Goal: Information Seeking & Learning: Learn about a topic

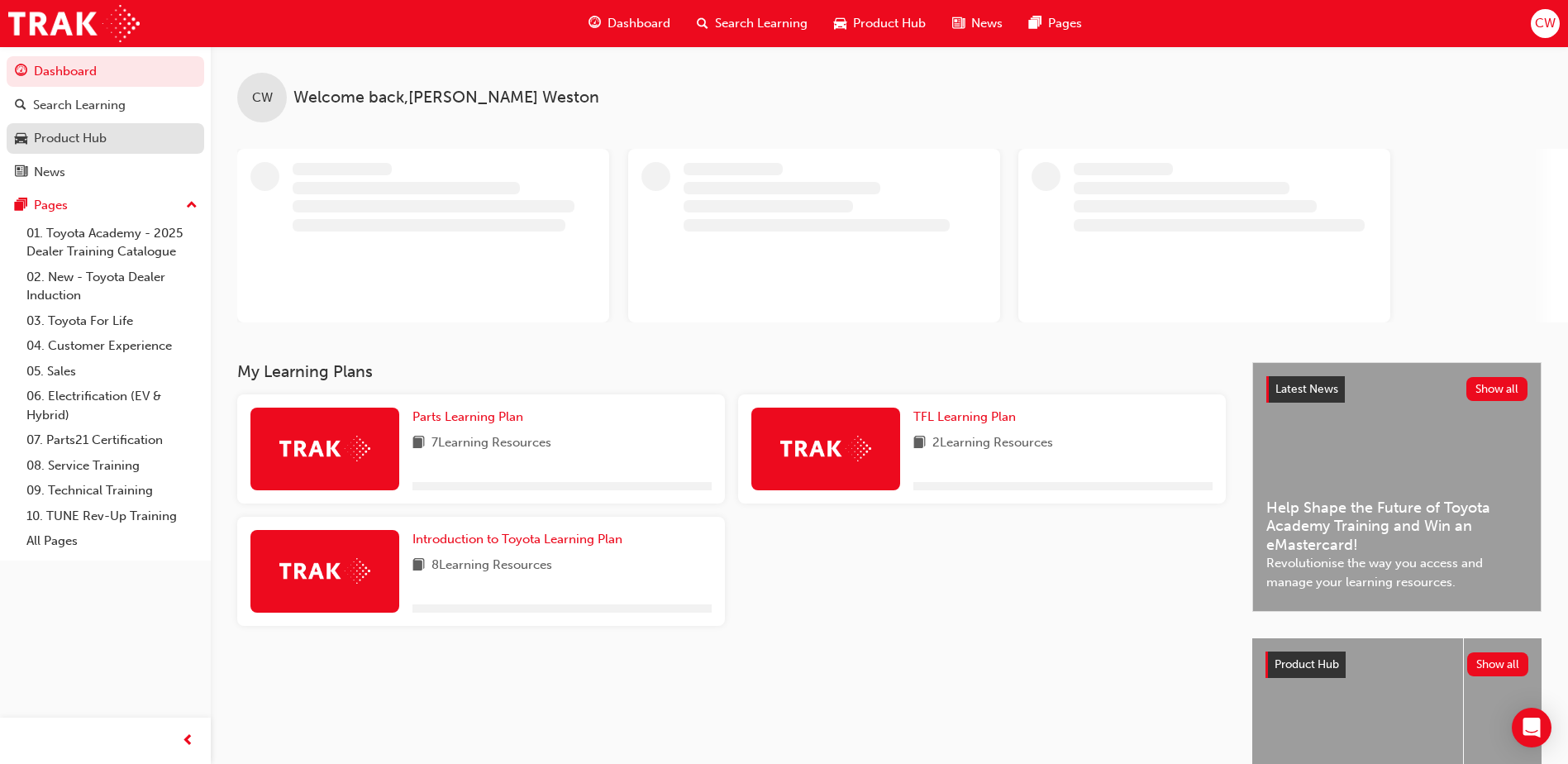
click at [81, 141] on div "Product Hub" at bounding box center [70, 138] width 73 height 19
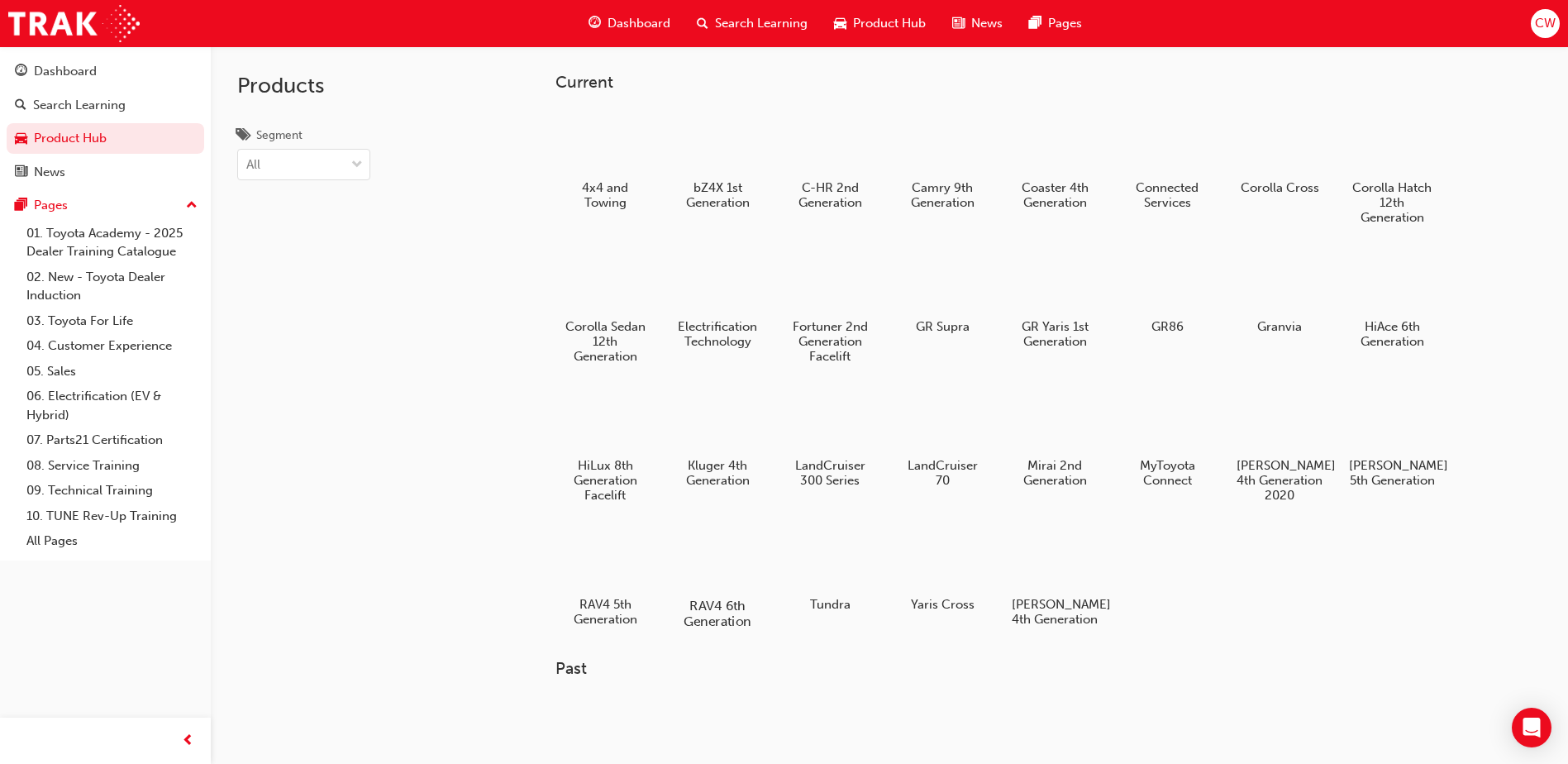
click at [723, 560] on div at bounding box center [718, 558] width 92 height 66
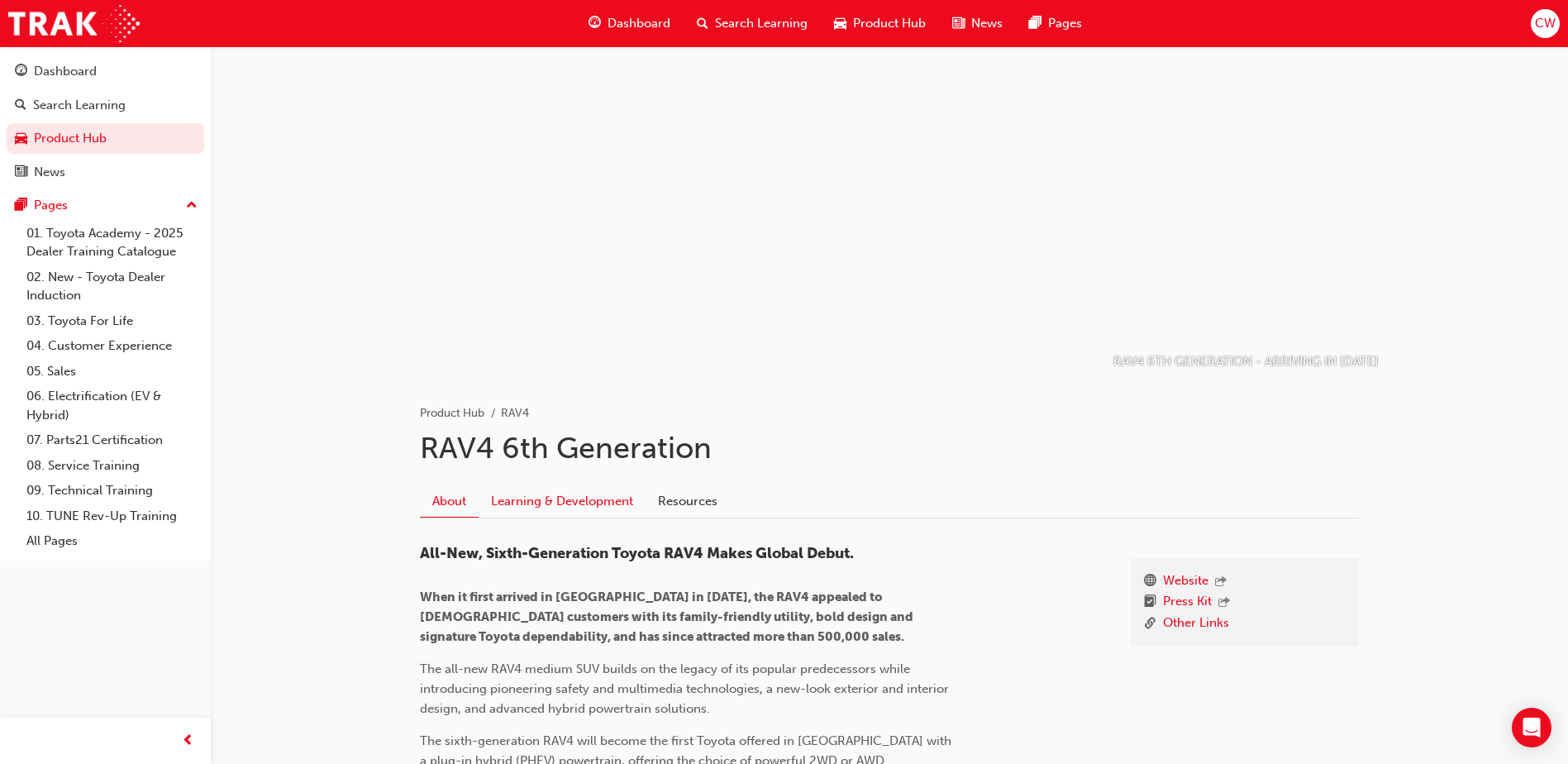
click at [574, 499] on link "Learning & Development" at bounding box center [562, 501] width 167 height 31
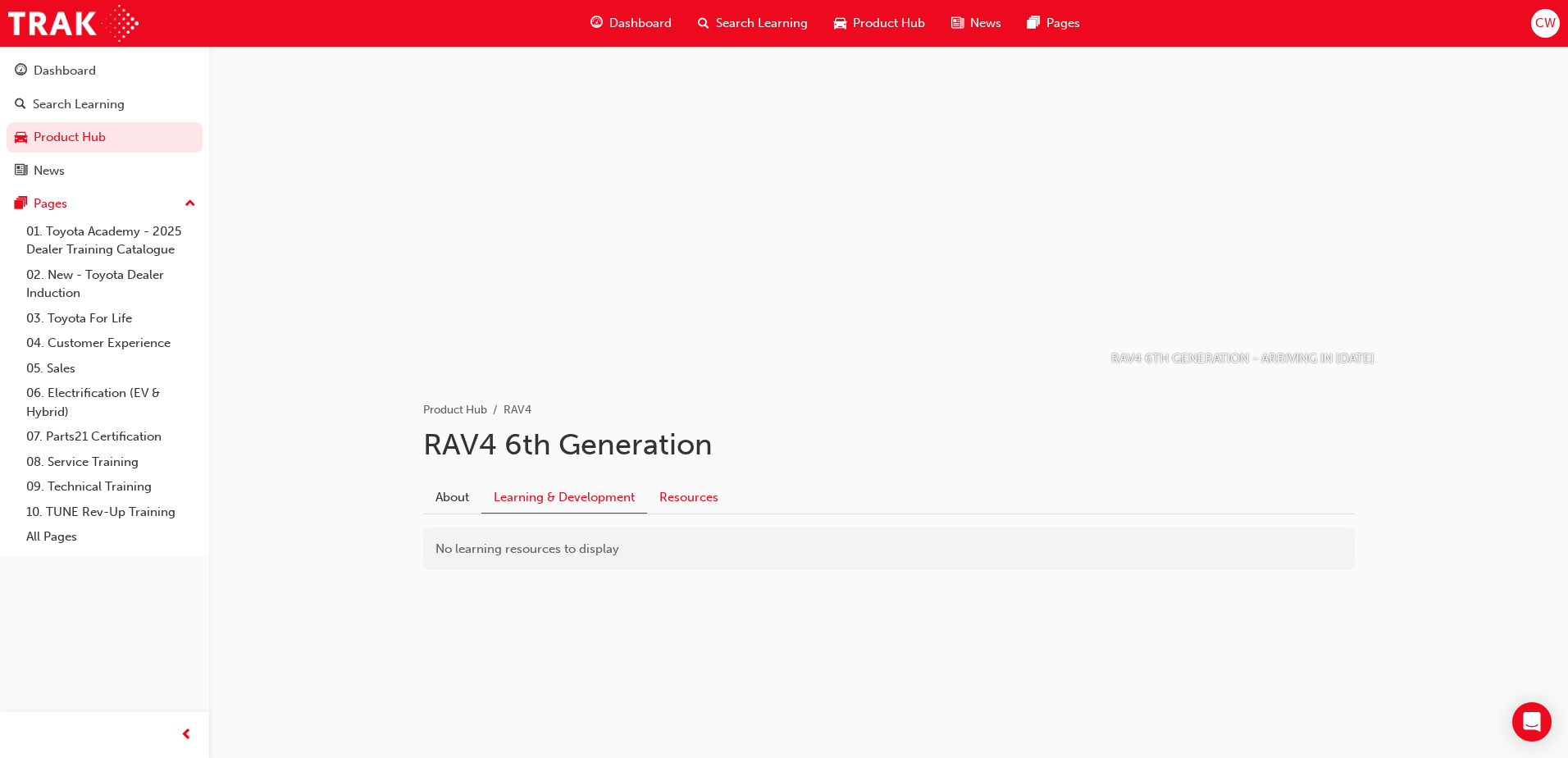
click at [681, 497] on link "Resources" at bounding box center [688, 497] width 84 height 31
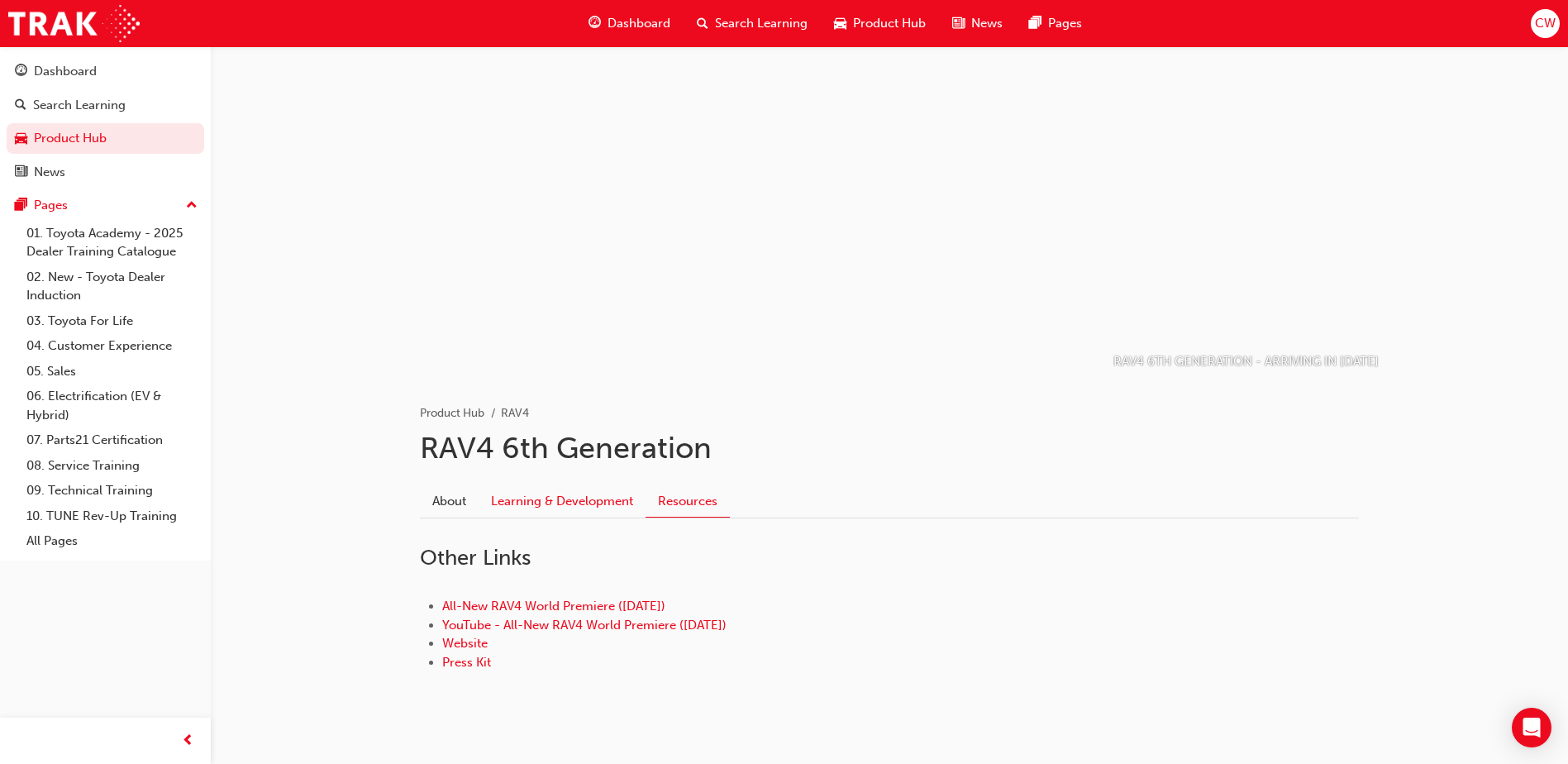
click at [589, 498] on link "Learning & Development" at bounding box center [562, 501] width 167 height 31
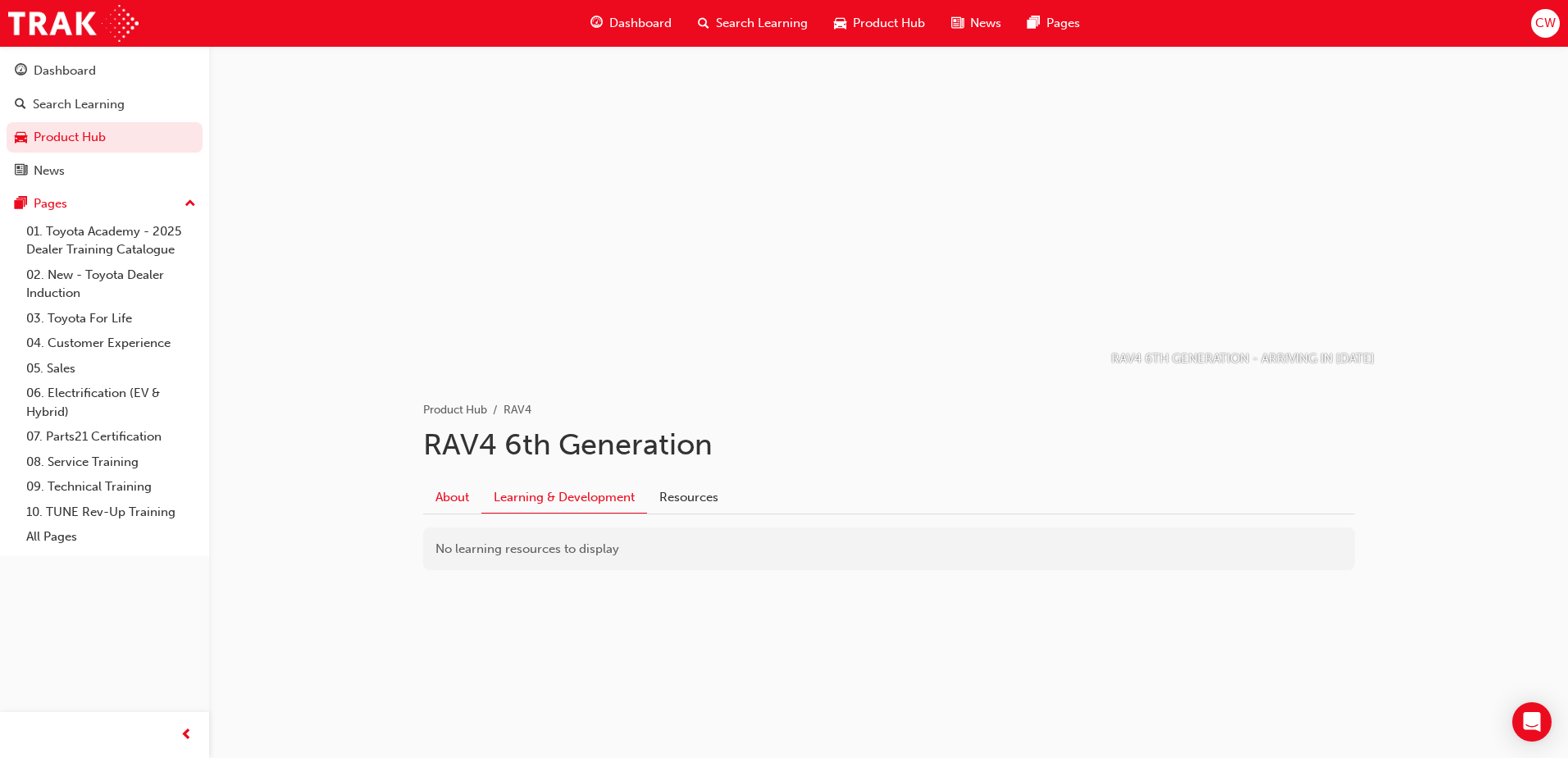
click at [459, 502] on link "About" at bounding box center [452, 497] width 59 height 31
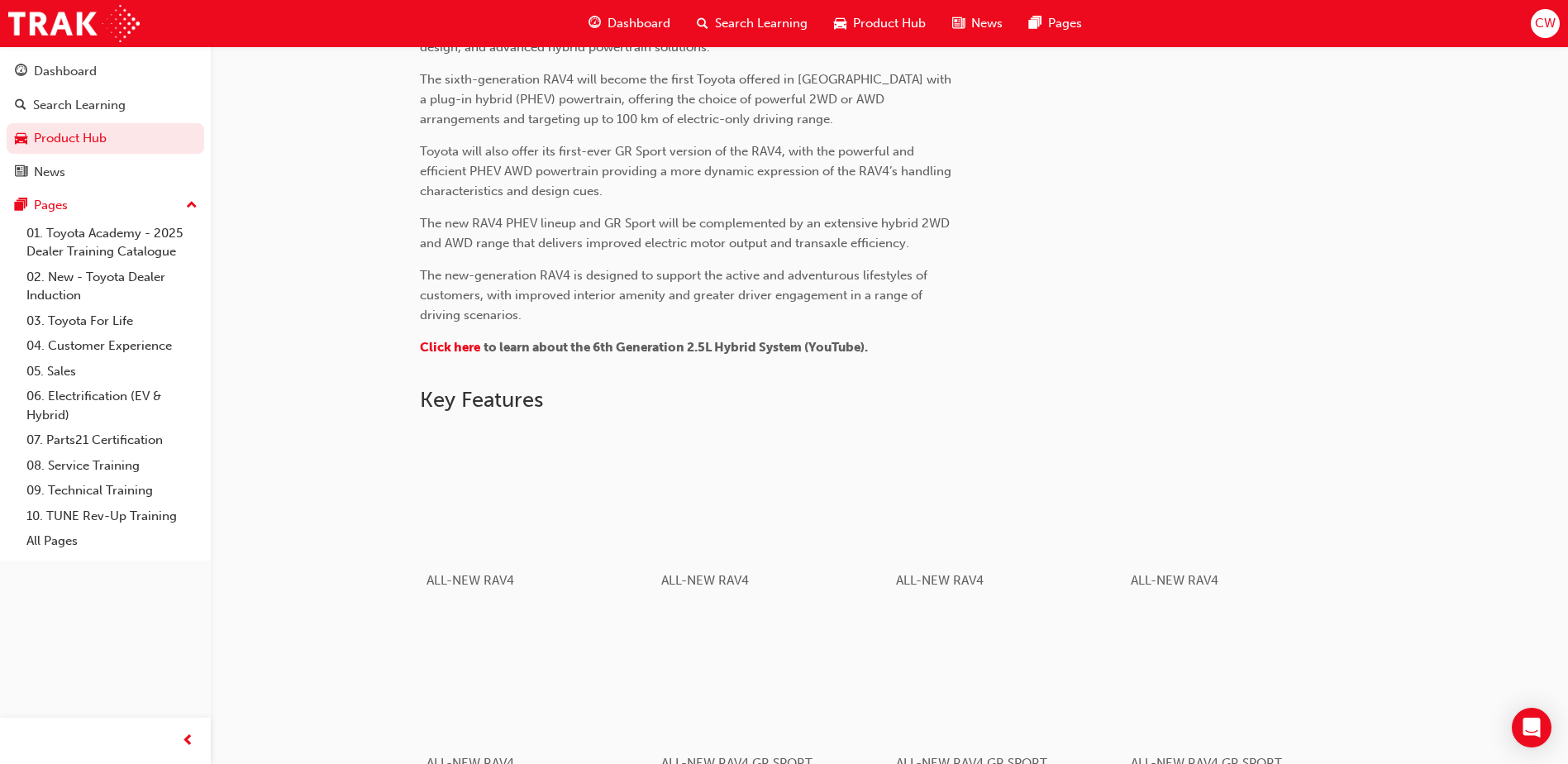
scroll to position [744, 0]
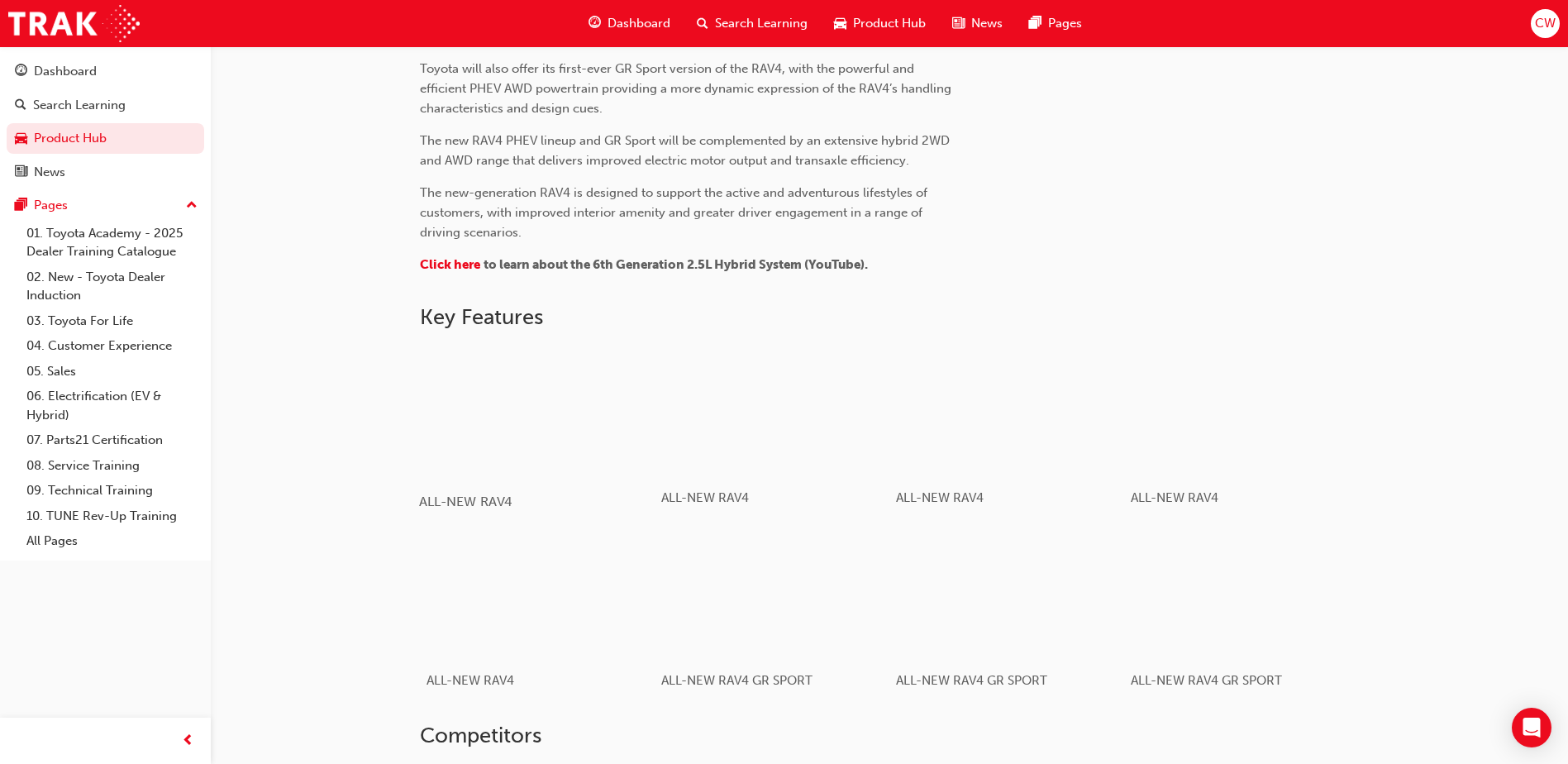
click at [554, 443] on div "button" at bounding box center [537, 411] width 235 height 133
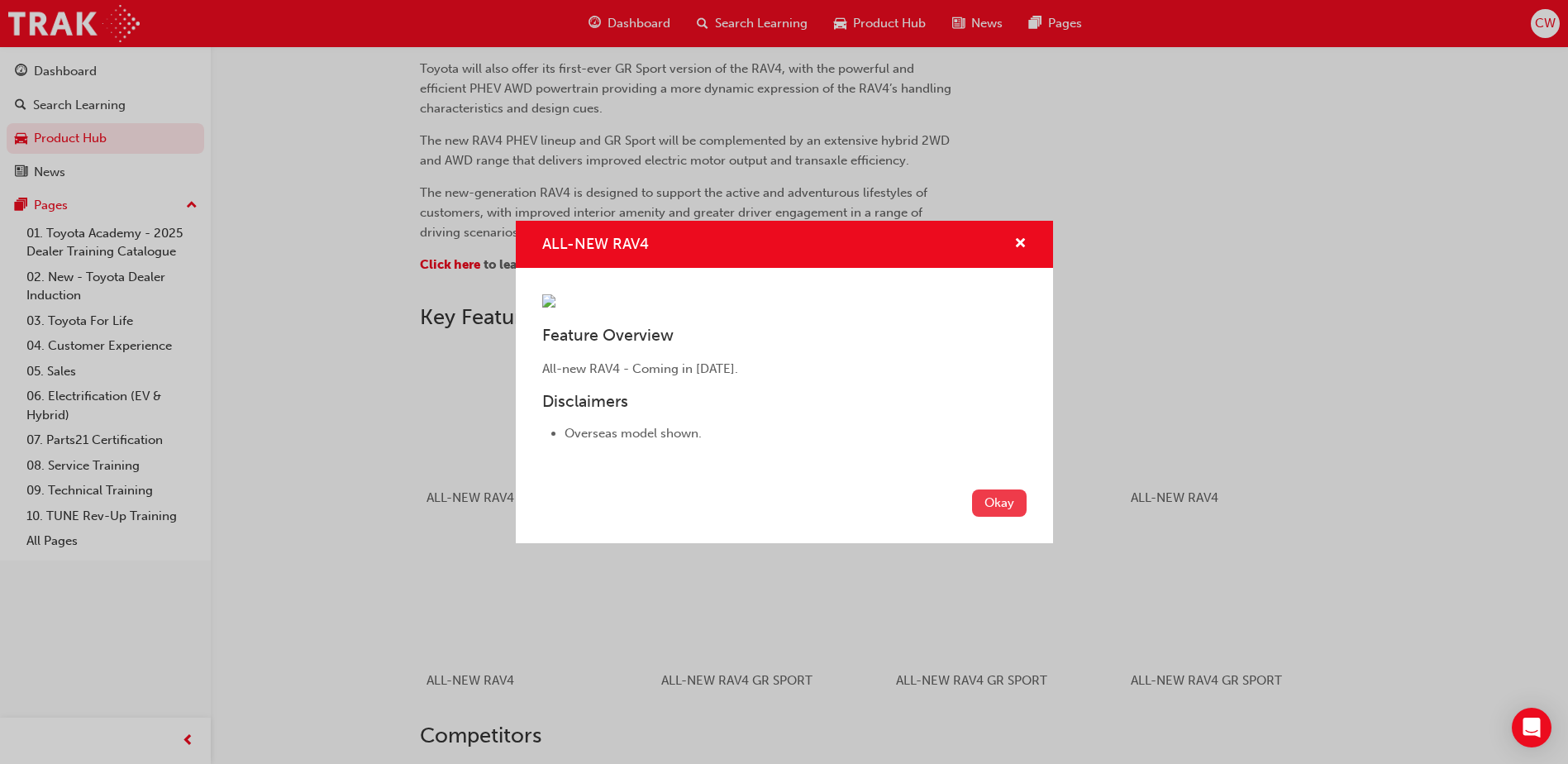
click at [993, 516] on button "Okay" at bounding box center [999, 503] width 54 height 27
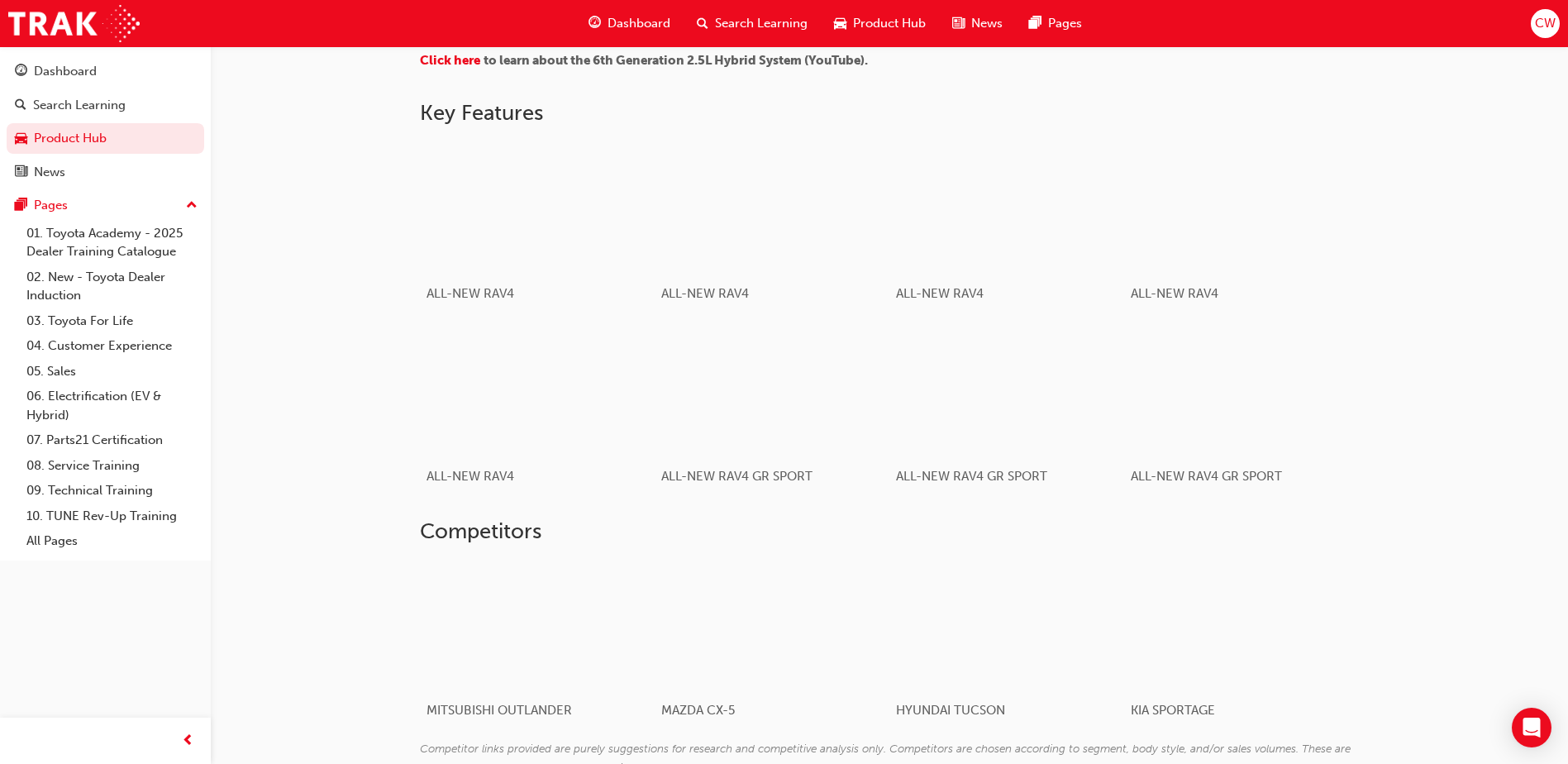
scroll to position [809, 0]
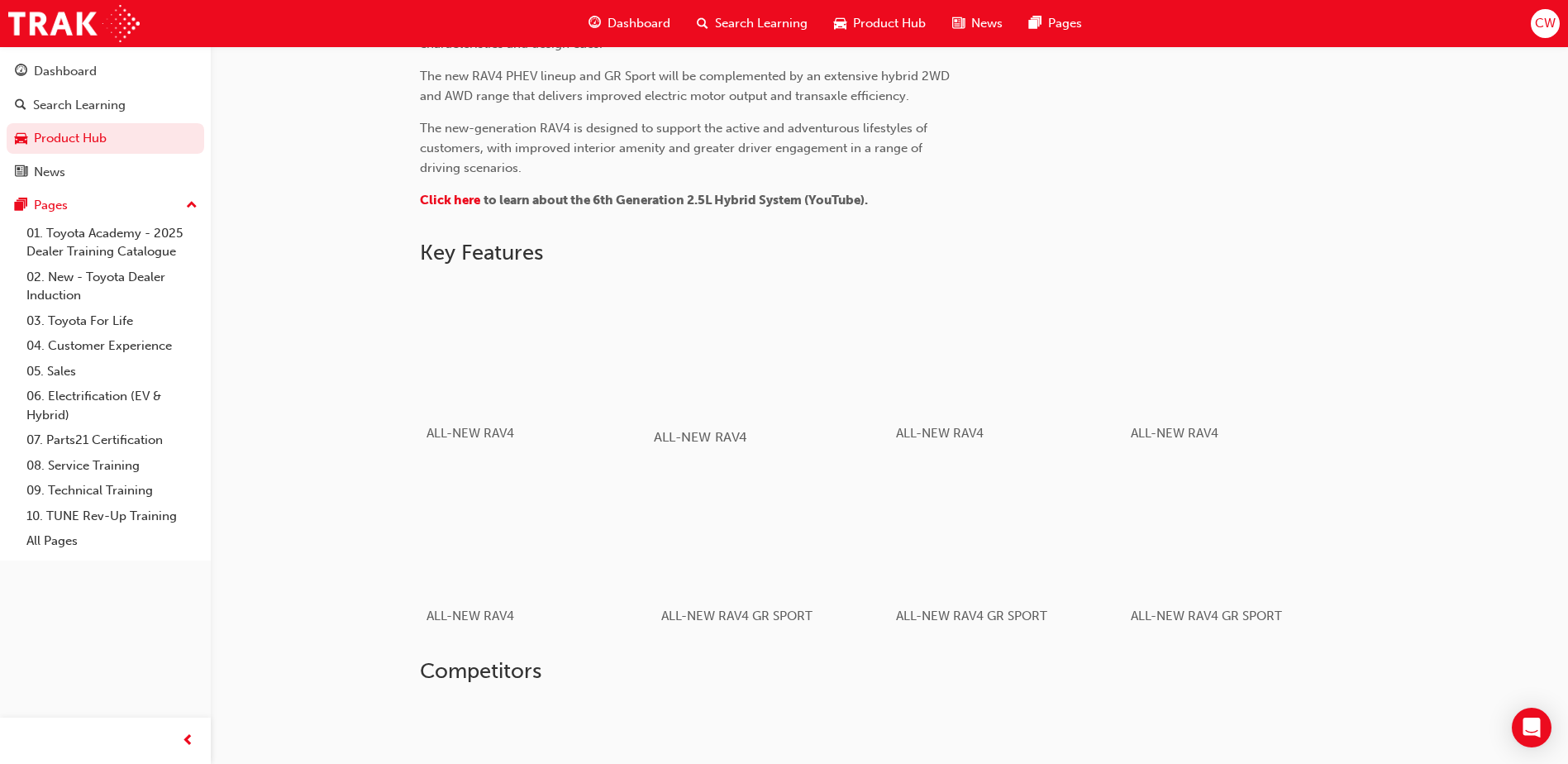
click at [748, 373] on div "button" at bounding box center [771, 346] width 235 height 133
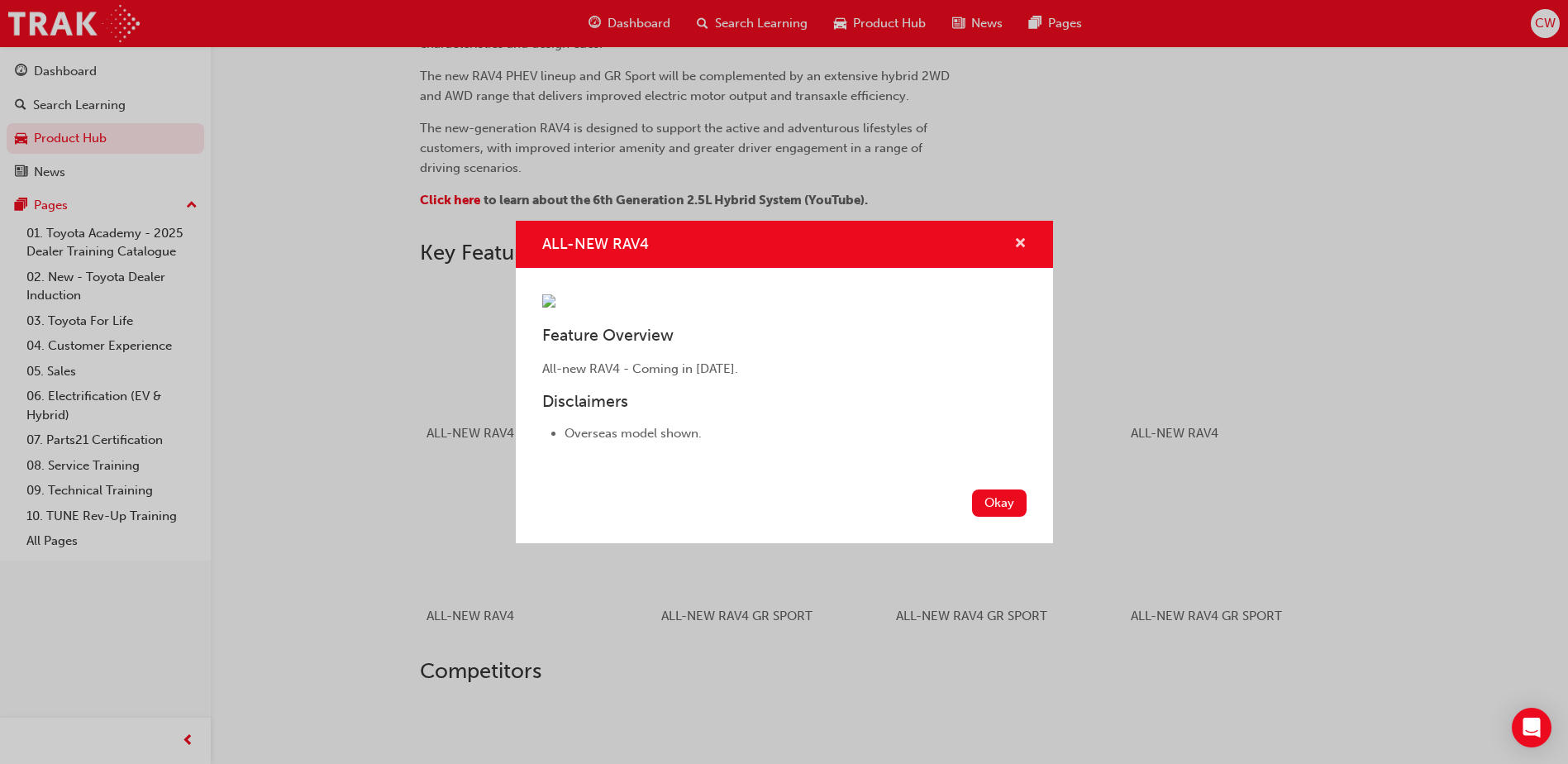
click at [1024, 237] on span "cross-icon" at bounding box center [1020, 244] width 13 height 15
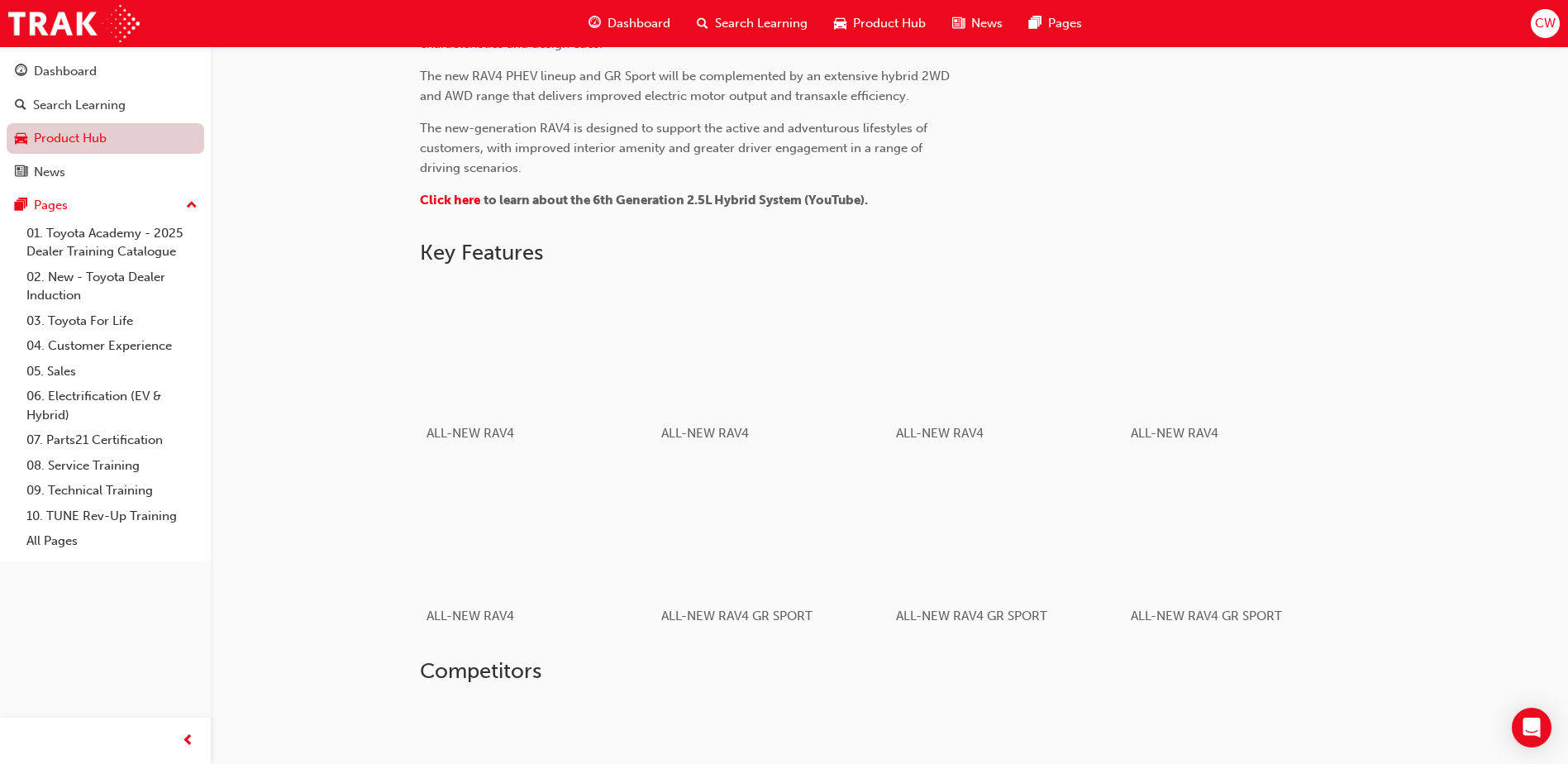
click at [90, 138] on link "Product Hub" at bounding box center [106, 138] width 198 height 31
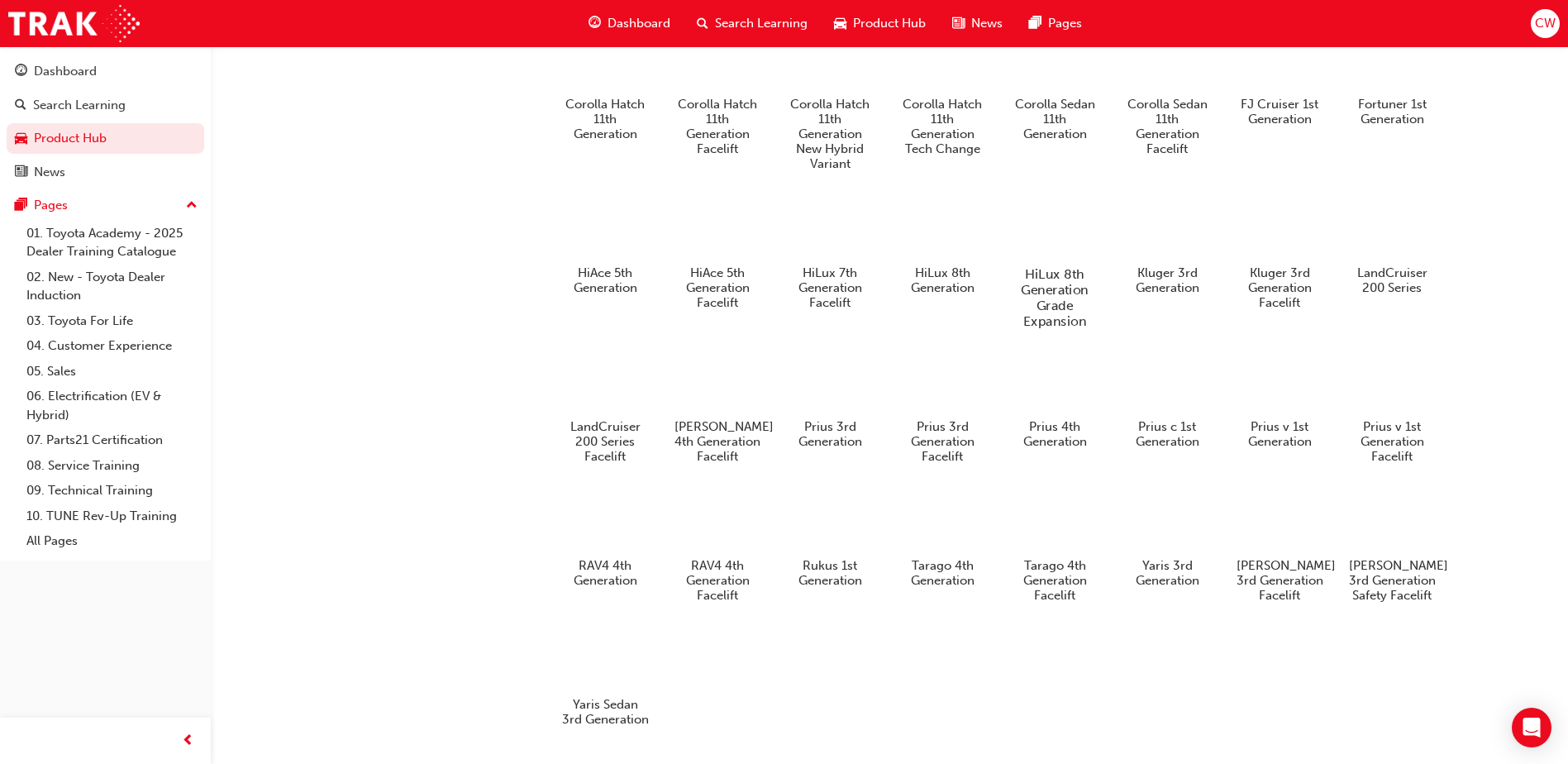
click at [1054, 248] on div at bounding box center [1055, 227] width 92 height 66
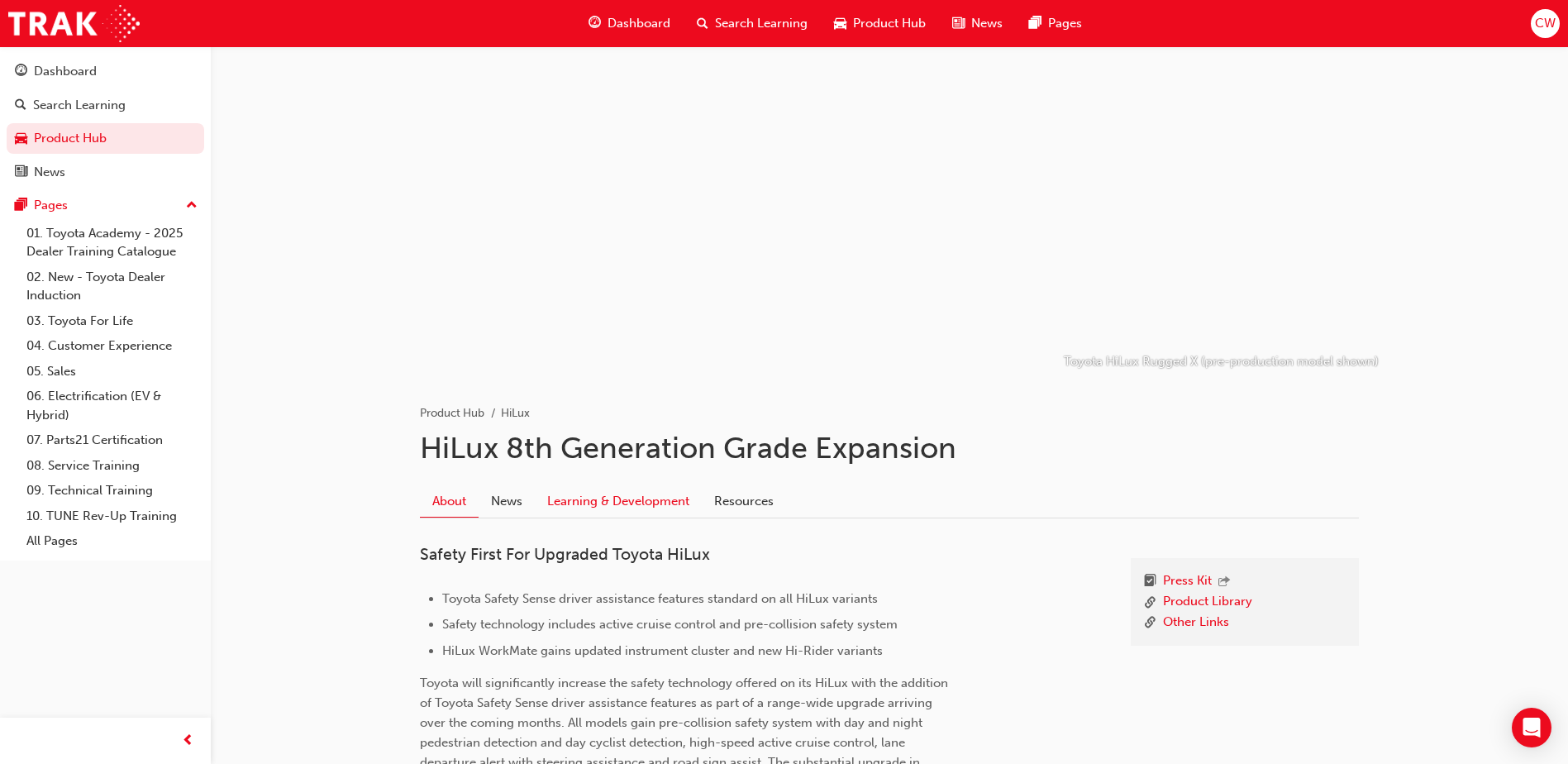
click at [601, 502] on link "Learning & Development" at bounding box center [618, 501] width 167 height 31
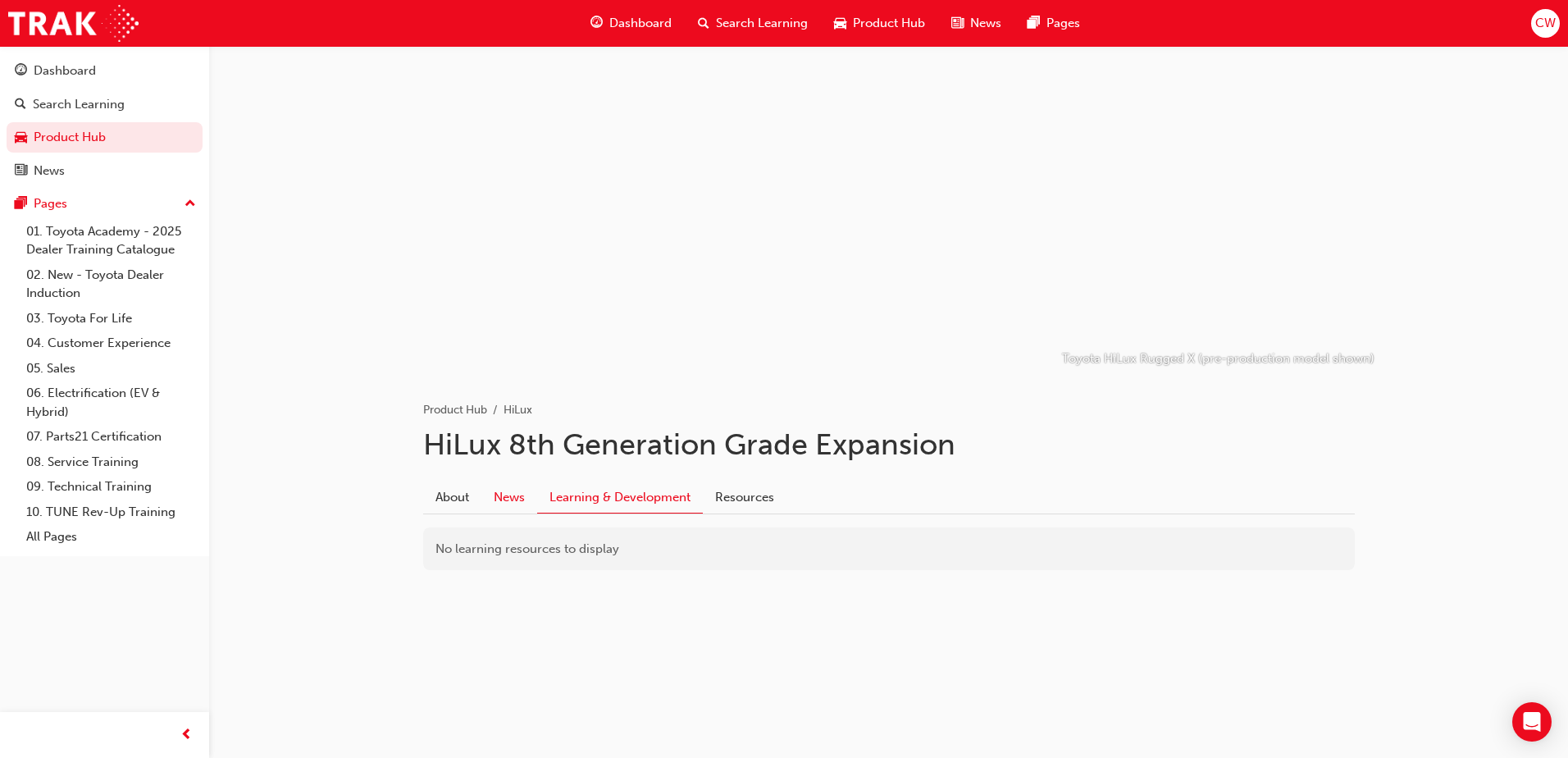
click at [512, 490] on link "News" at bounding box center [509, 497] width 56 height 31
click at [463, 495] on link "About" at bounding box center [452, 497] width 59 height 31
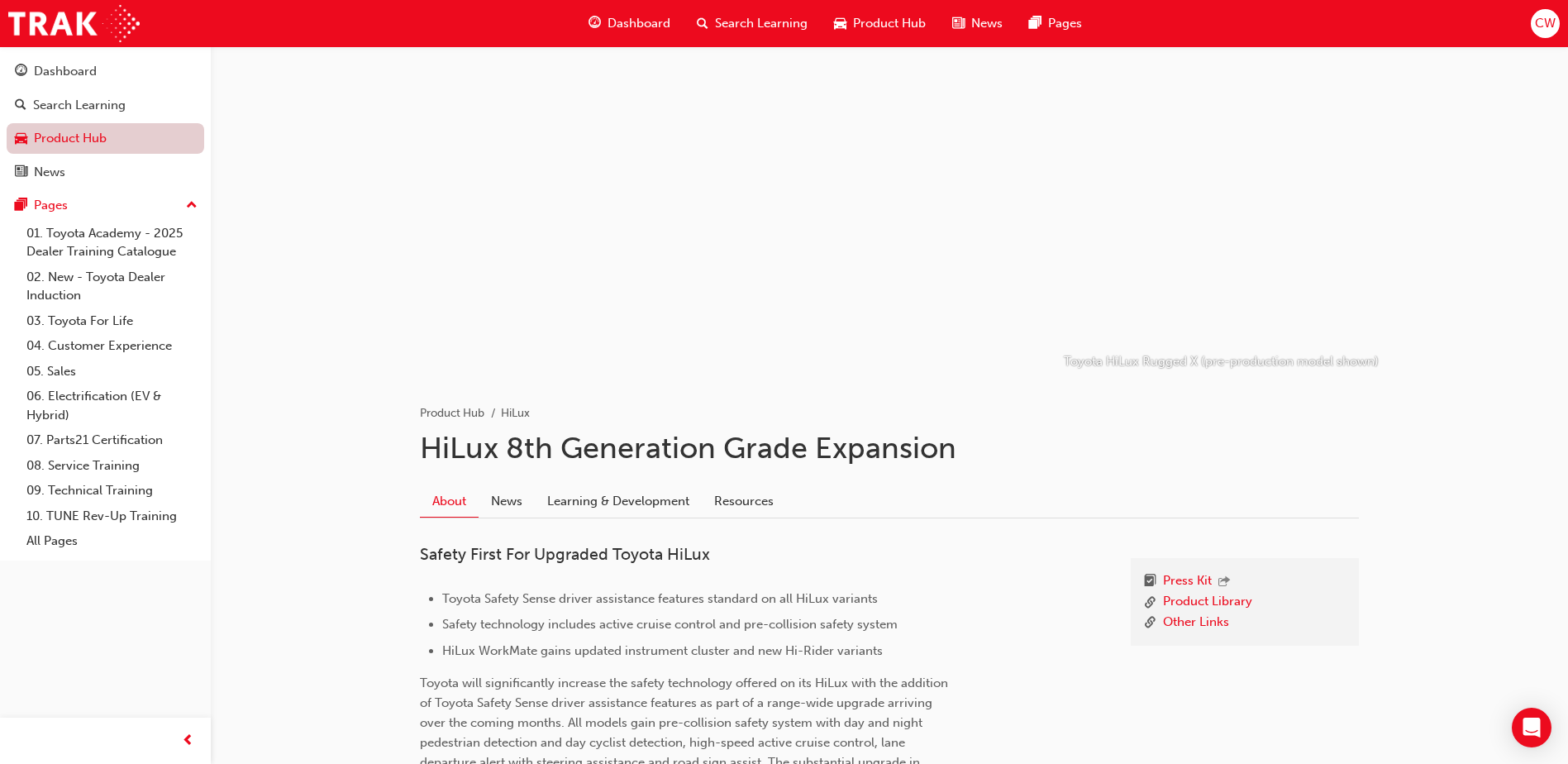
click at [99, 133] on link "Product Hub" at bounding box center [106, 138] width 198 height 31
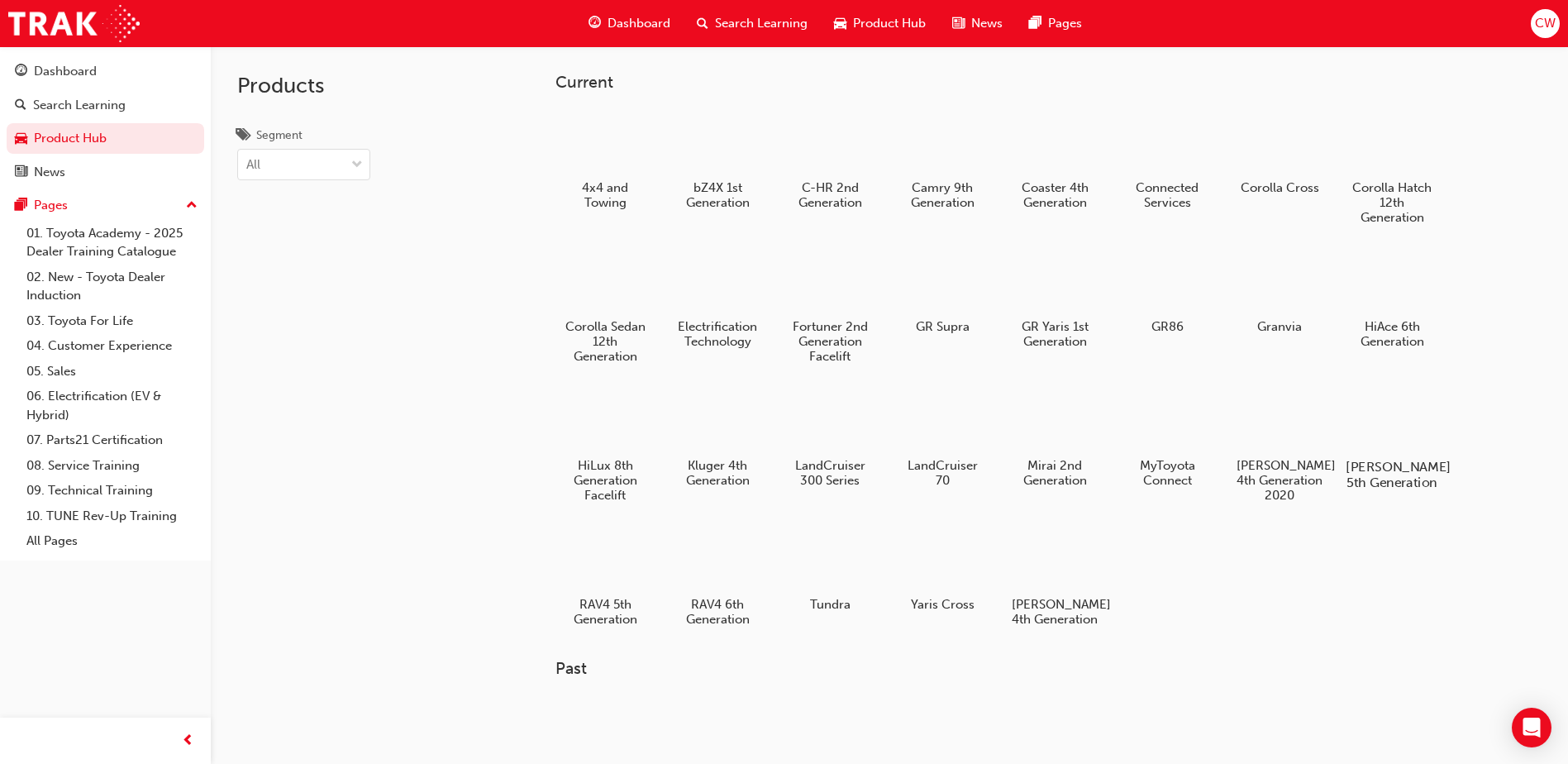
click at [1399, 414] on div at bounding box center [1392, 419] width 92 height 66
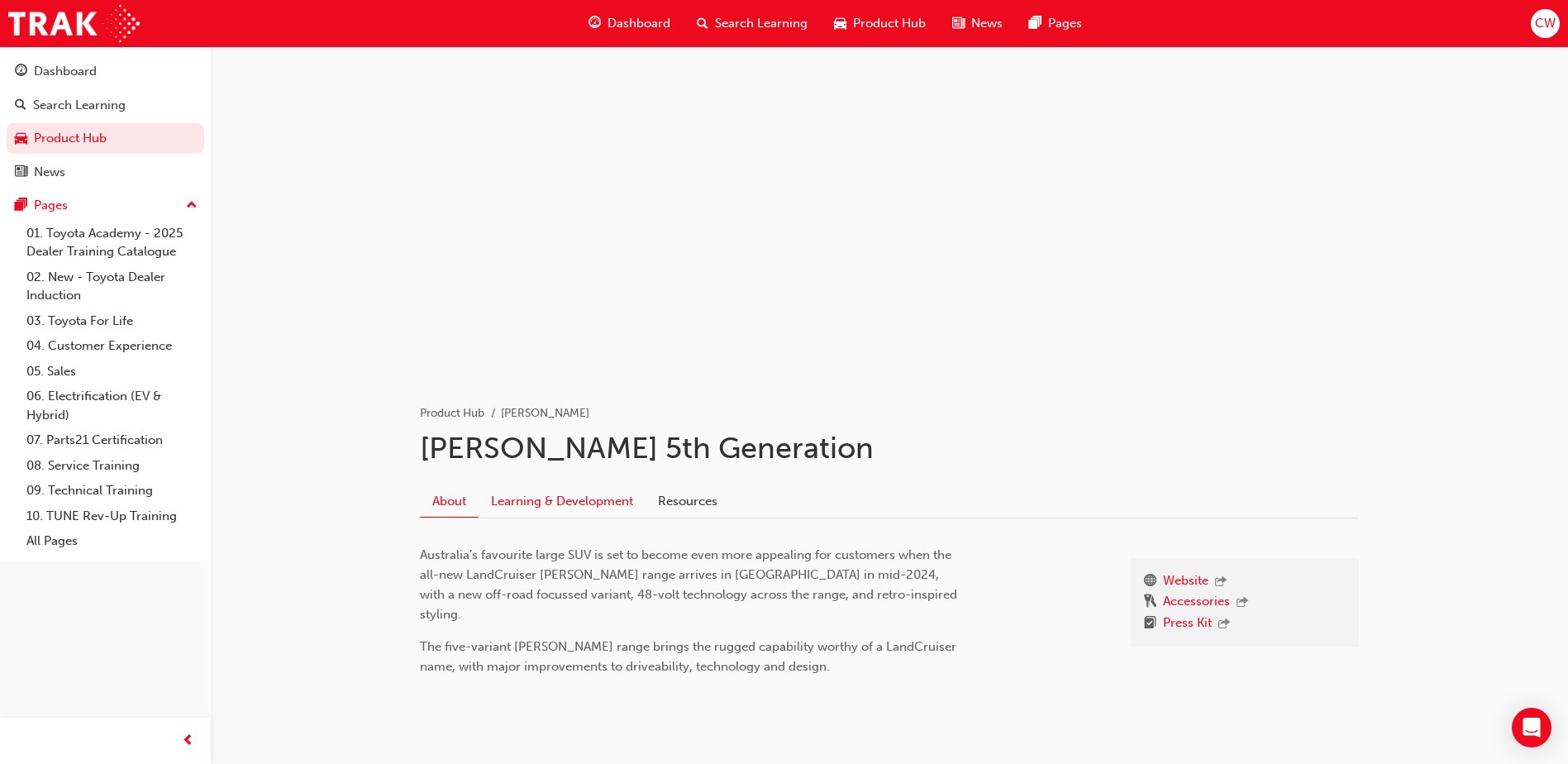
click at [581, 501] on link "Learning & Development" at bounding box center [562, 501] width 167 height 31
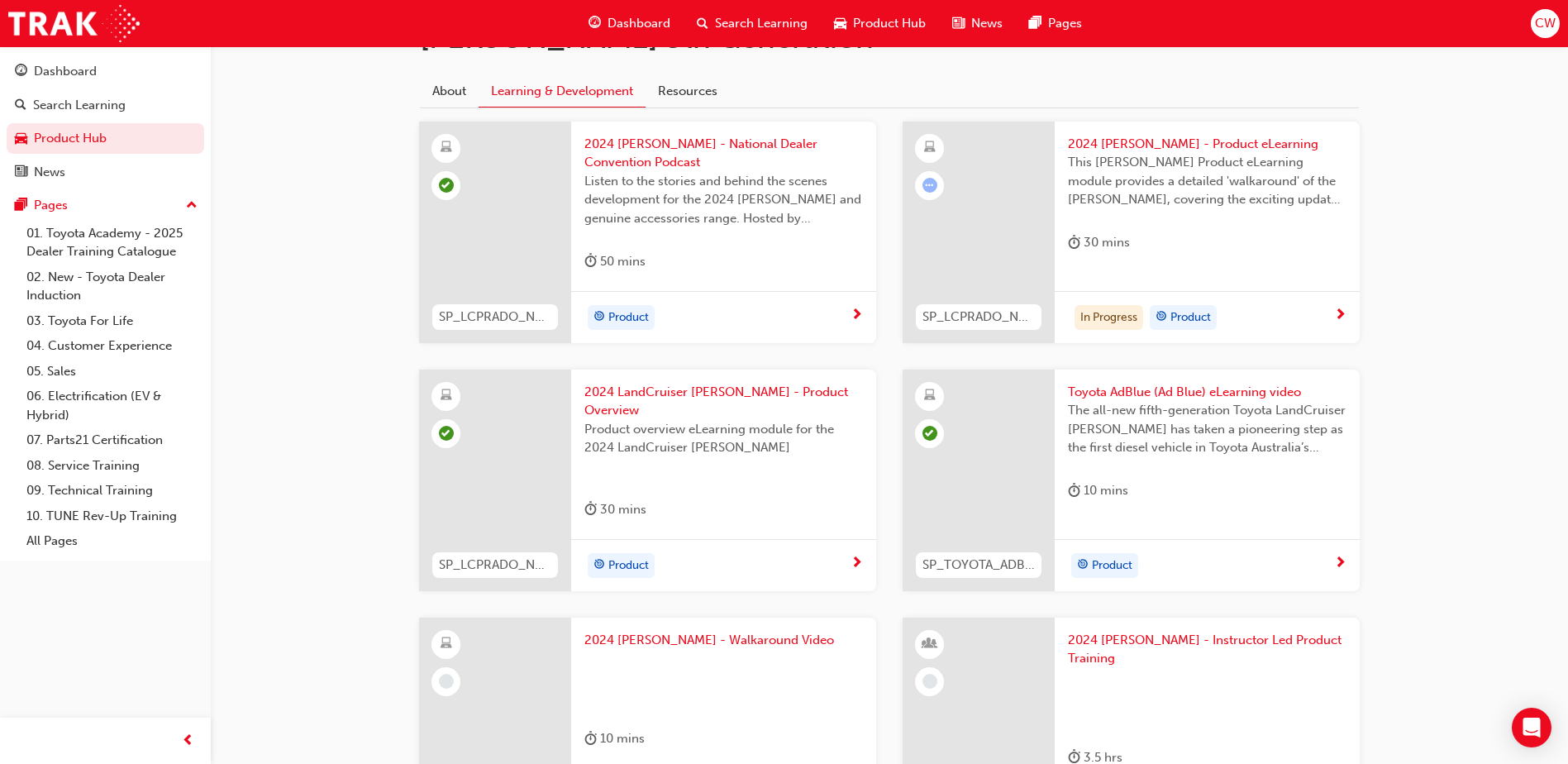
scroll to position [403, 0]
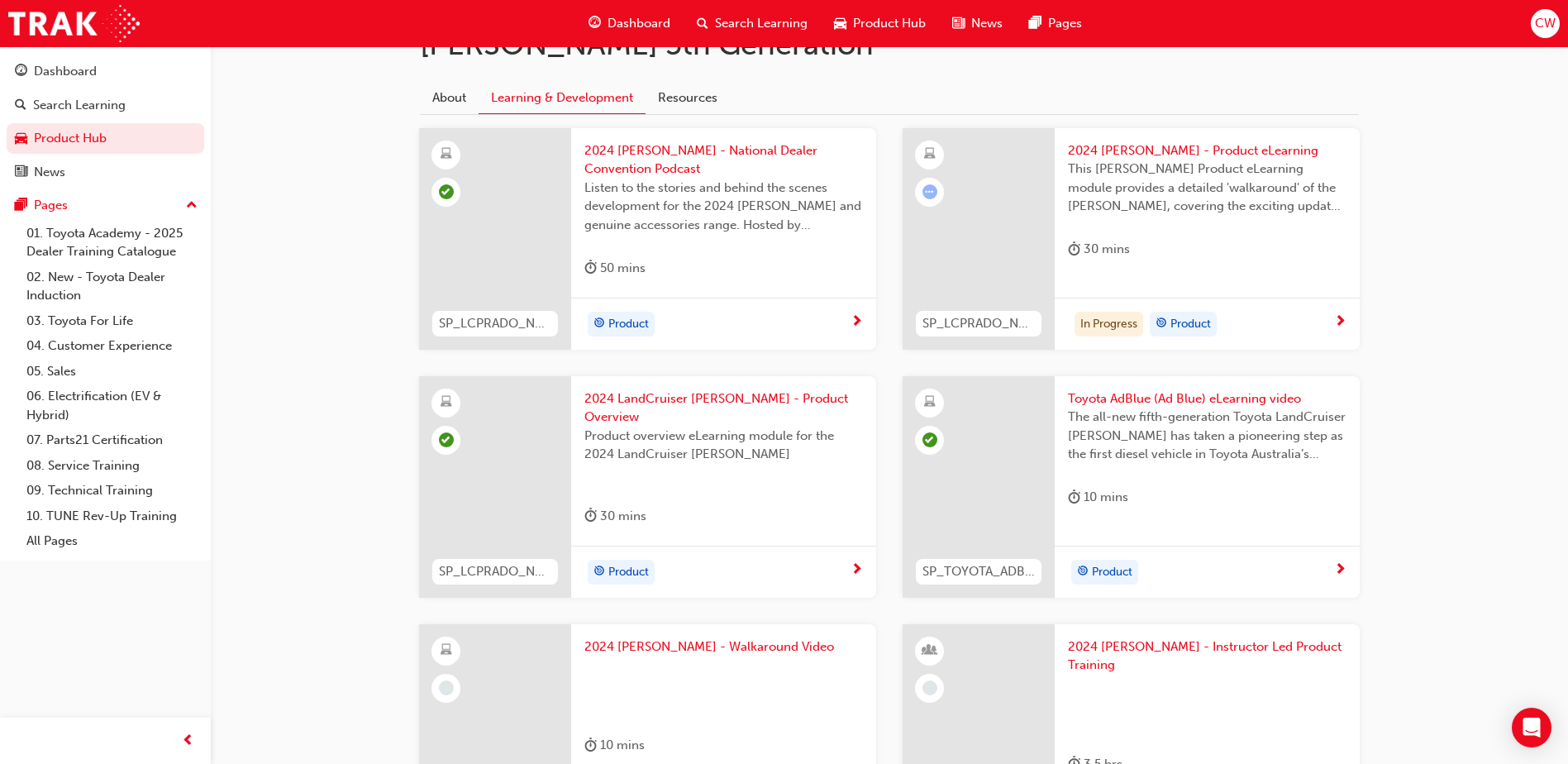
click at [624, 563] on span "Product" at bounding box center [629, 572] width 41 height 19
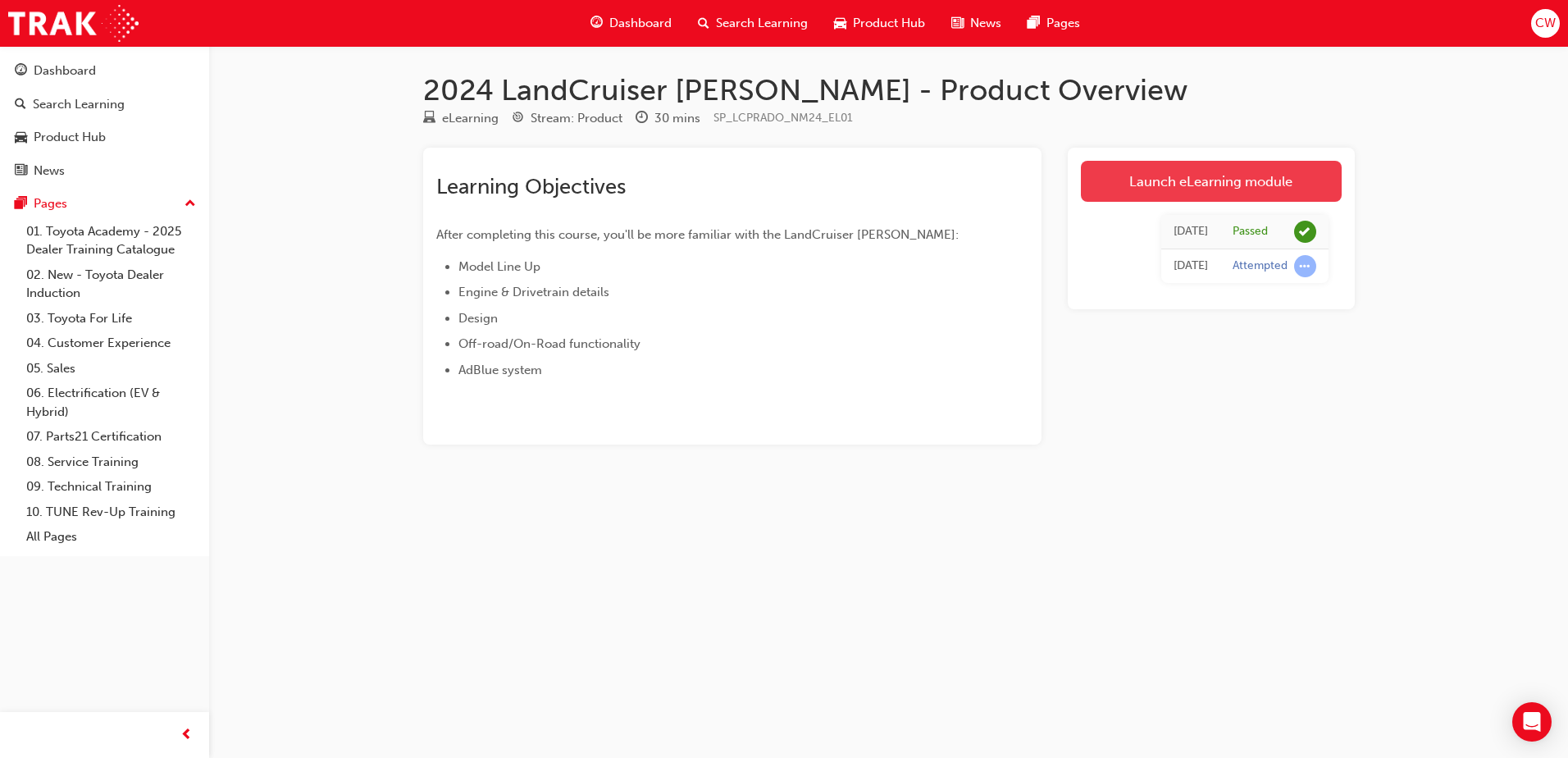
click at [1184, 183] on link "Launch eLearning module" at bounding box center [1211, 181] width 260 height 41
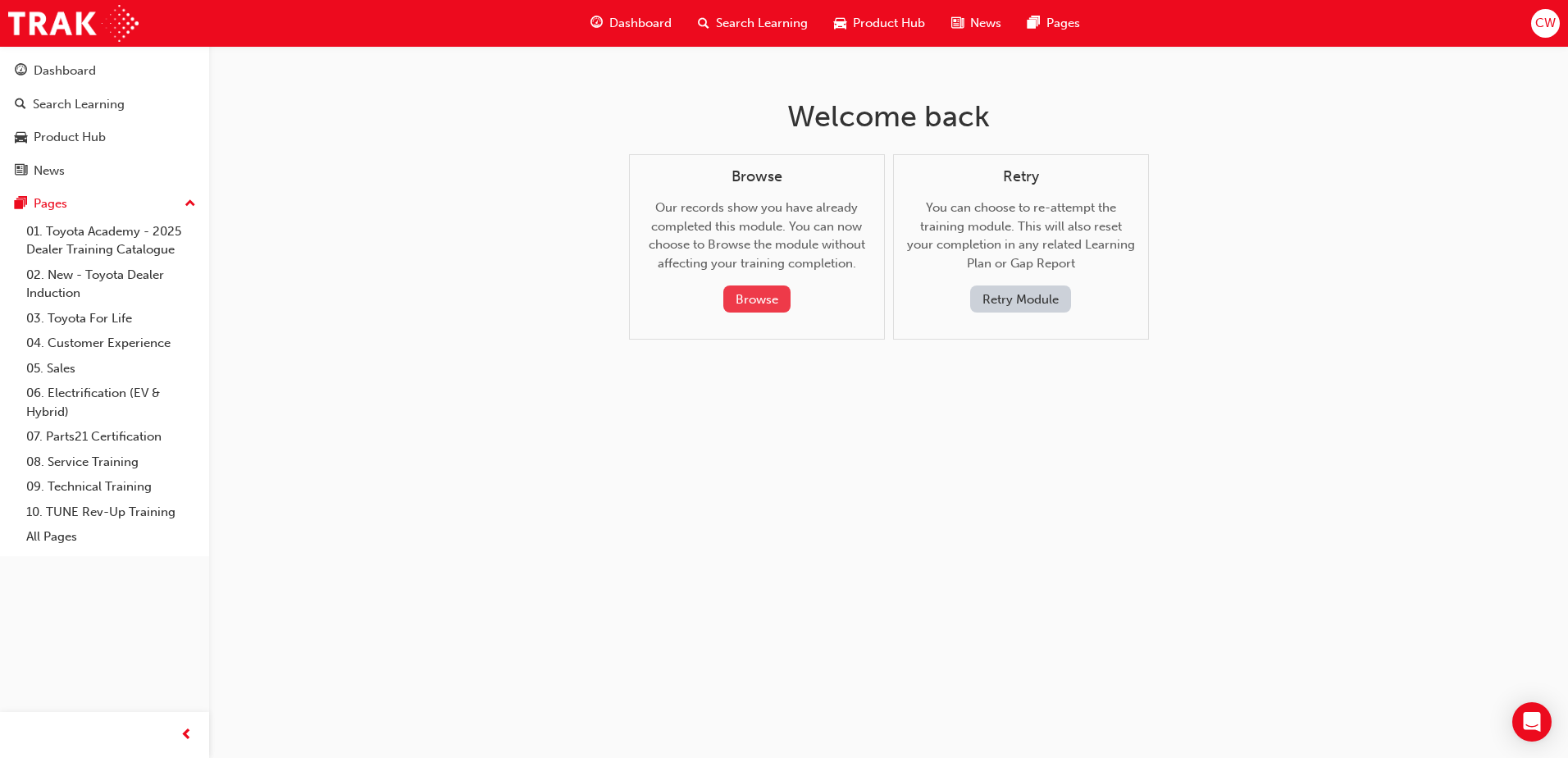
click at [774, 300] on button "Browse" at bounding box center [757, 299] width 67 height 27
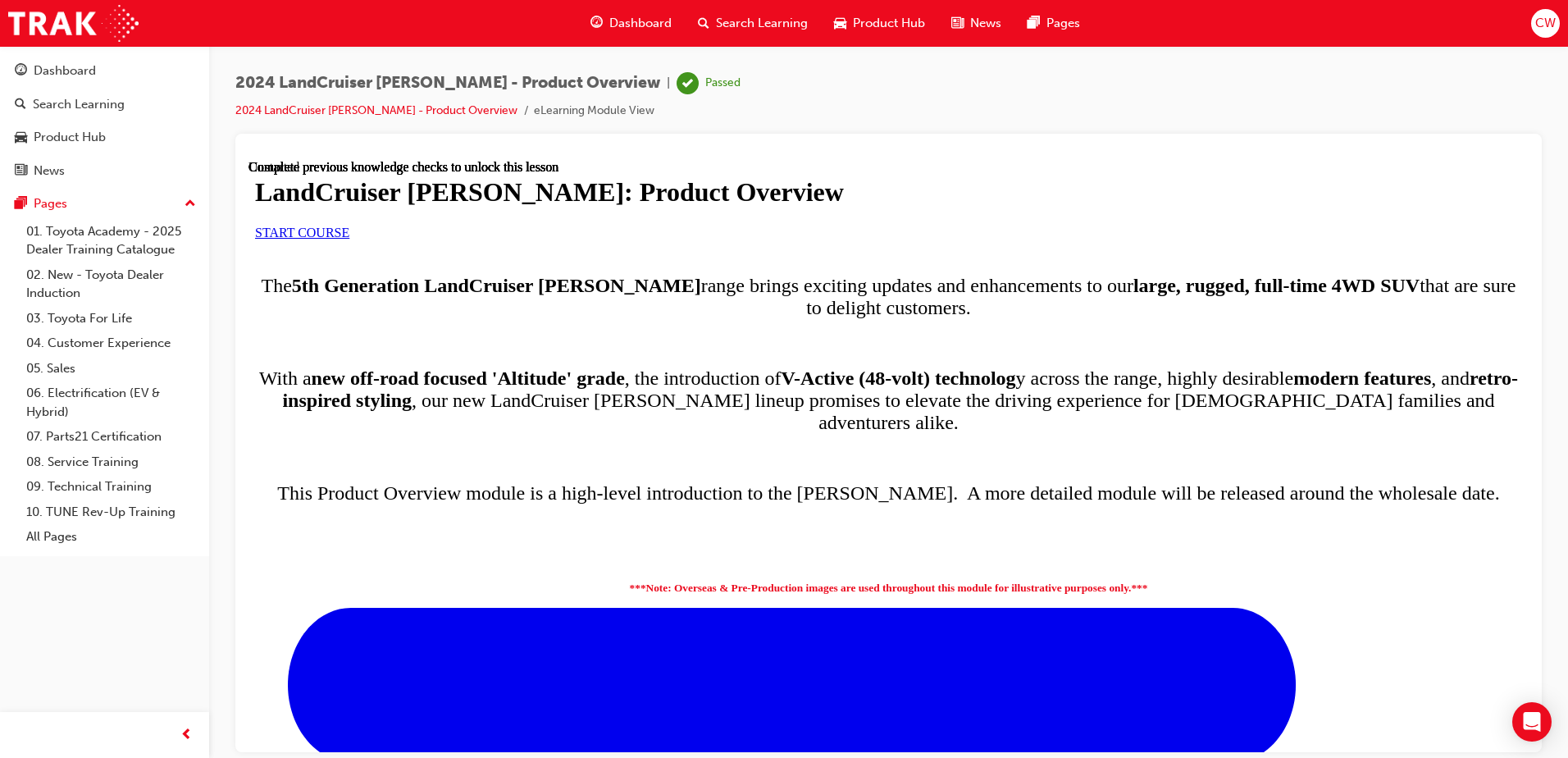
click at [350, 238] on link "START COURSE" at bounding box center [302, 232] width 94 height 14
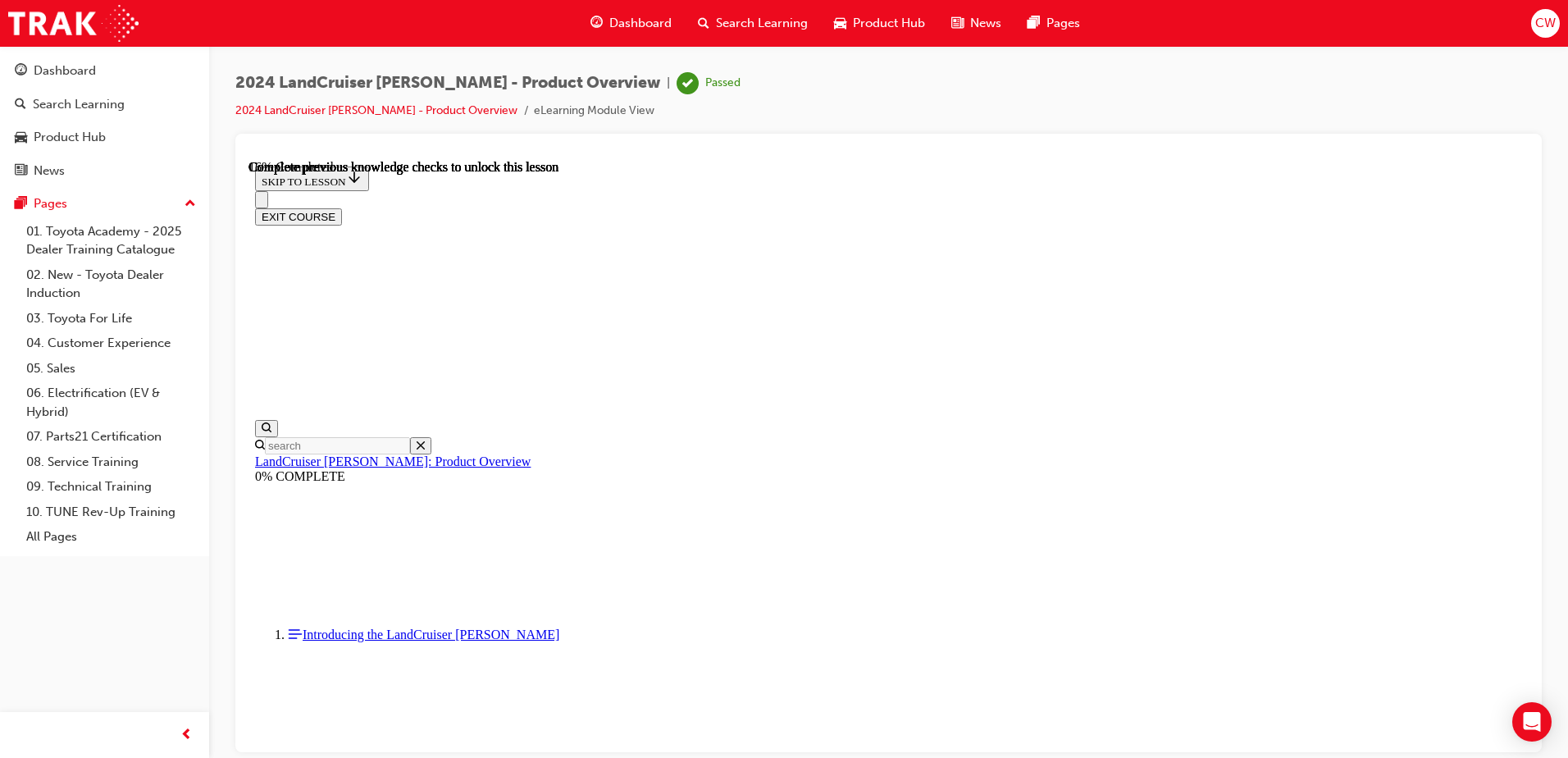
scroll to position [904, 0]
drag, startPoint x: 1508, startPoint y: 716, endPoint x: 1494, endPoint y: 730, distance: 19.8
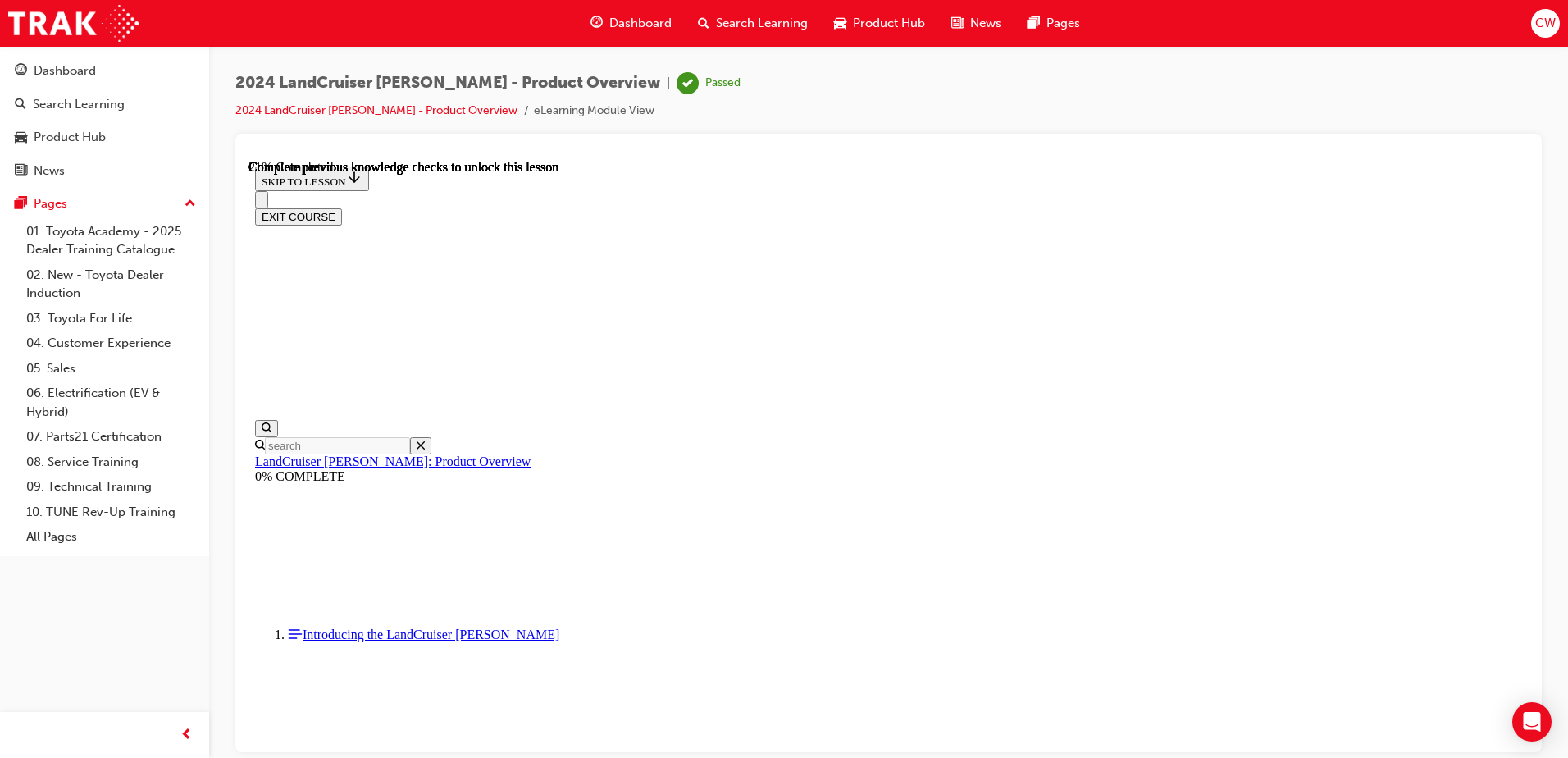
scroll to position [1219, 0]
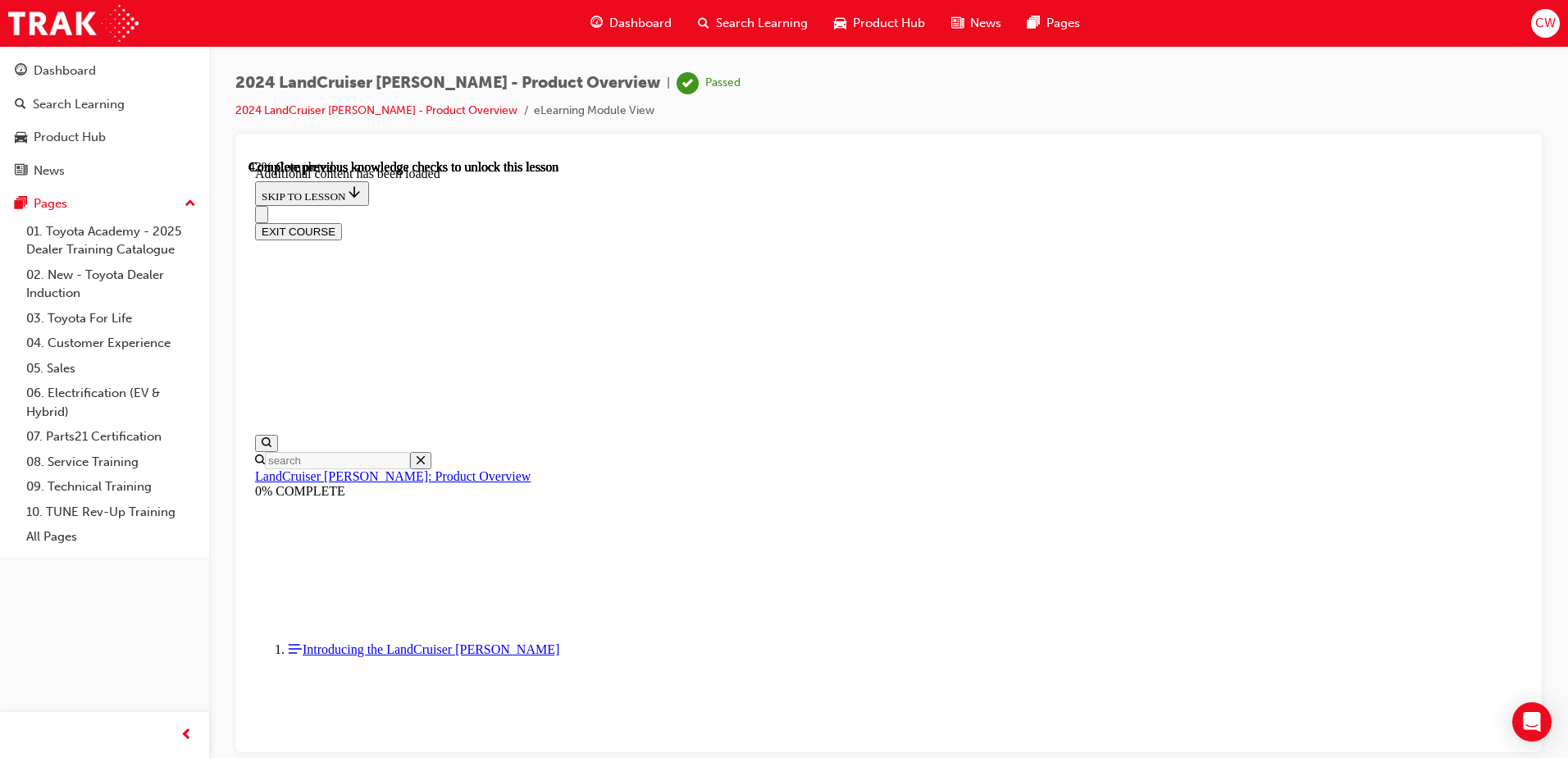
scroll to position [2086, 0]
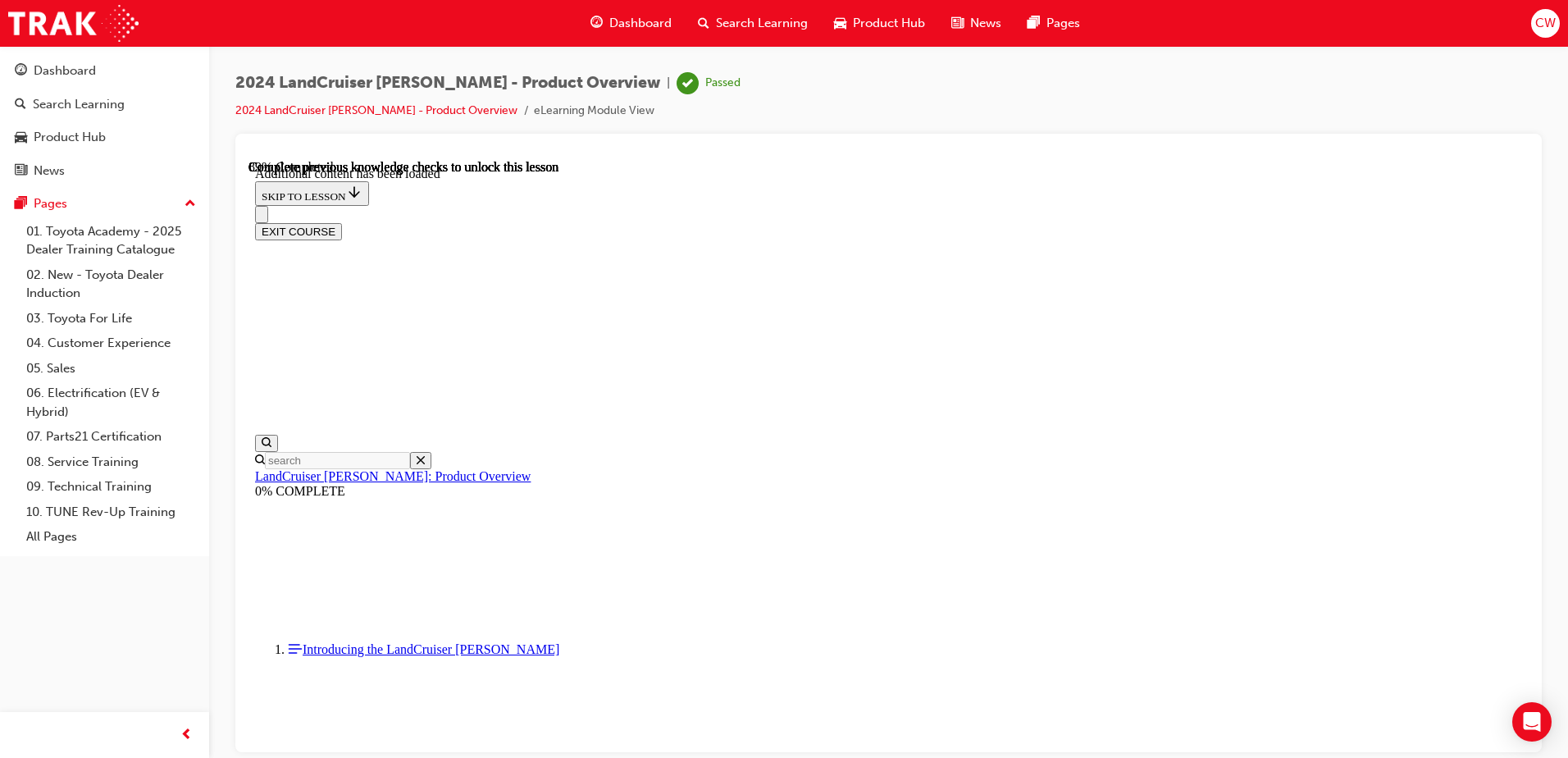
radio input "true"
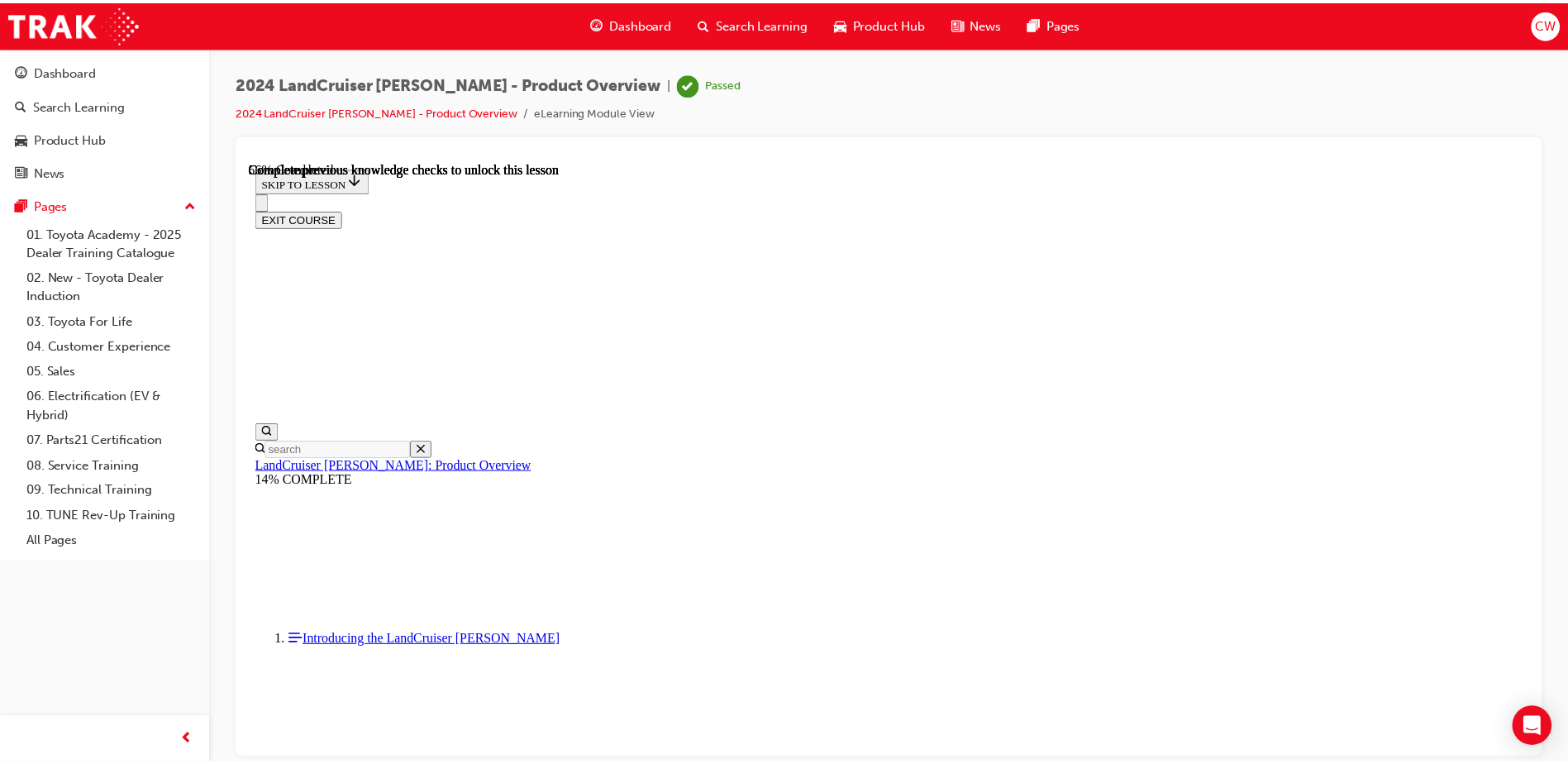
scroll to position [1572, 0]
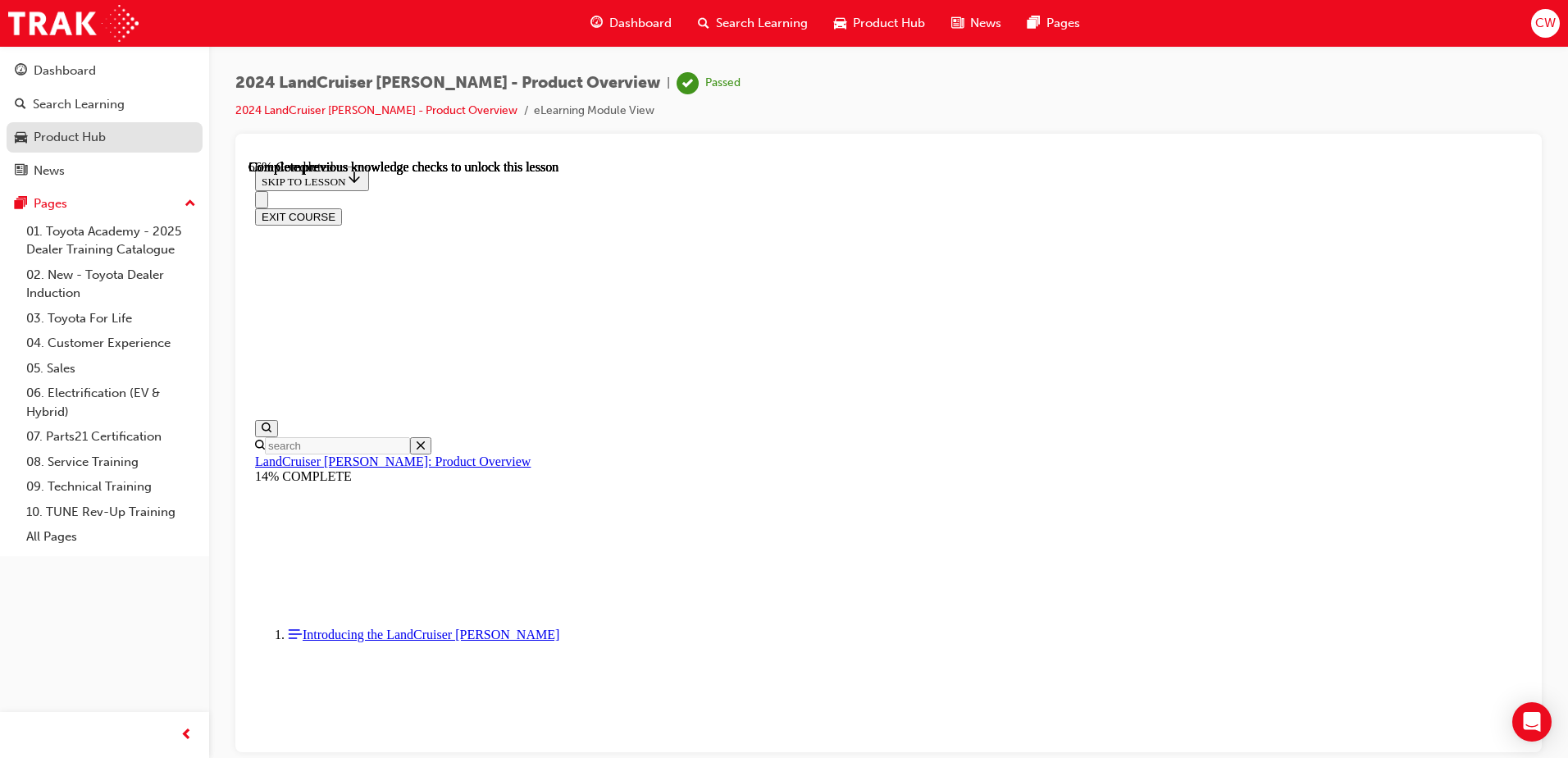
click at [86, 137] on div "Product Hub" at bounding box center [69, 137] width 72 height 19
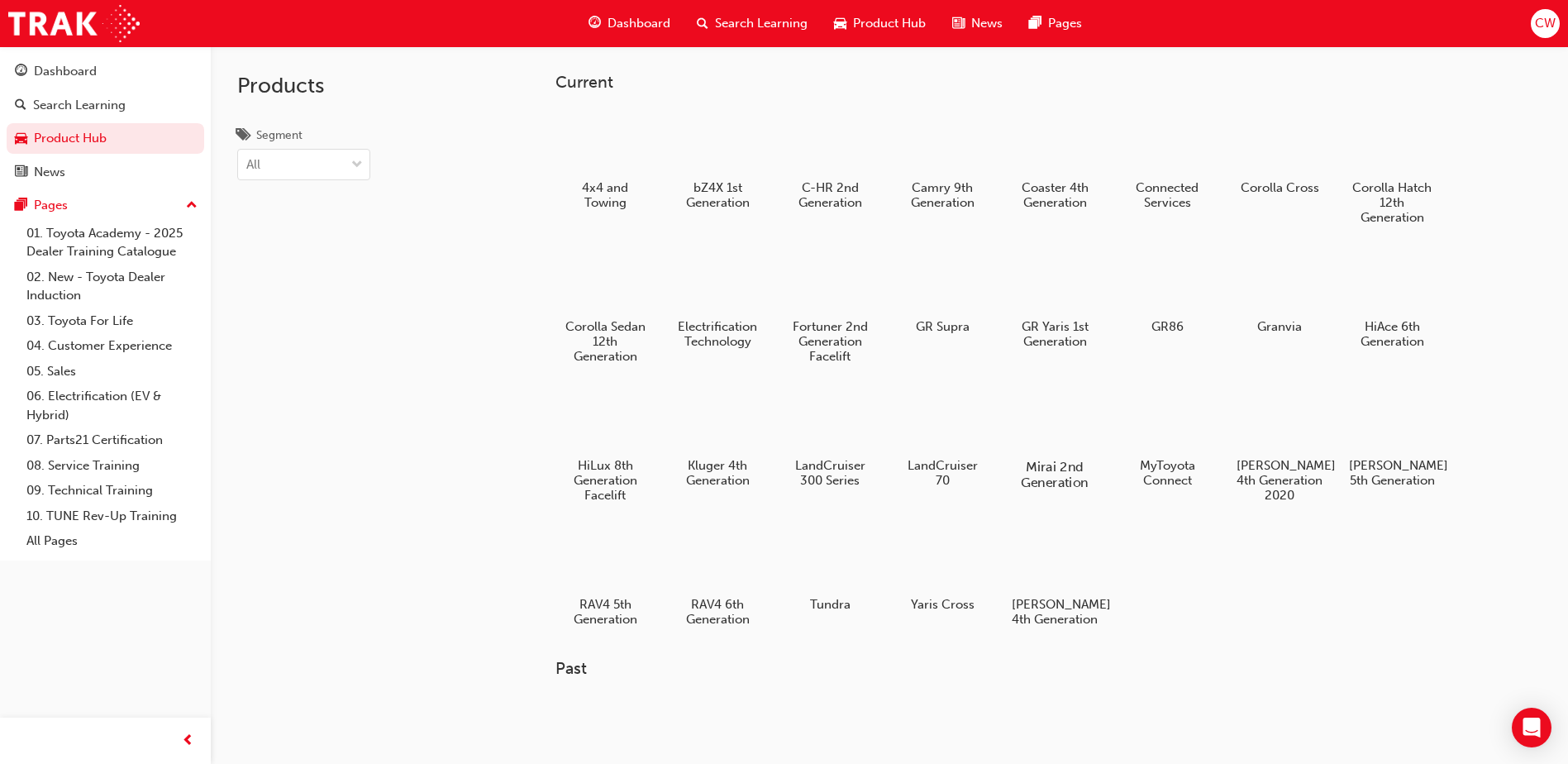
click at [1052, 425] on div at bounding box center [1055, 419] width 92 height 66
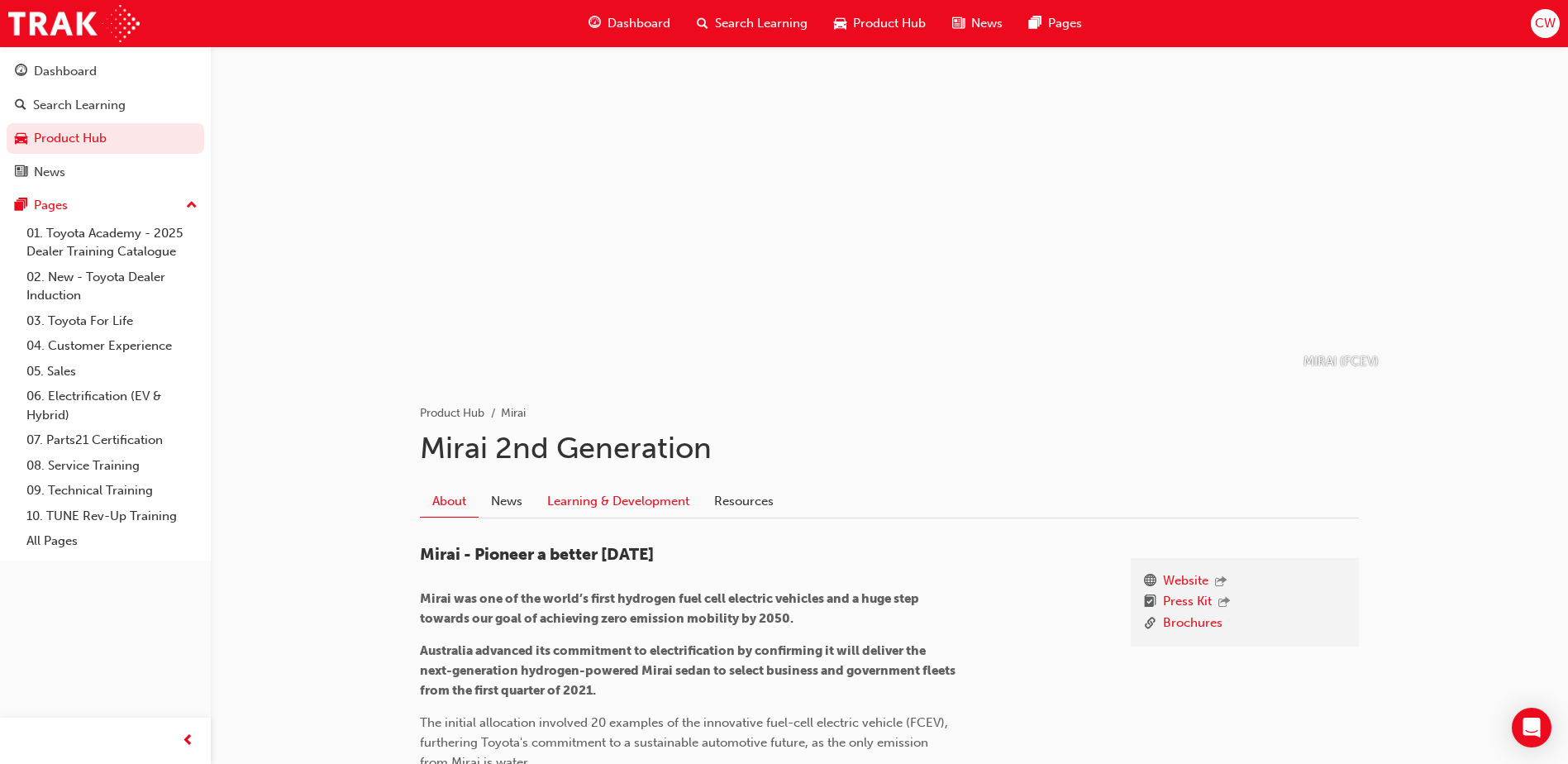
click at [624, 500] on link "Learning & Development" at bounding box center [618, 501] width 167 height 31
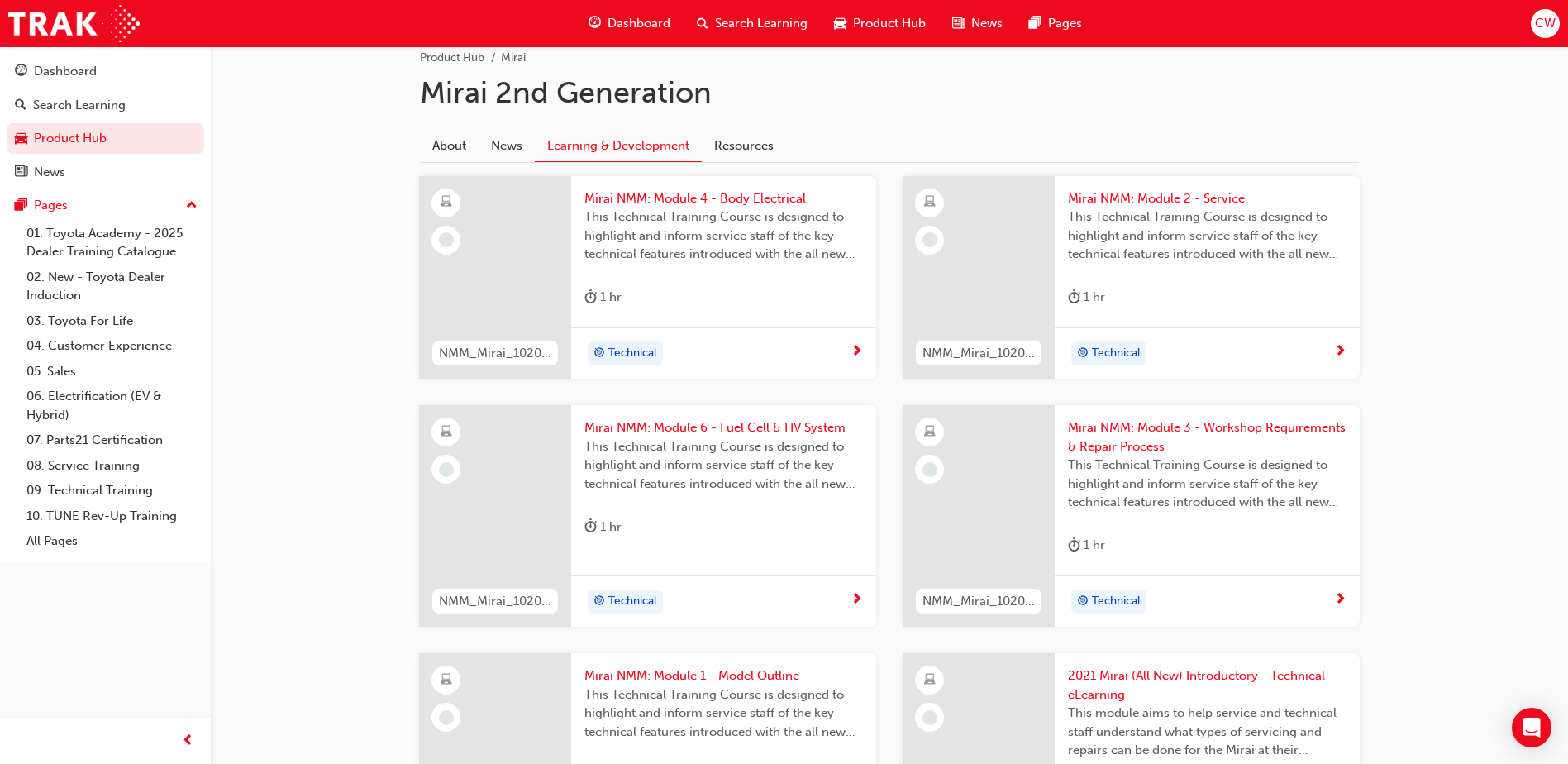
scroll to position [321, 0]
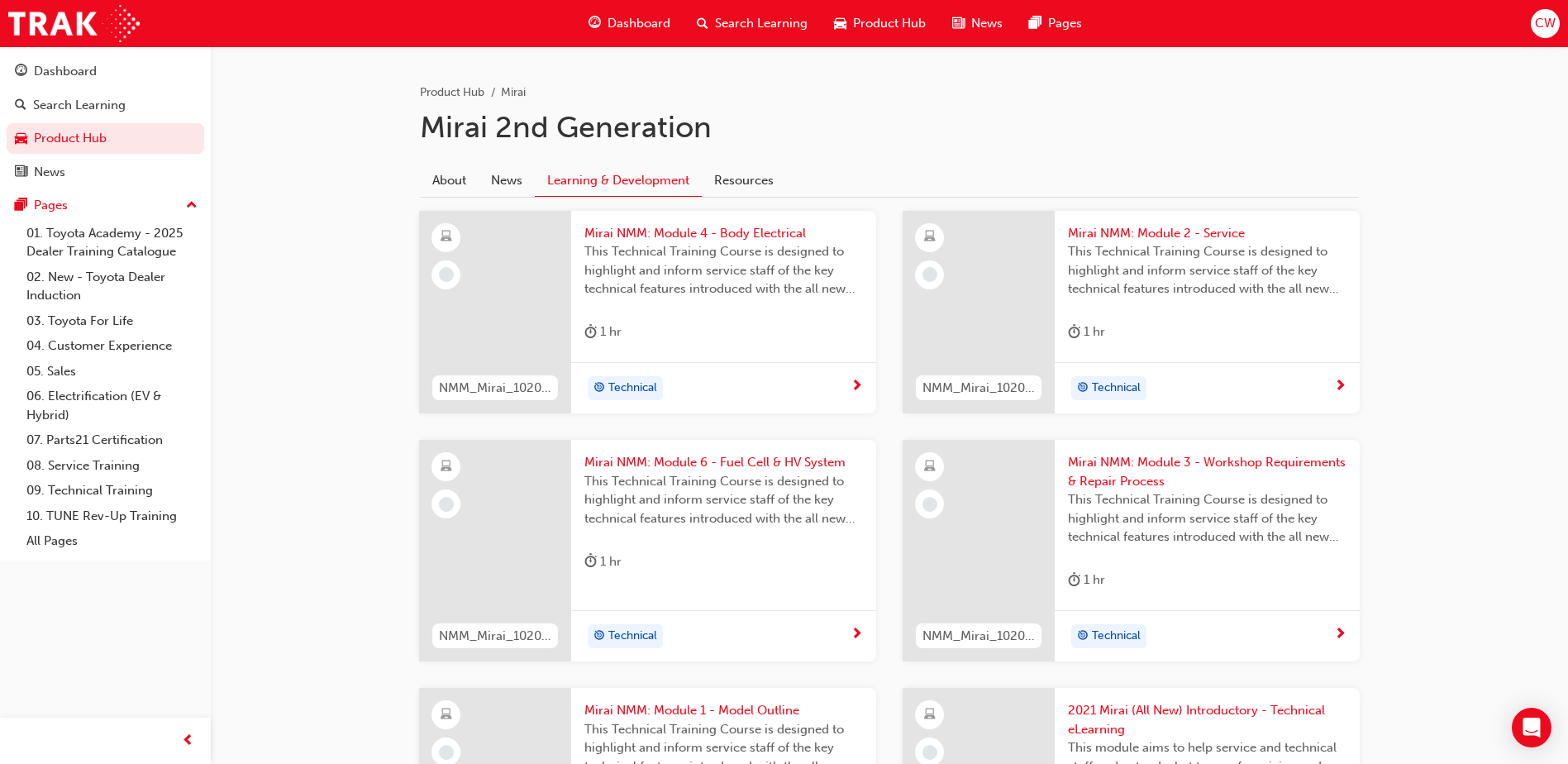
click at [630, 386] on span "Technical" at bounding box center [632, 388] width 48 height 19
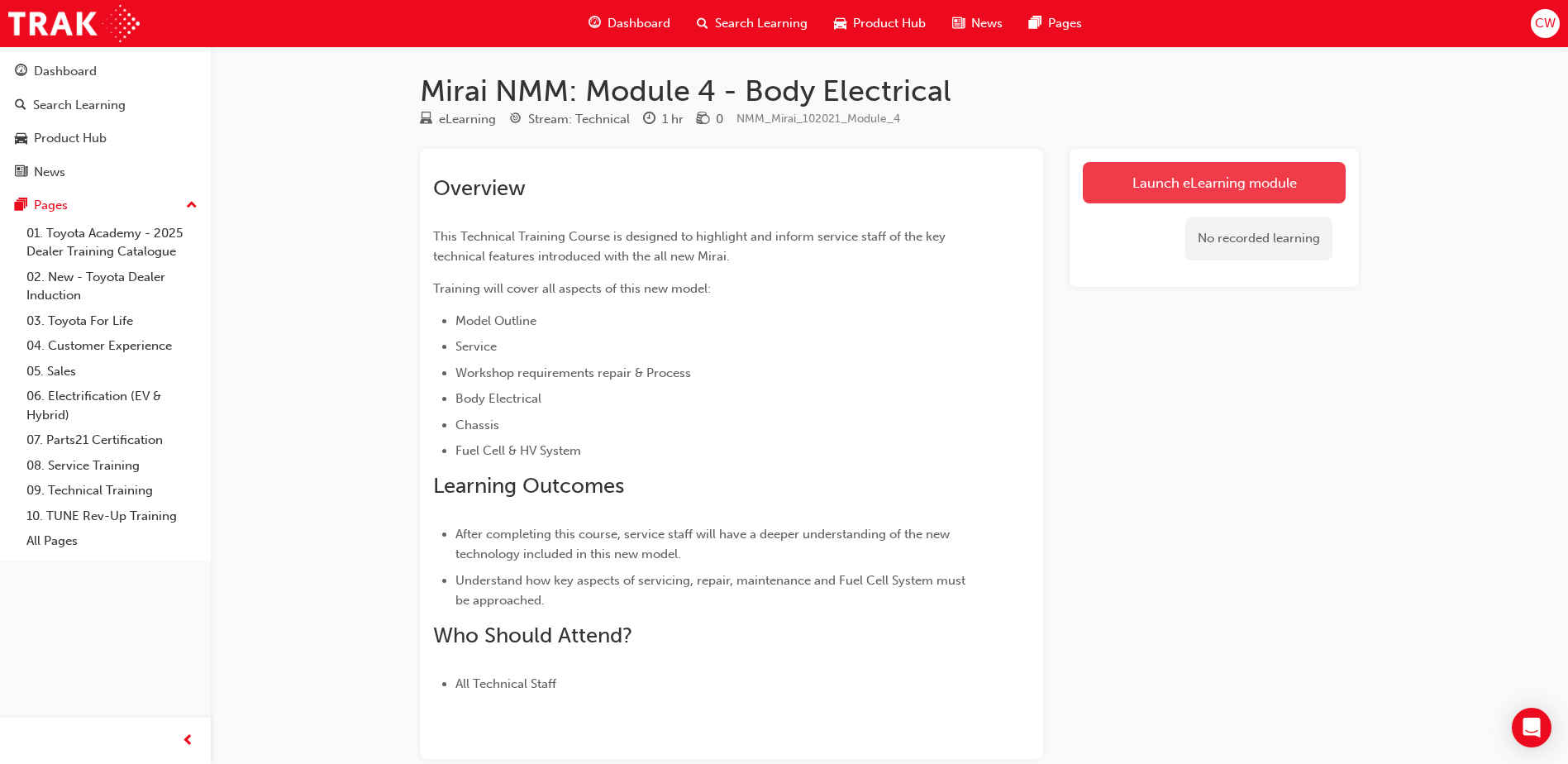
click at [1156, 173] on link "Launch eLearning module" at bounding box center [1214, 182] width 262 height 42
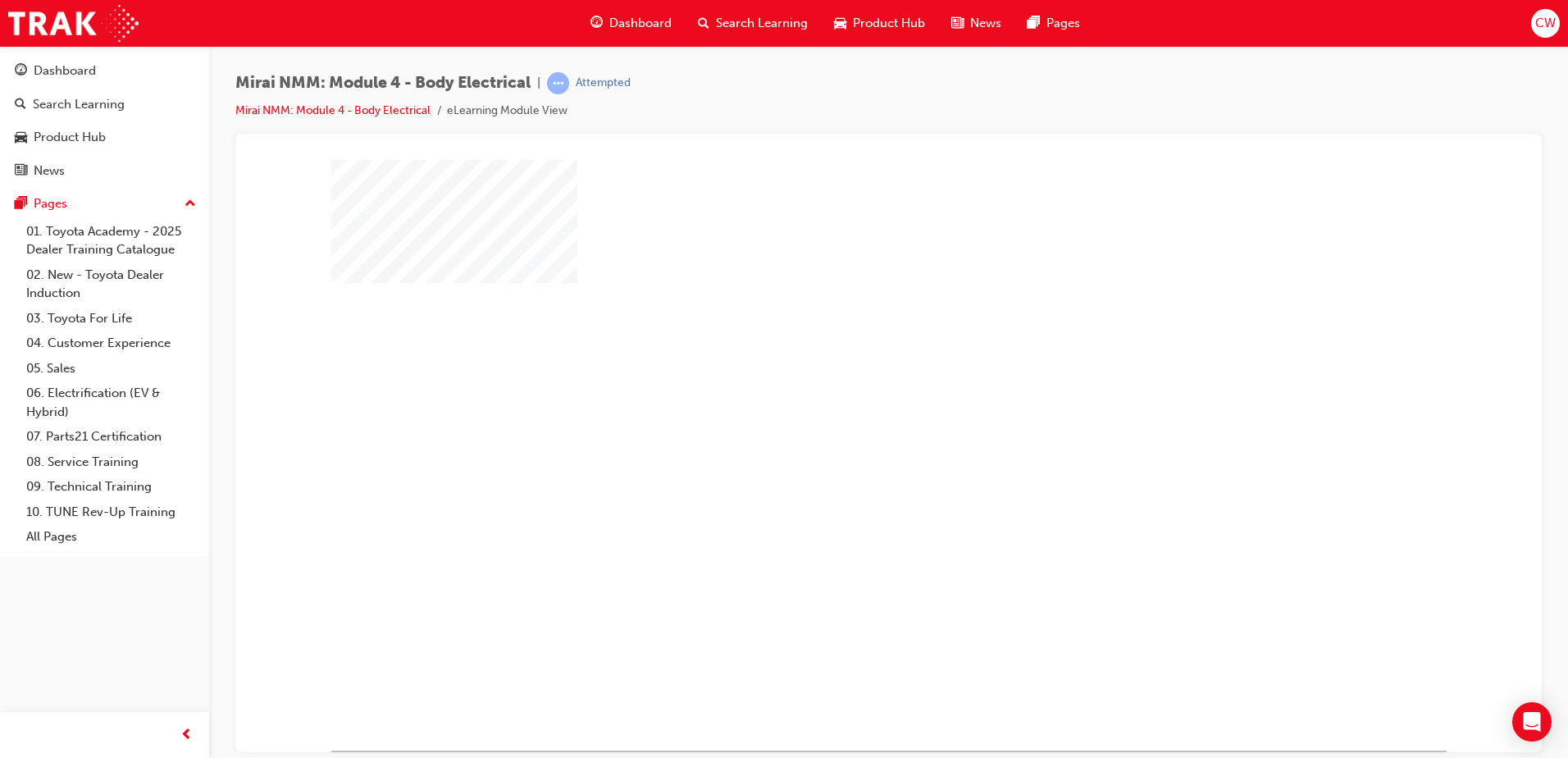
click at [842, 406] on div "play" at bounding box center [842, 406] width 0 height 0
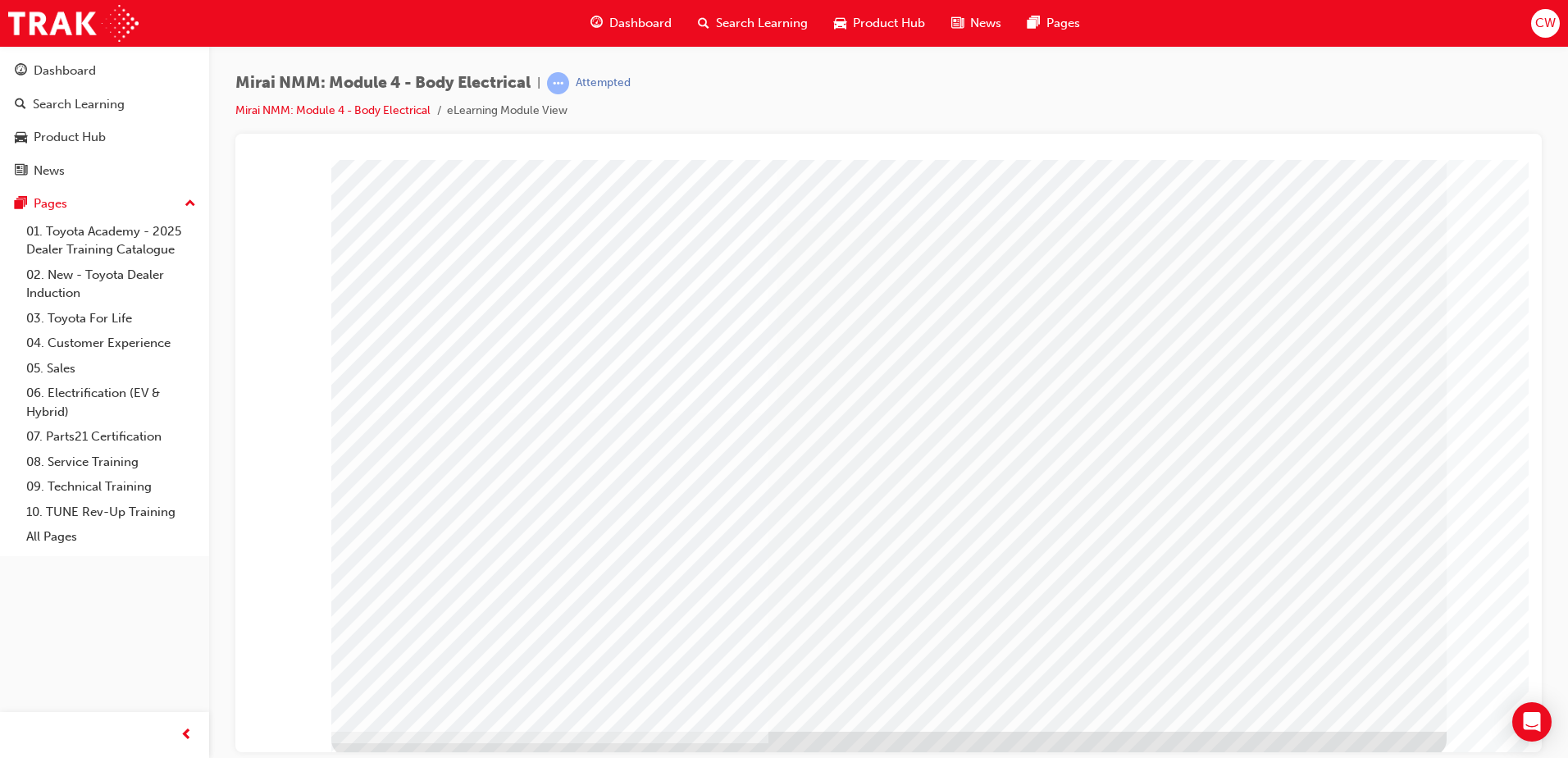
scroll to position [23, 0]
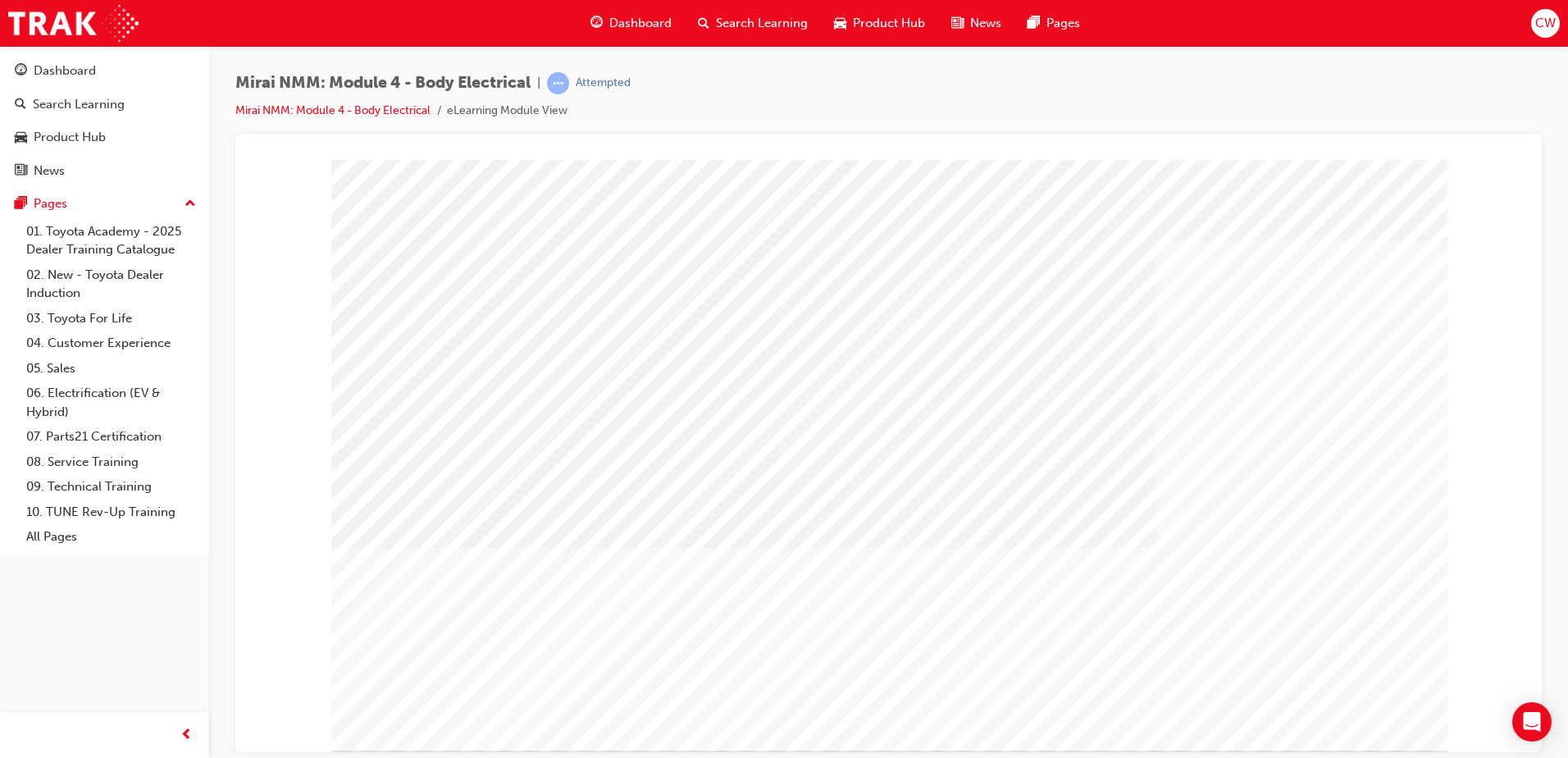
drag, startPoint x: 599, startPoint y: 581, endPoint x: 587, endPoint y: 545, distance: 37.9
drag, startPoint x: 622, startPoint y: 431, endPoint x: 840, endPoint y: 411, distance: 218.9
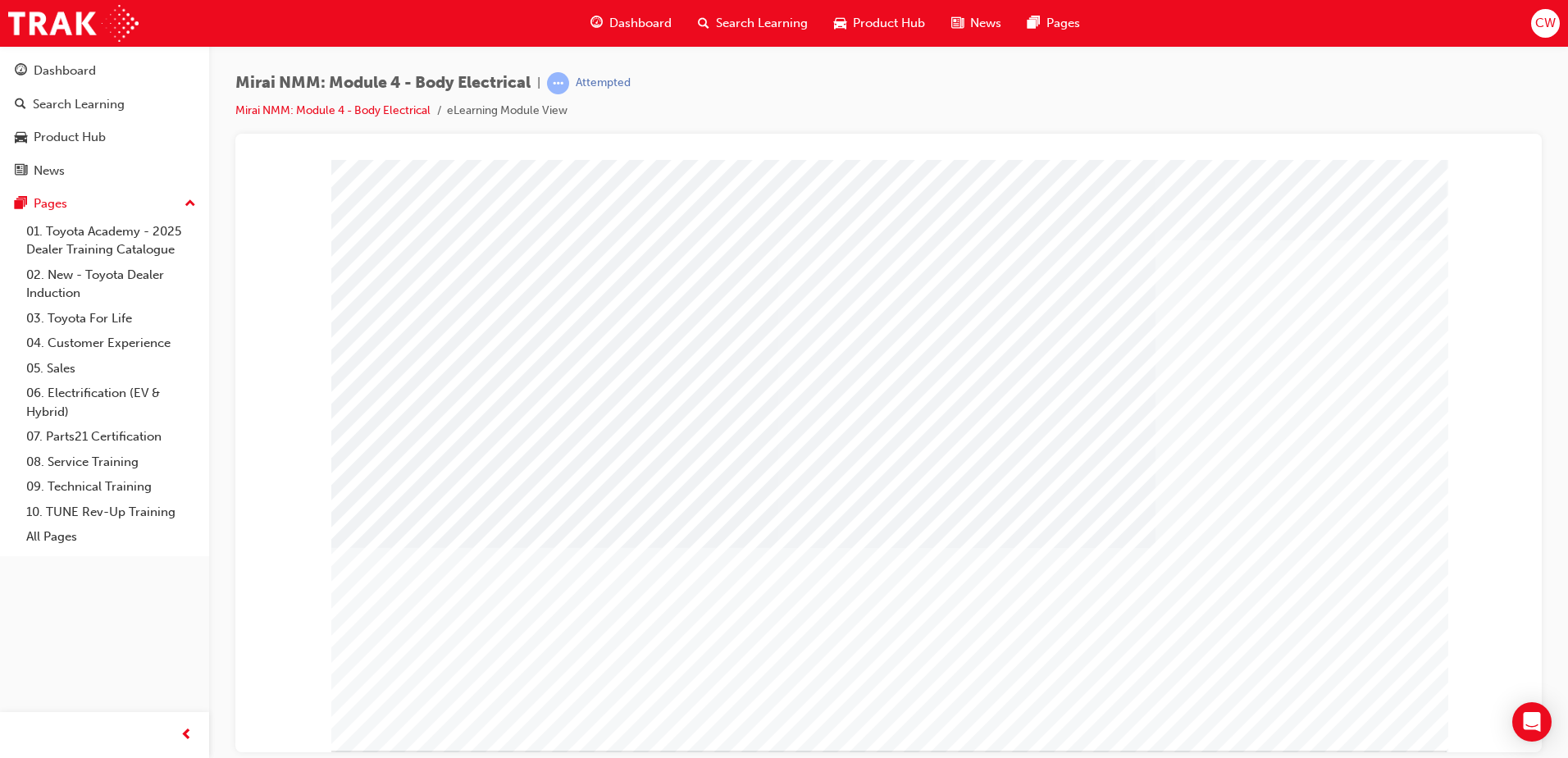
drag, startPoint x: 915, startPoint y: 417, endPoint x: 1016, endPoint y: 453, distance: 107.2
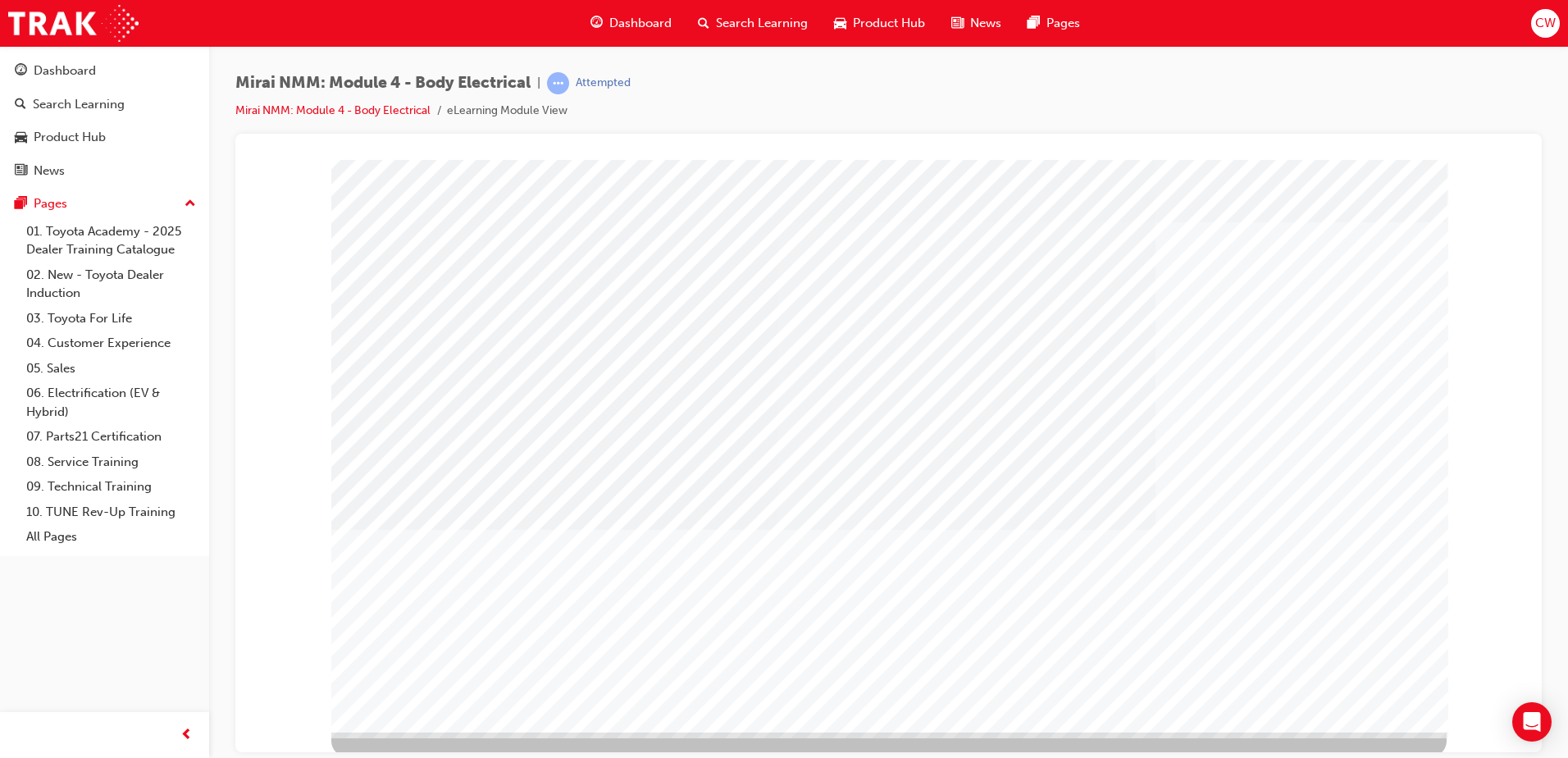
scroll to position [23, 0]
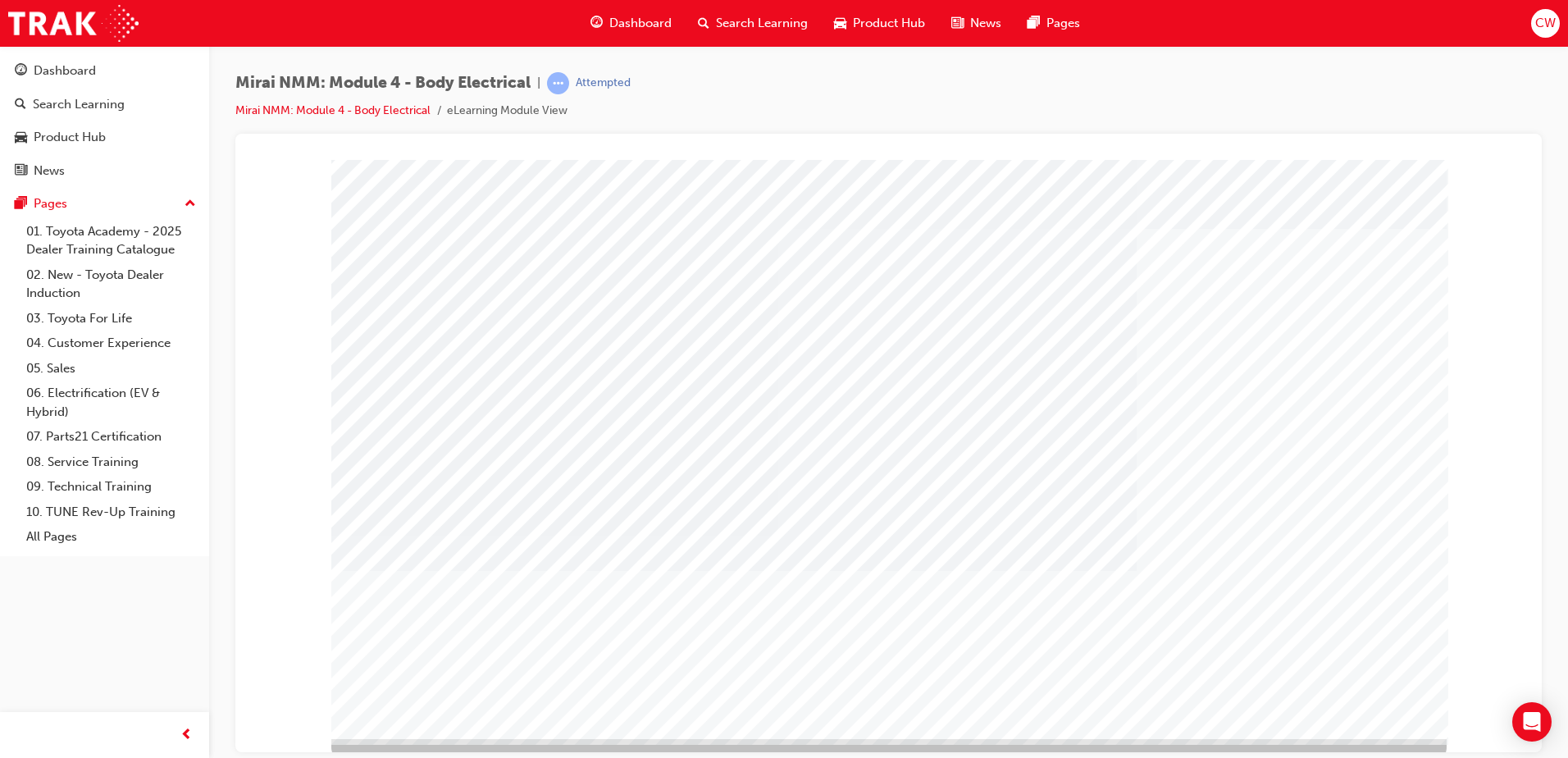
scroll to position [23, 0]
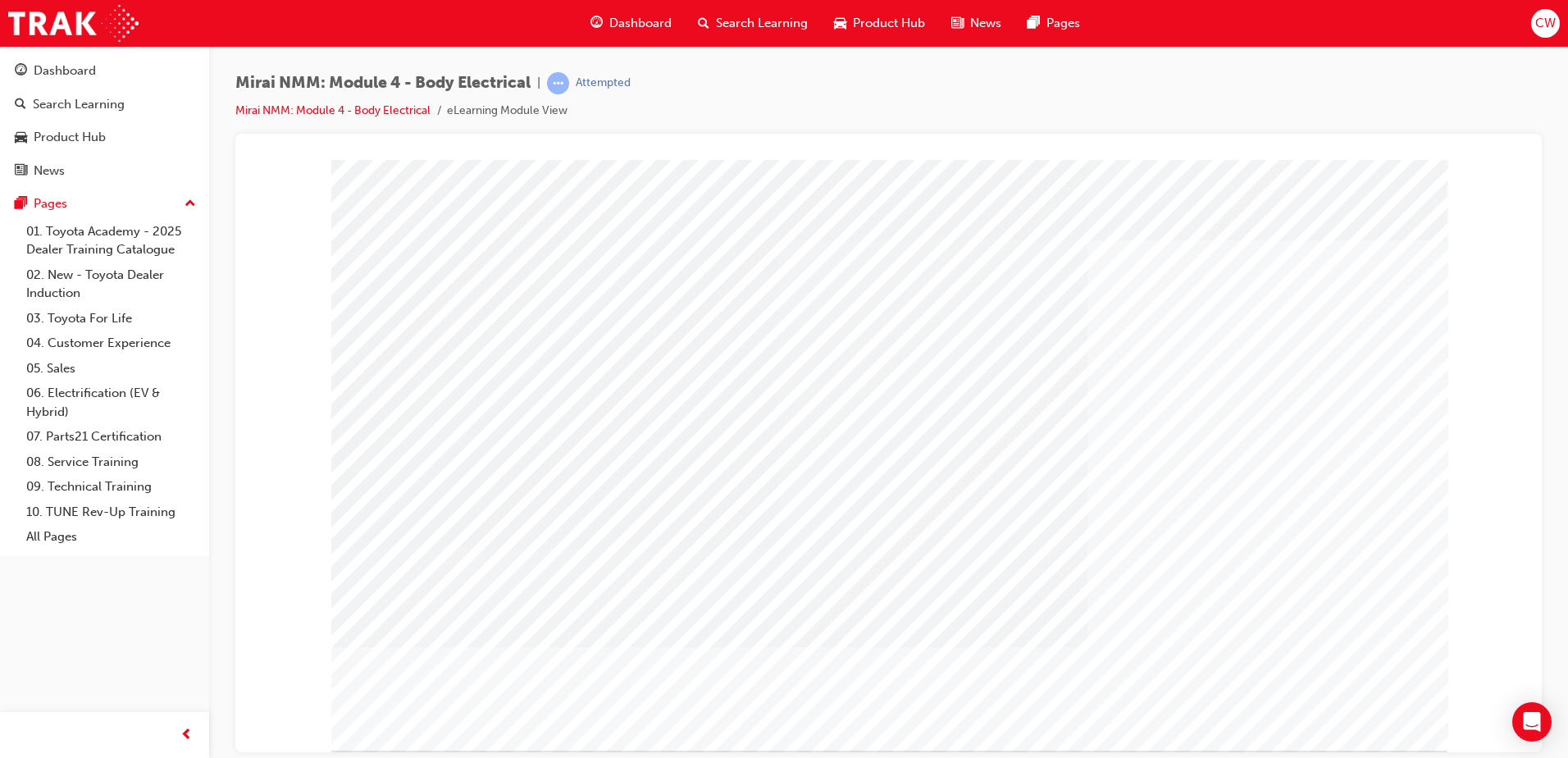
drag, startPoint x: 935, startPoint y: 584, endPoint x: 1005, endPoint y: 609, distance: 74.3
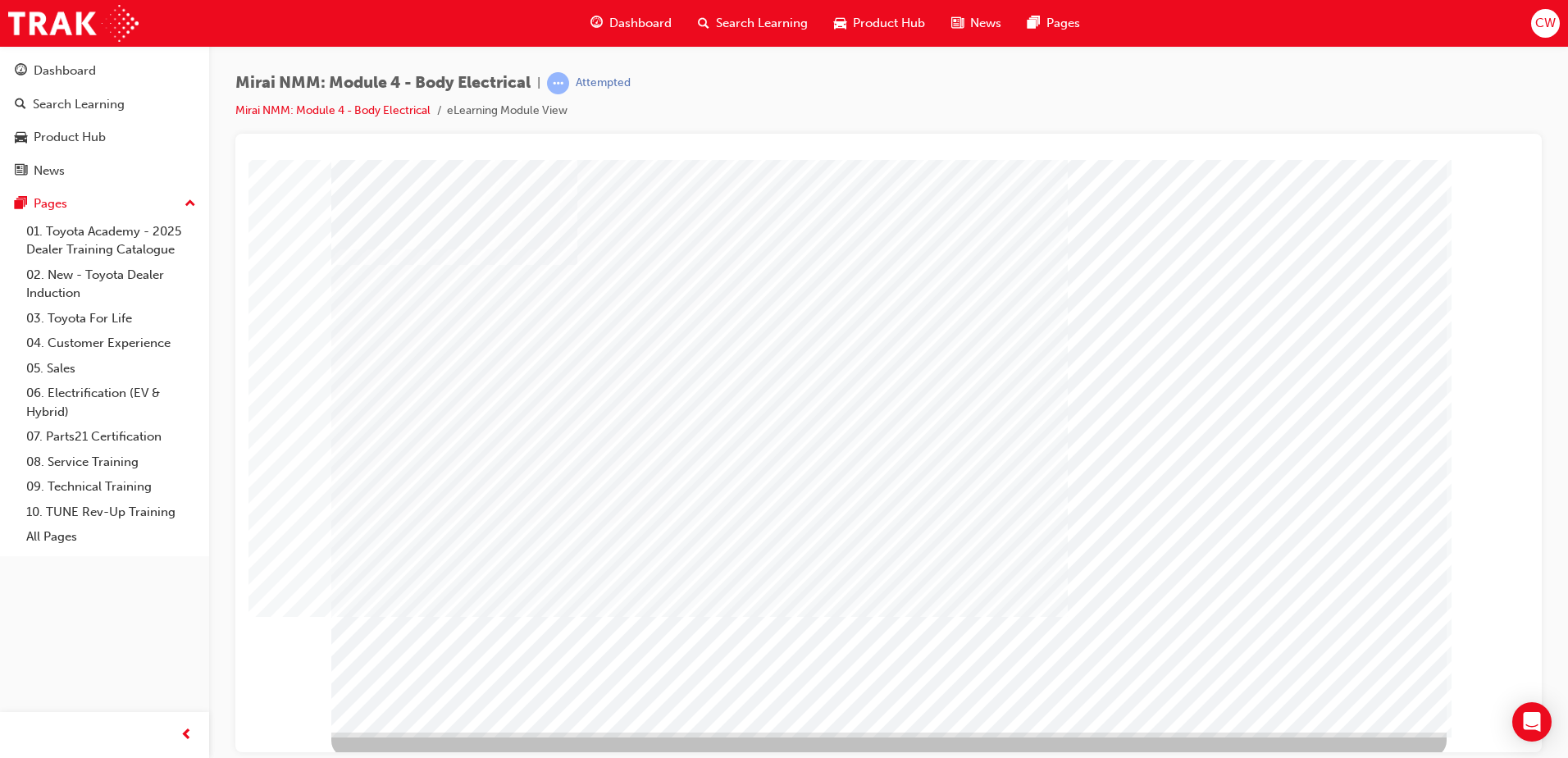
scroll to position [23, 0]
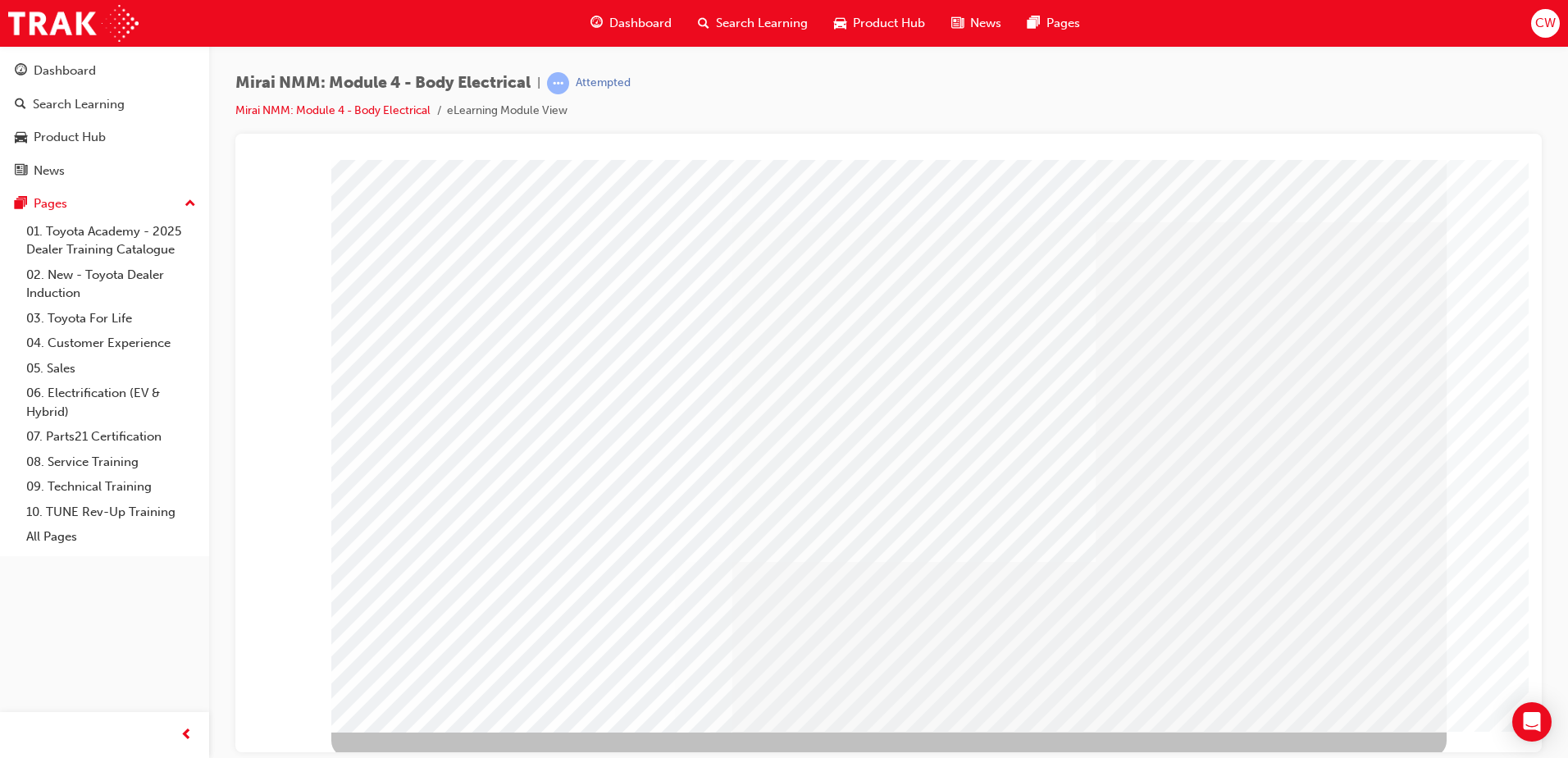
scroll to position [23, 0]
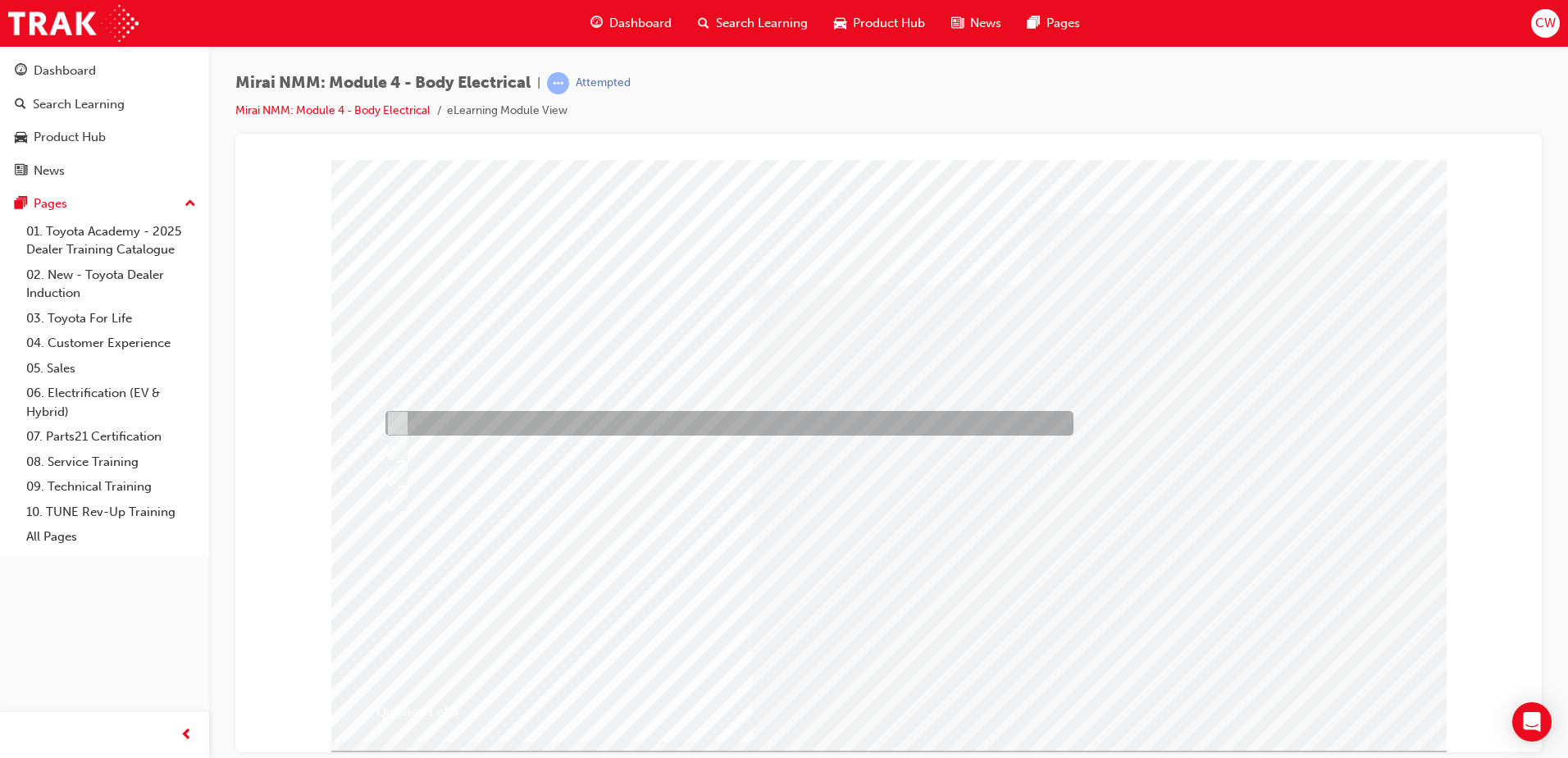
click at [400, 420] on input "By the learning fuel consumption and the remaining hydrogen in the tanks." at bounding box center [394, 423] width 18 height 18
radio input "true"
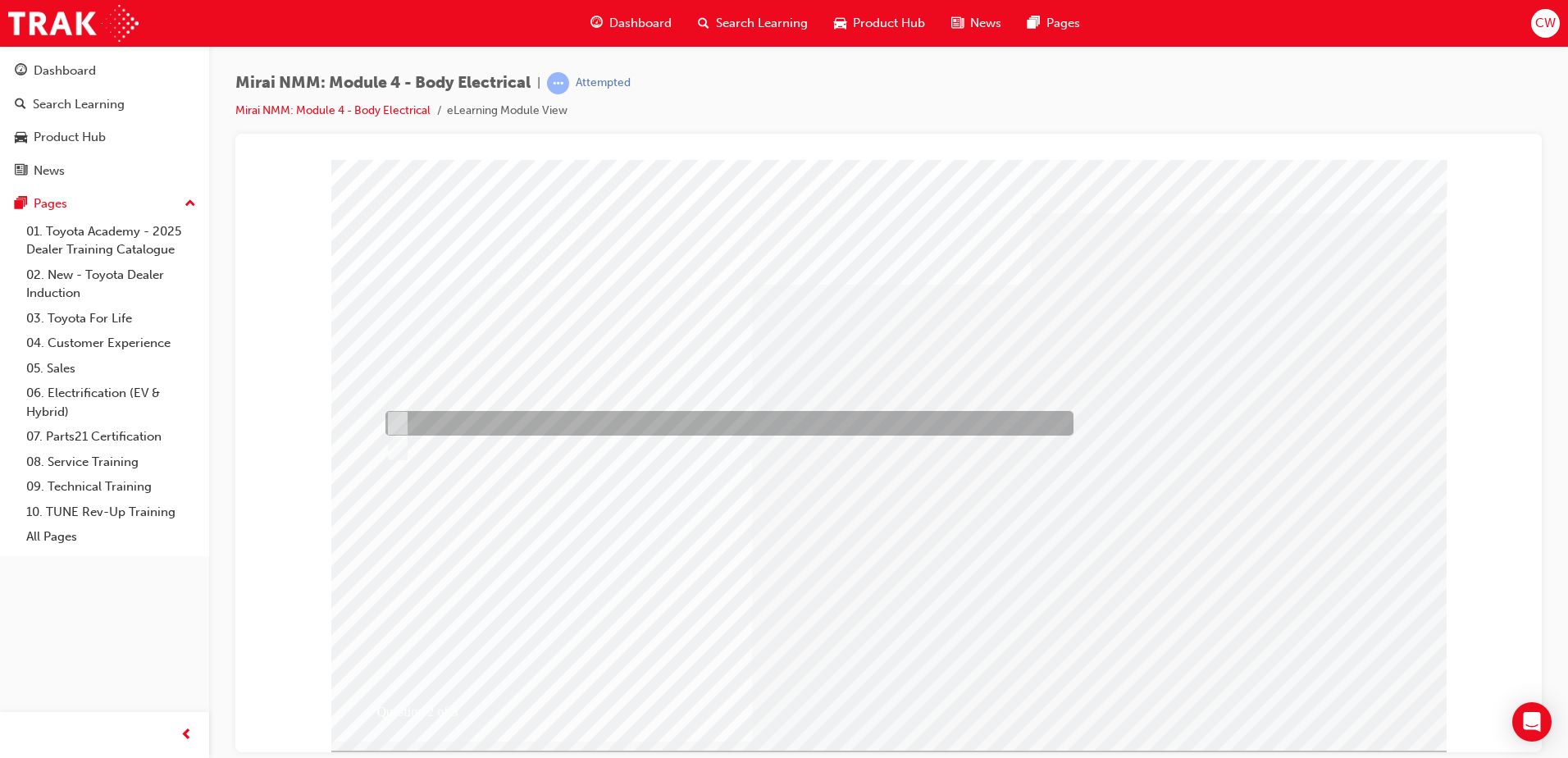
click at [400, 419] on input "True" at bounding box center [394, 423] width 18 height 18
radio input "true"
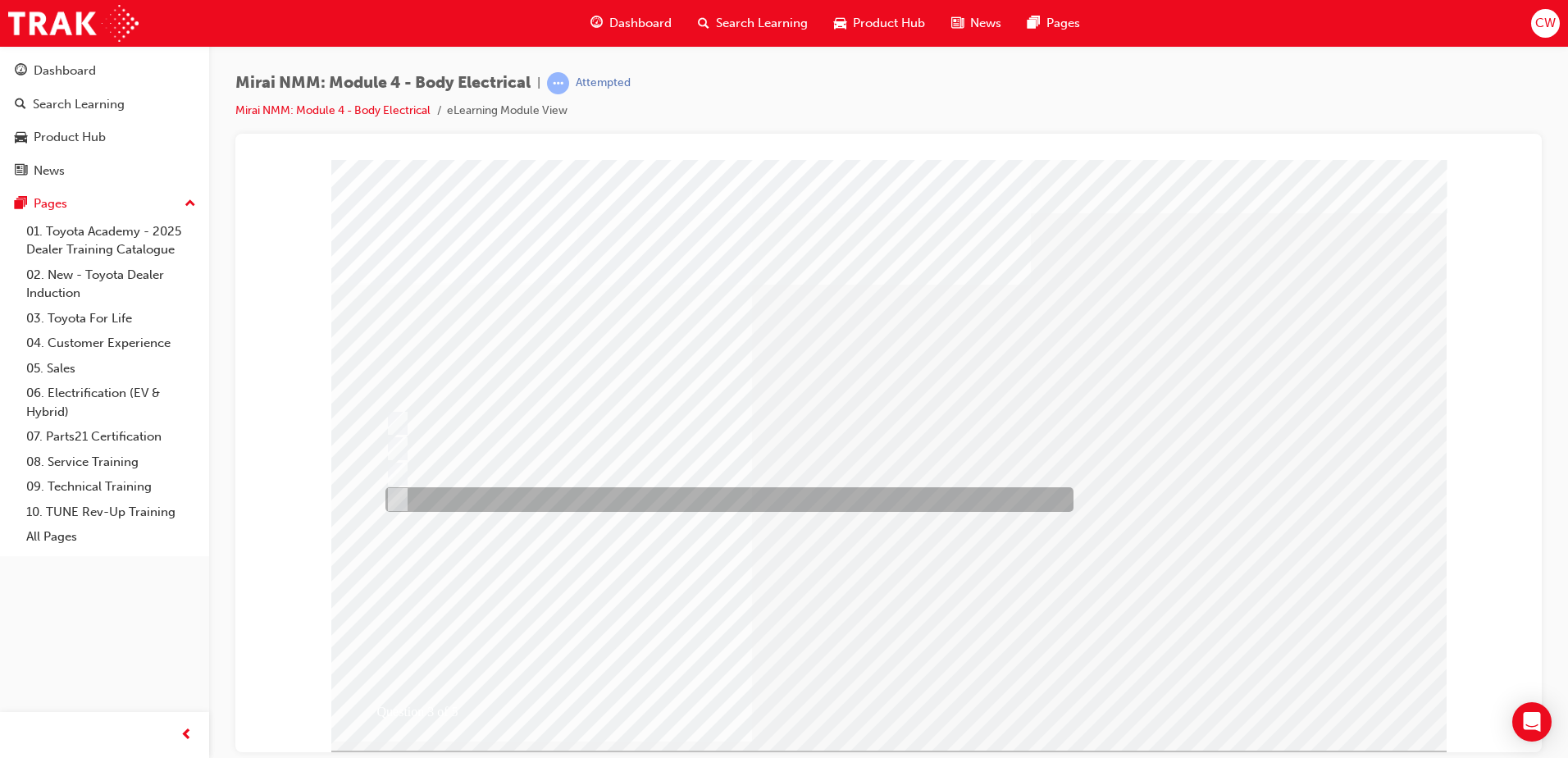
click at [398, 498] on input "Uses Throttle and Brake control, including signals from steering input." at bounding box center [394, 499] width 18 height 18
radio input "true"
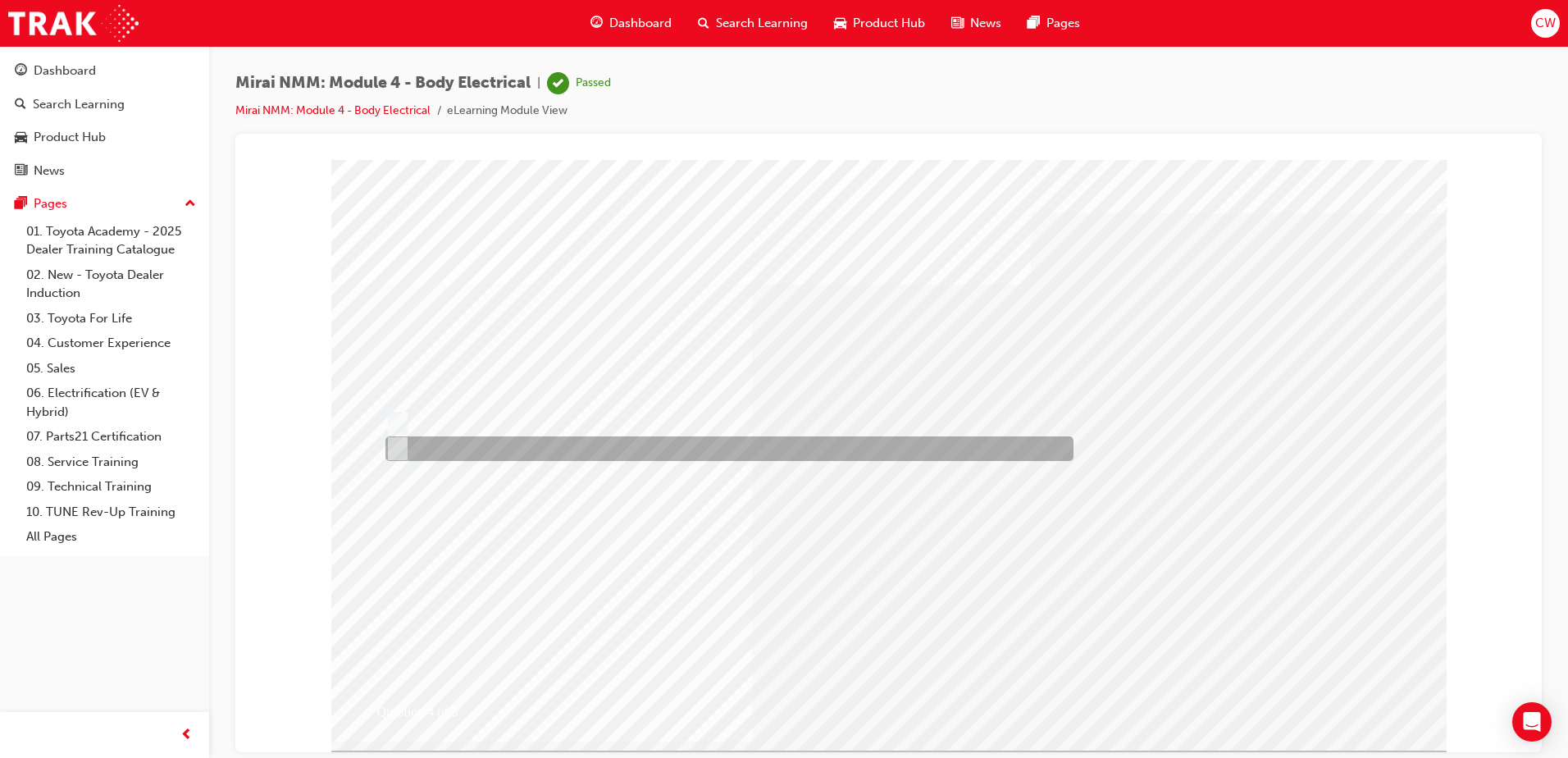
click at [400, 449] on input "False" at bounding box center [394, 448] width 18 height 18
radio input "true"
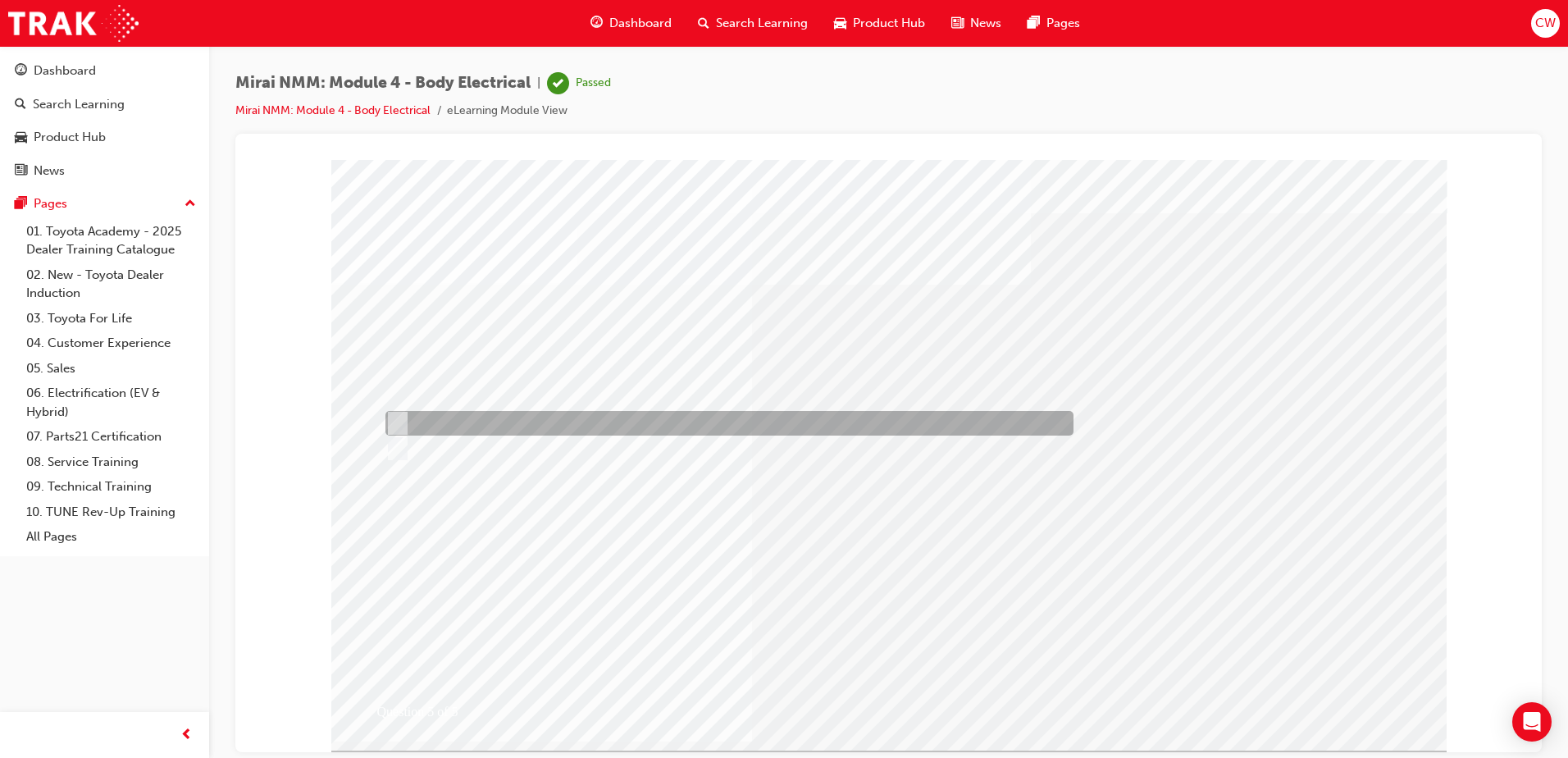
click at [400, 419] on input "True" at bounding box center [394, 423] width 18 height 18
radio input "true"
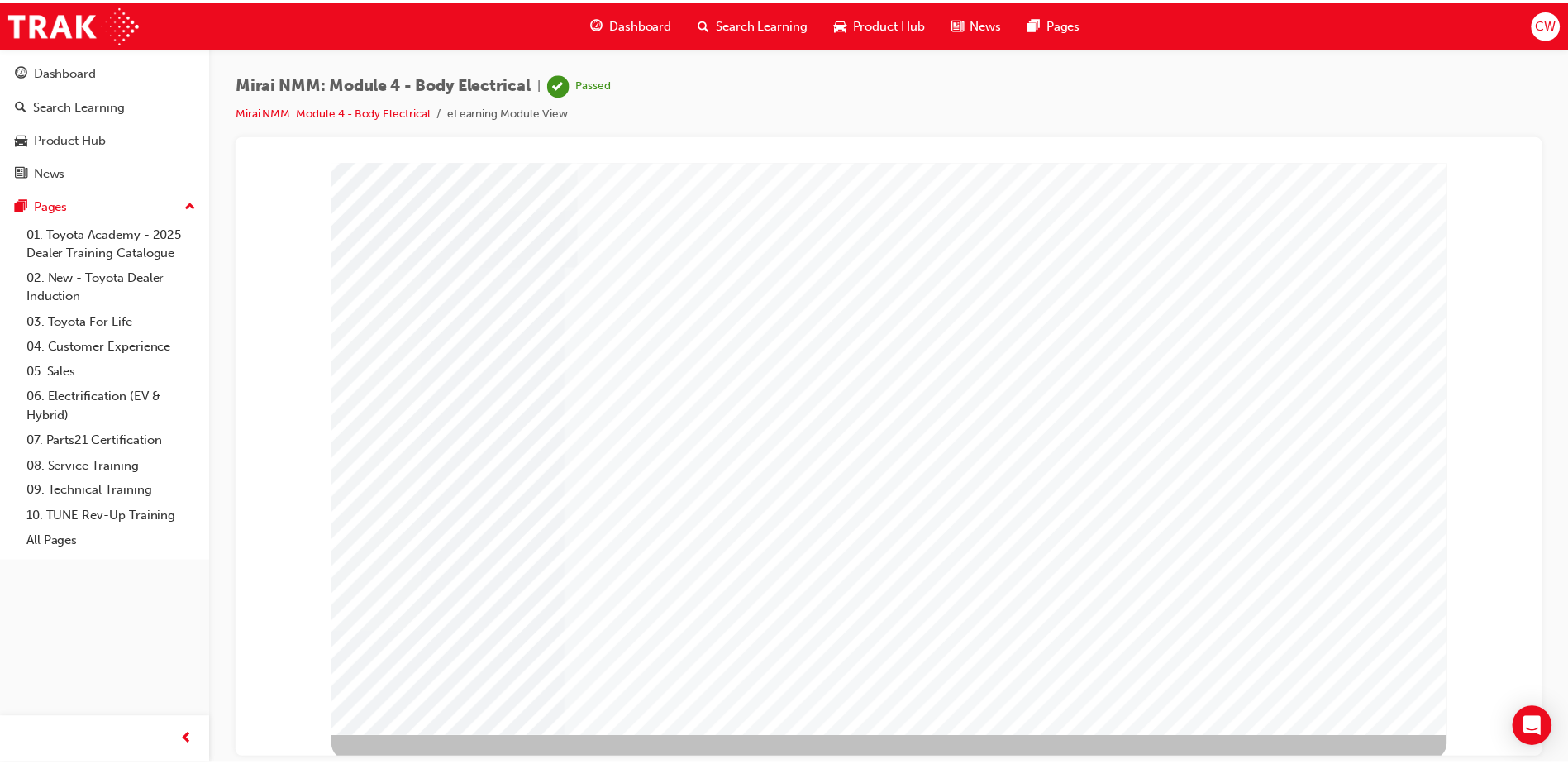
scroll to position [23, 0]
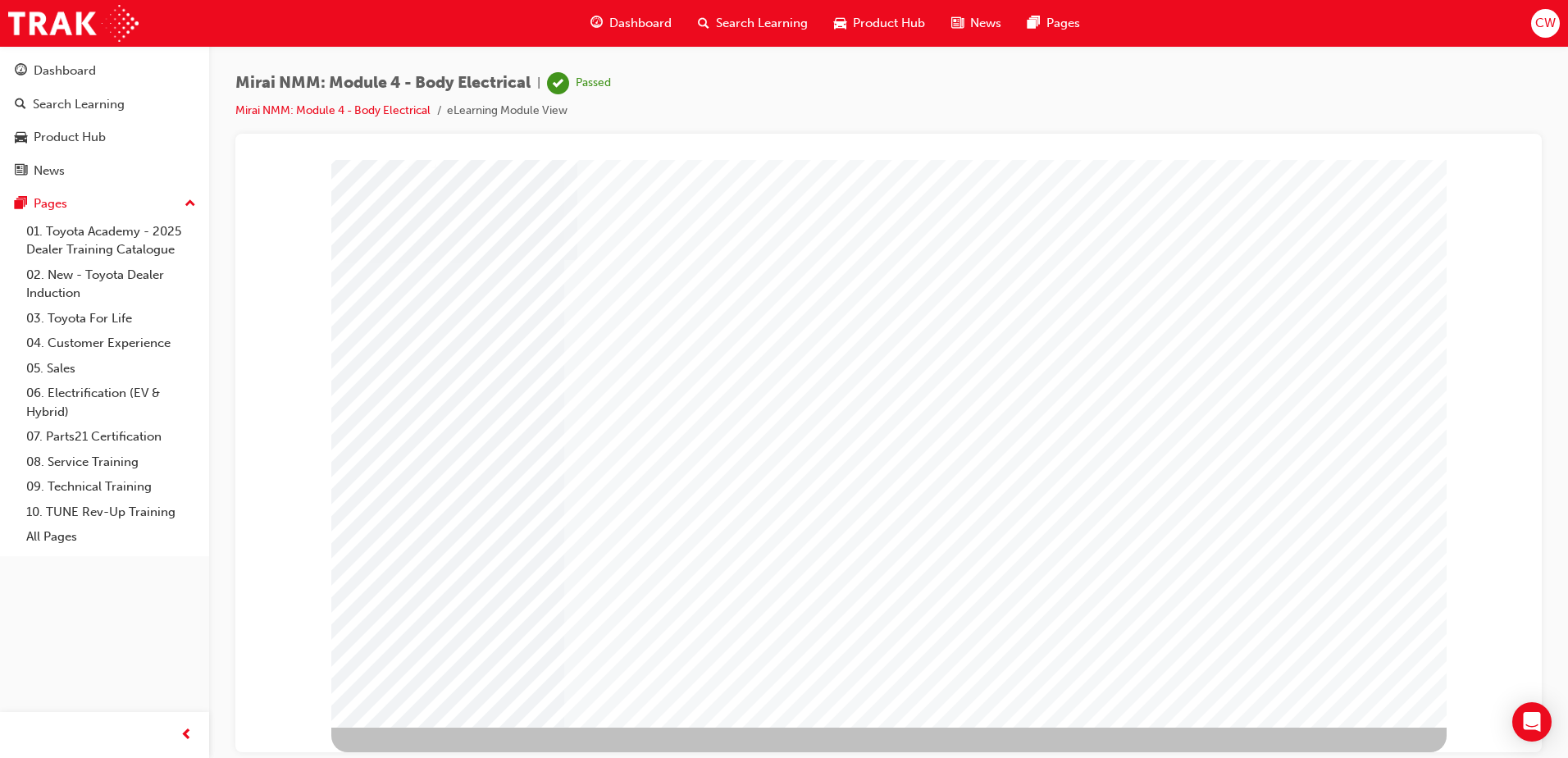
click at [383, 108] on link "Mirai NMM: Module 4 - Body Electrical" at bounding box center [332, 110] width 195 height 14
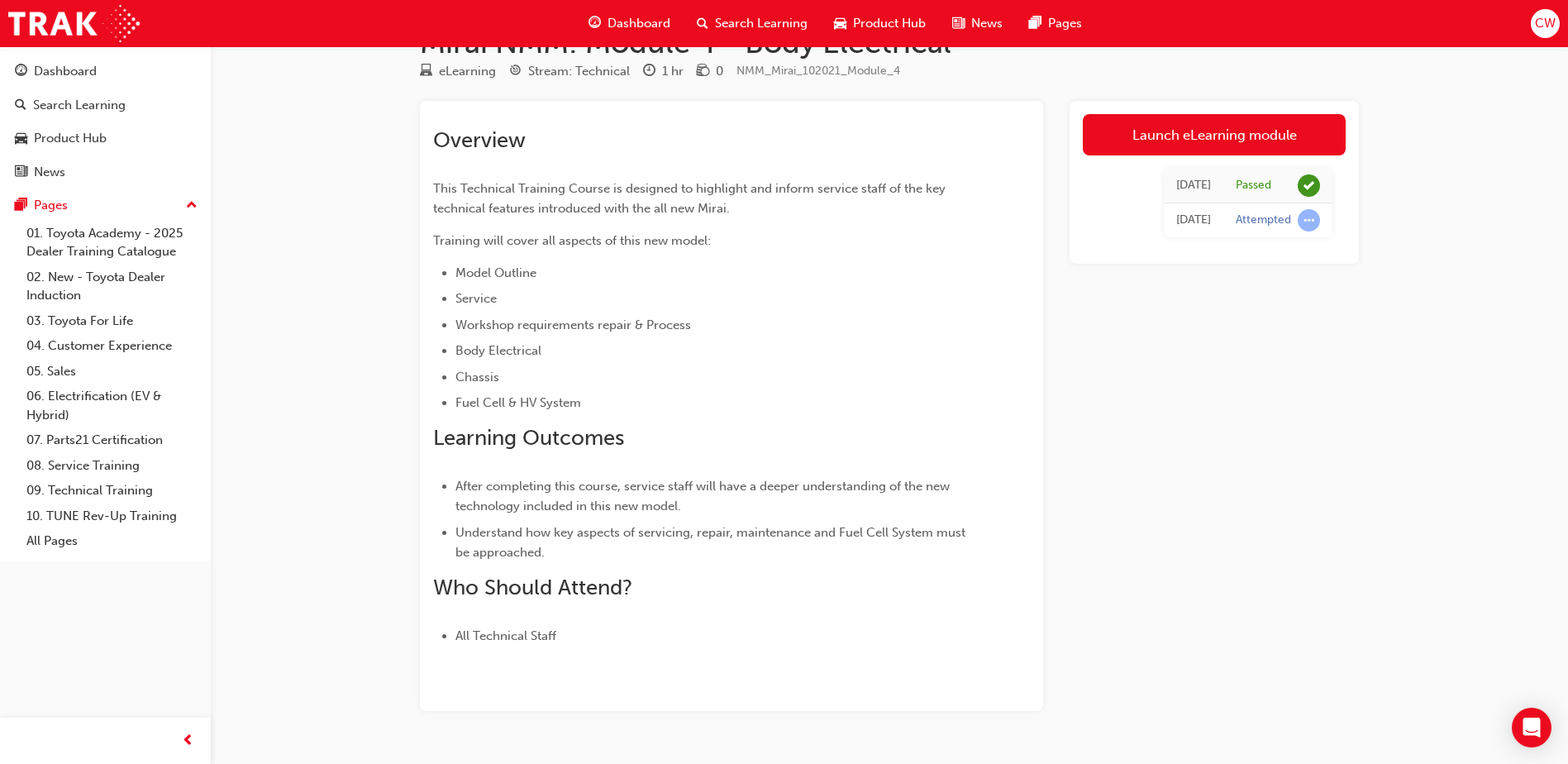
scroll to position [89, 0]
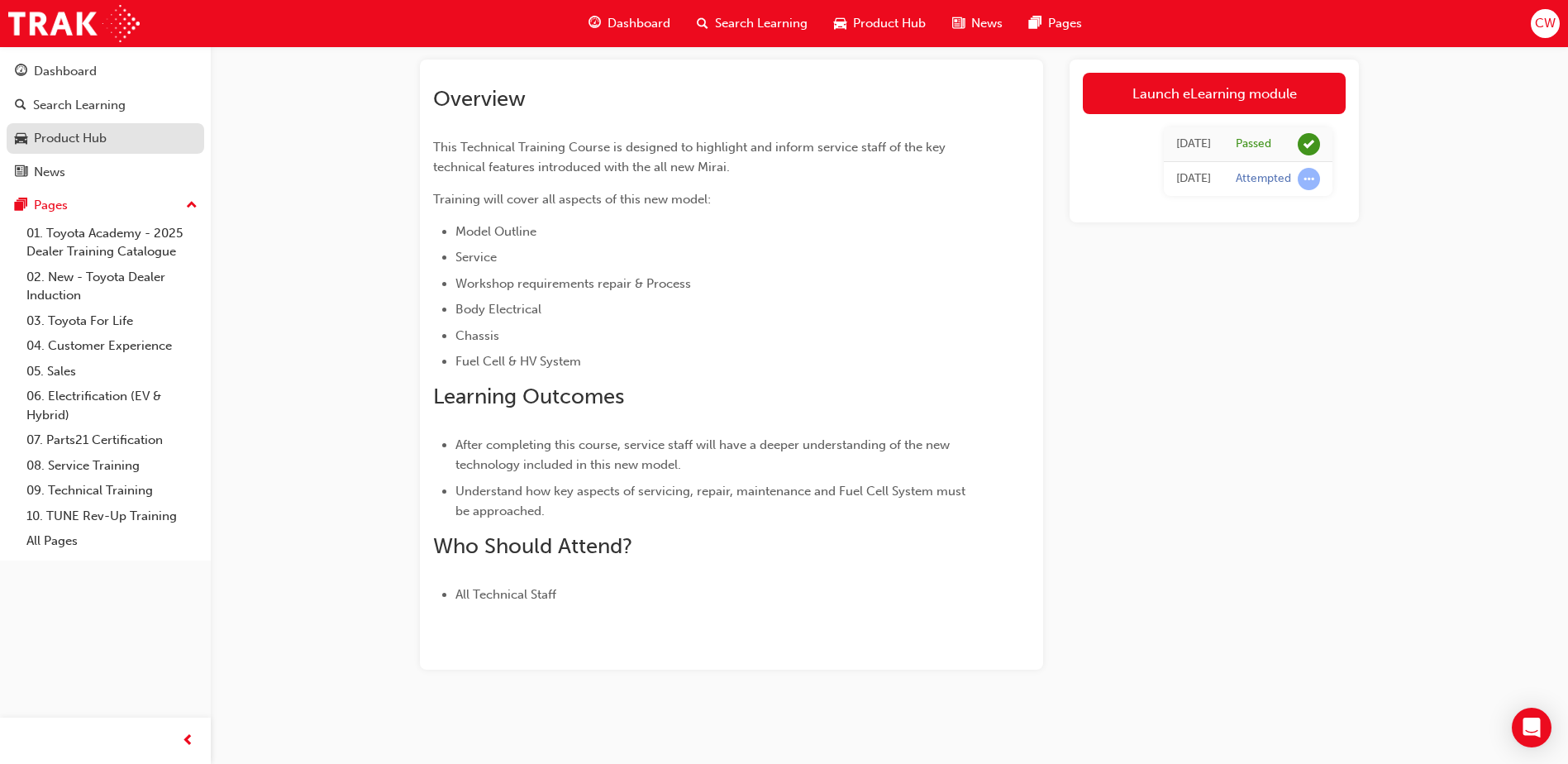
click at [74, 138] on div "Product Hub" at bounding box center [70, 138] width 73 height 19
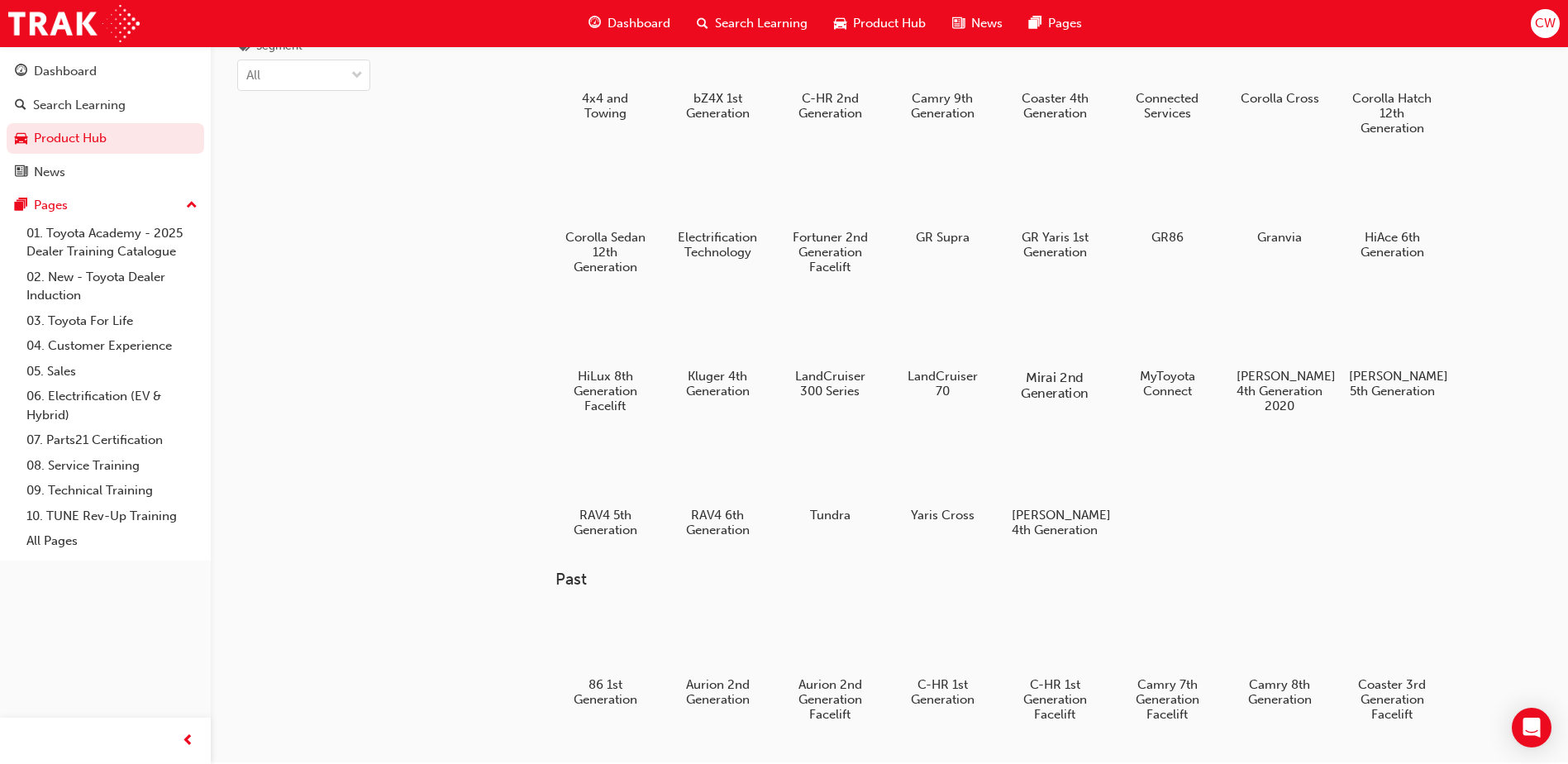
click at [1043, 338] on div at bounding box center [1055, 329] width 92 height 66
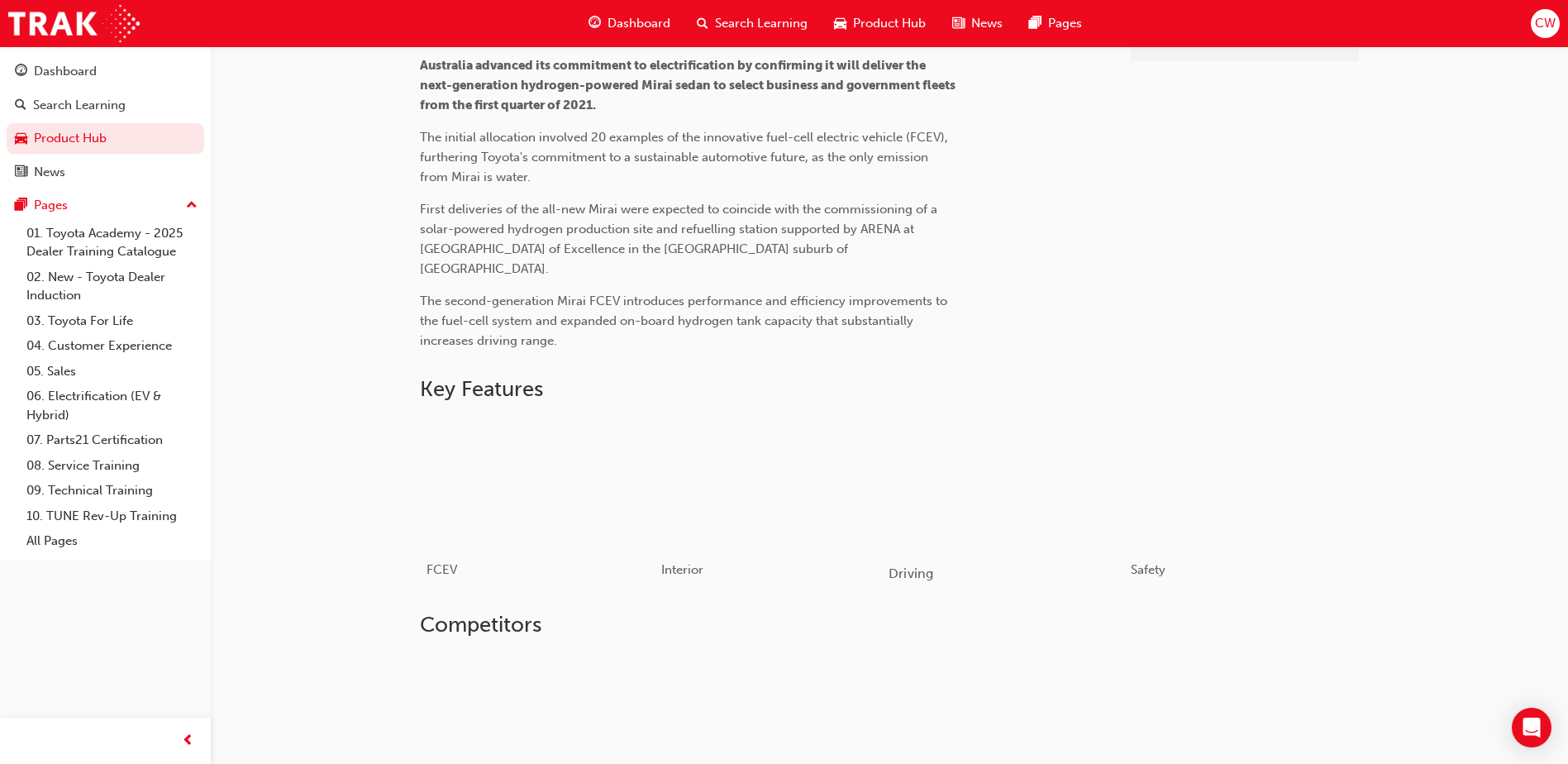
scroll to position [172, 0]
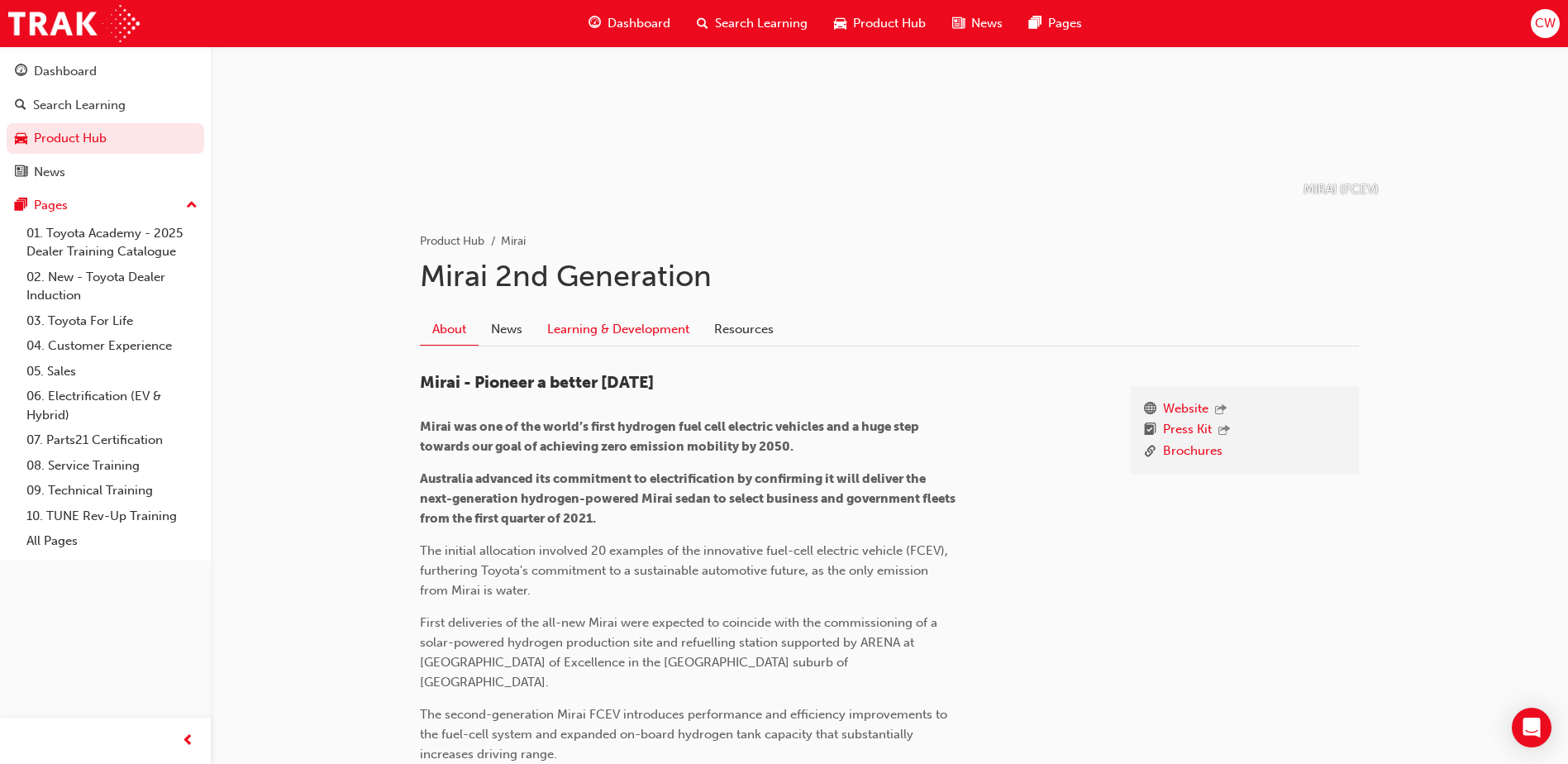
click at [600, 331] on link "Learning & Development" at bounding box center [618, 328] width 167 height 31
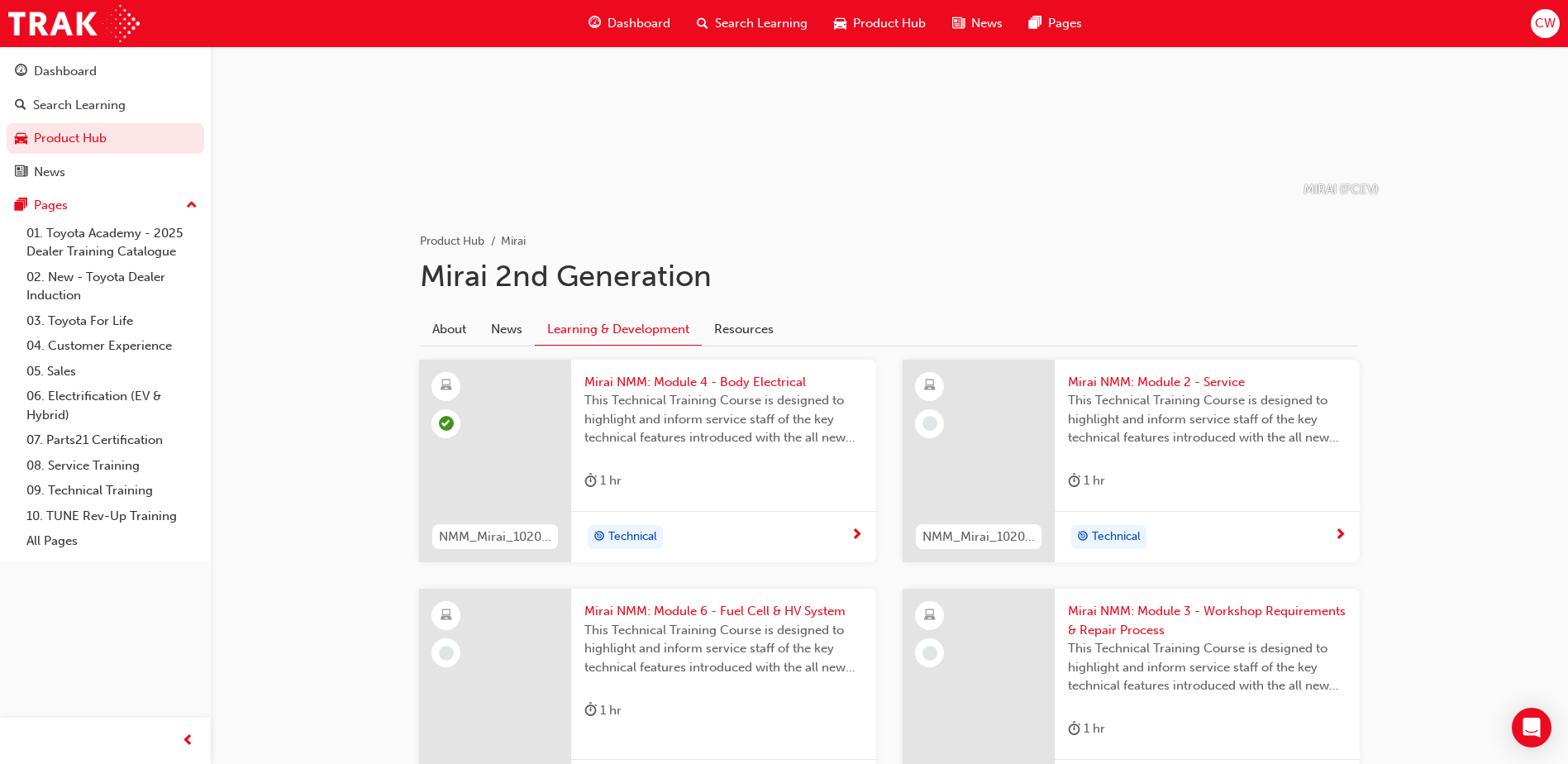
click at [1138, 615] on span "Mirai NMM: Module 3 - Workshop Requirements & Repair Process" at bounding box center [1208, 620] width 279 height 37
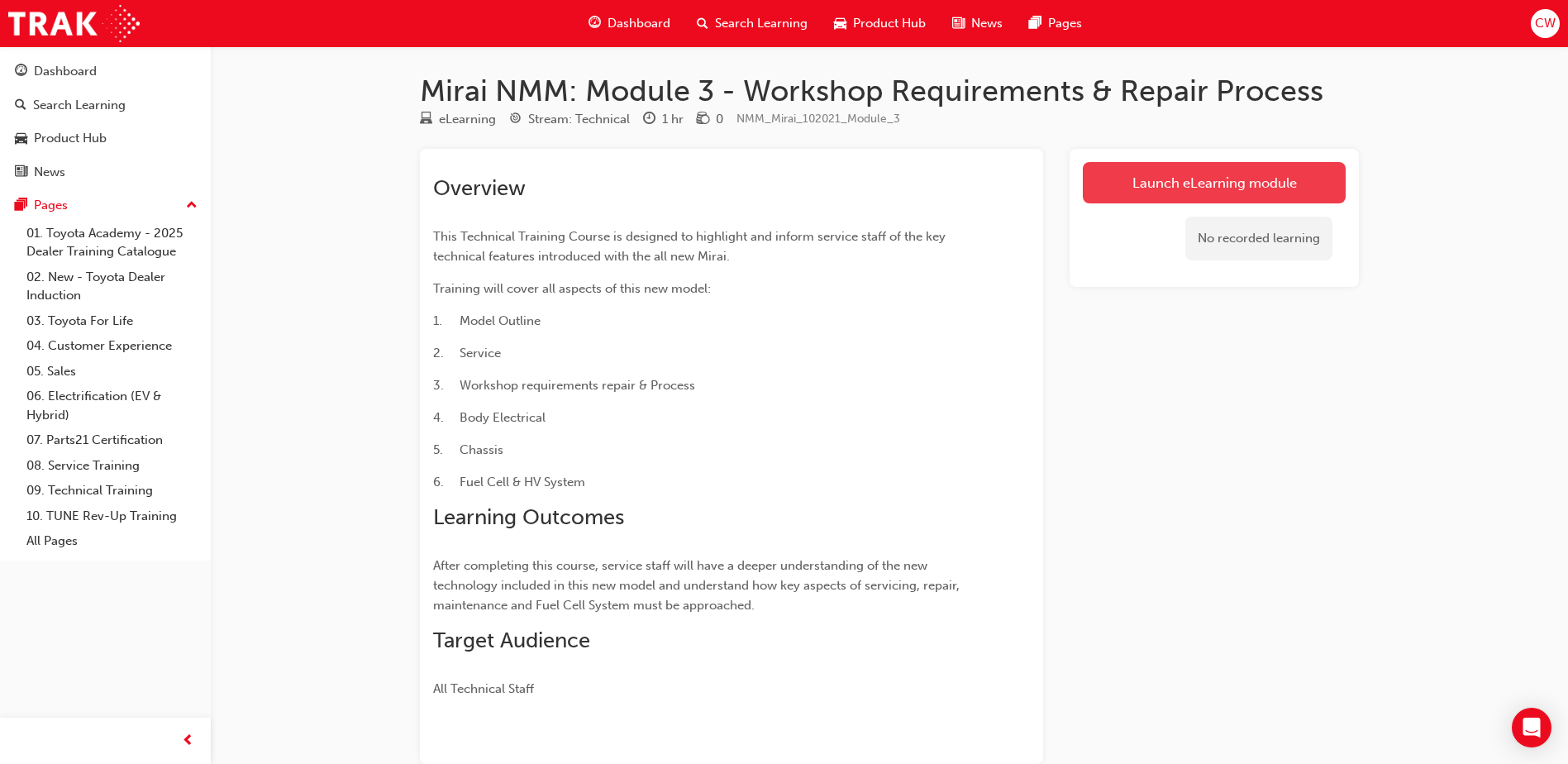
click at [1177, 179] on link "Launch eLearning module" at bounding box center [1214, 182] width 262 height 42
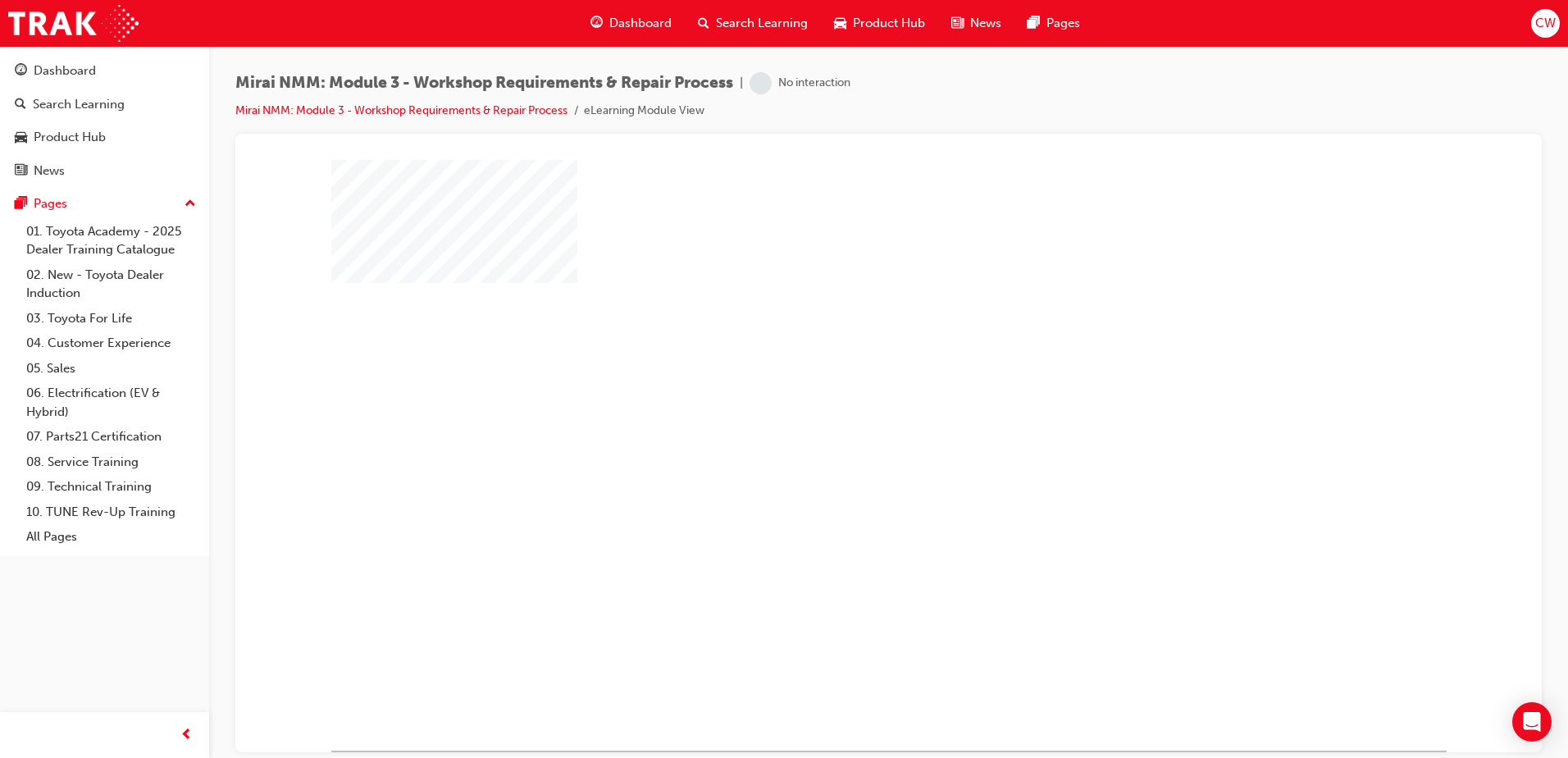
click at [842, 406] on div "play" at bounding box center [842, 406] width 0 height 0
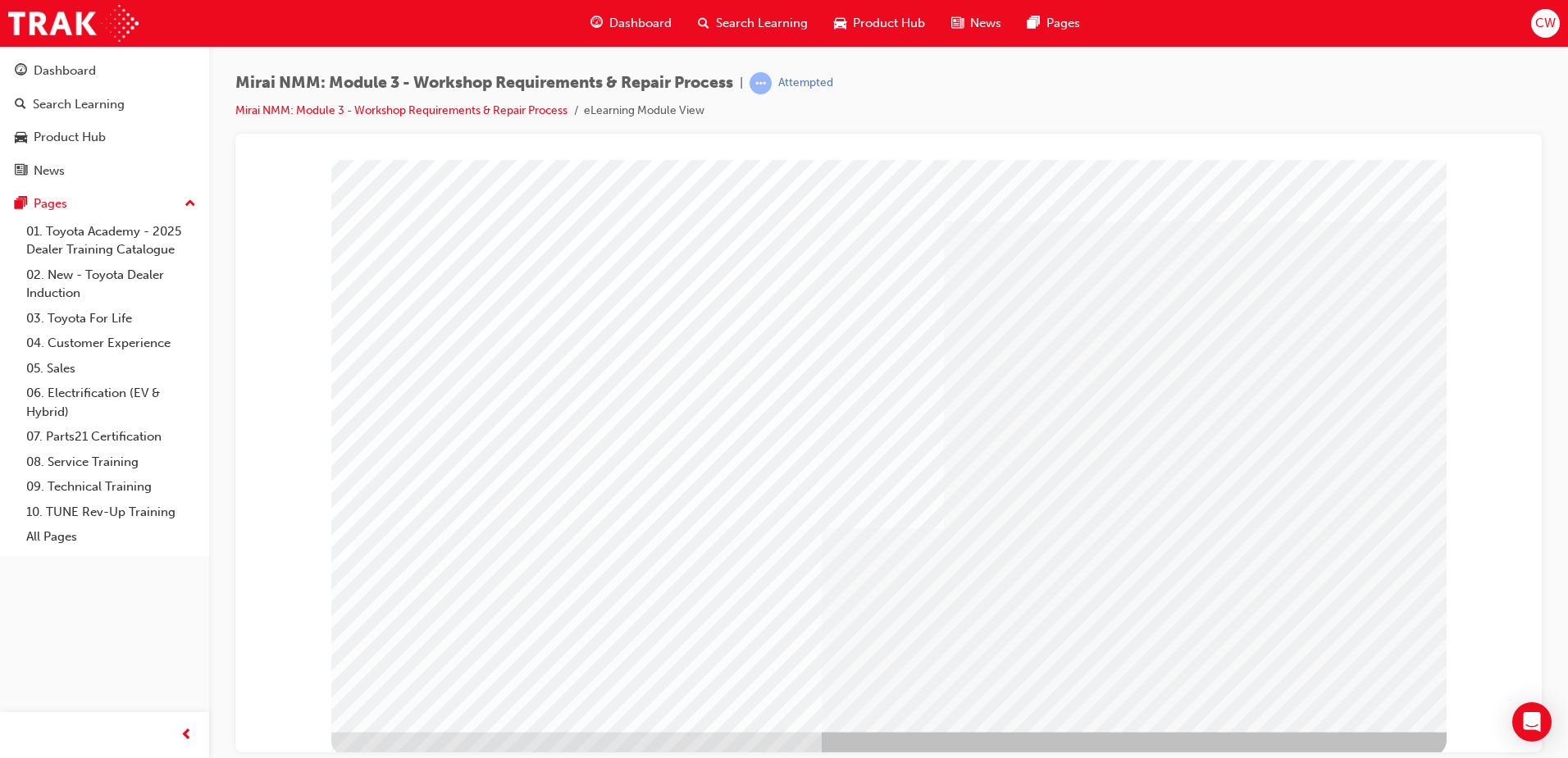
scroll to position [23, 0]
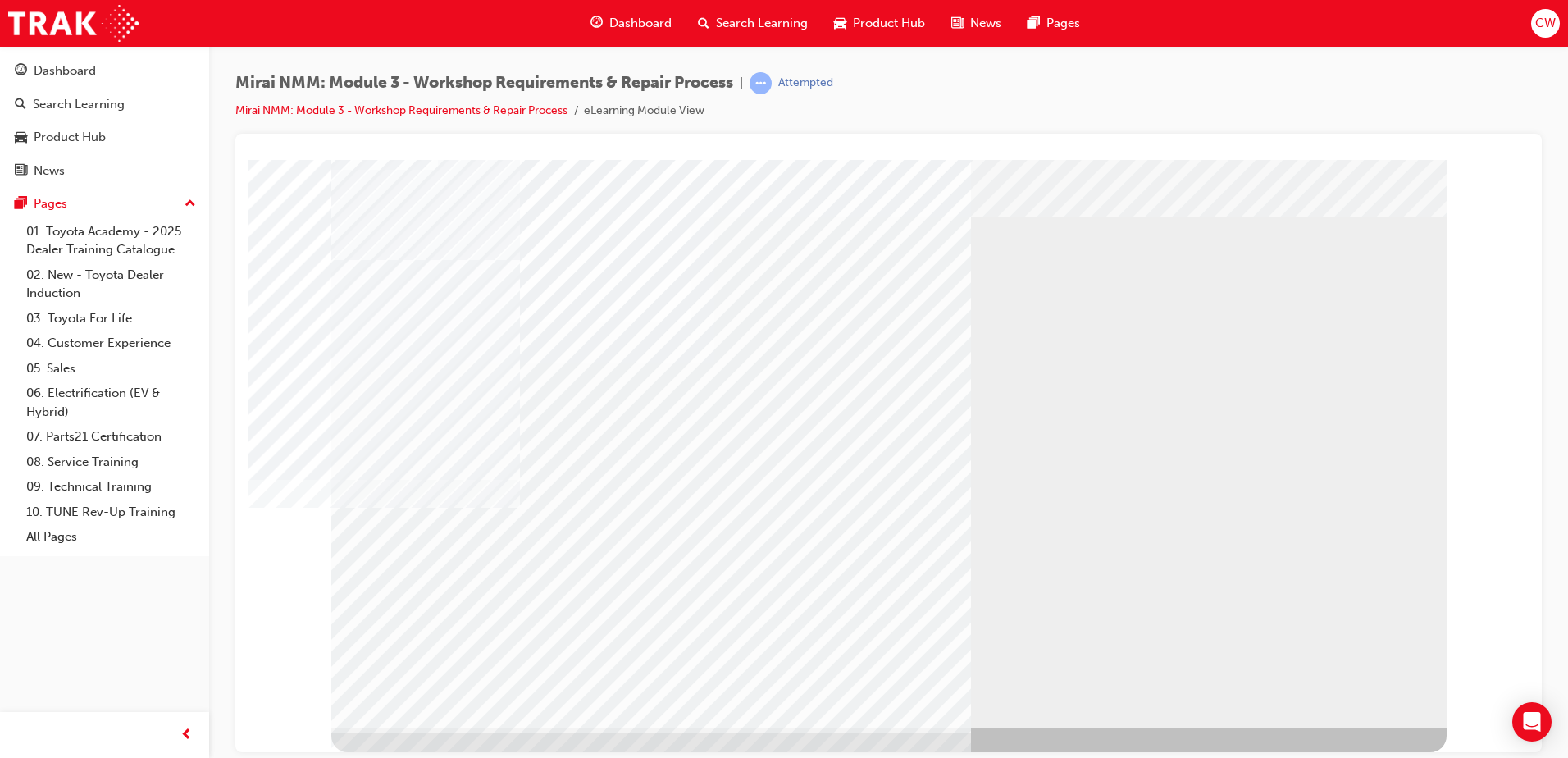
scroll to position [0, 0]
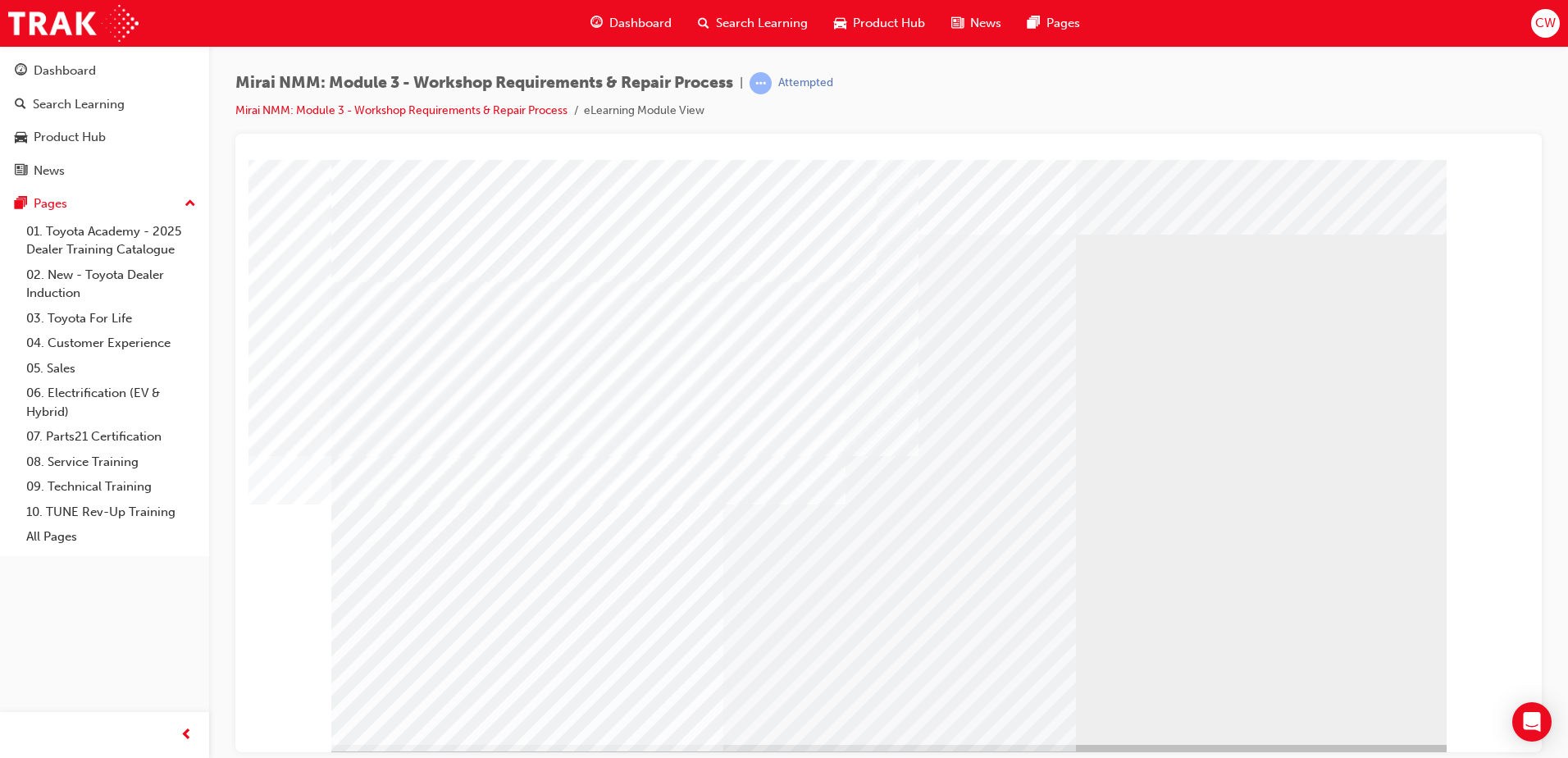
scroll to position [23, 0]
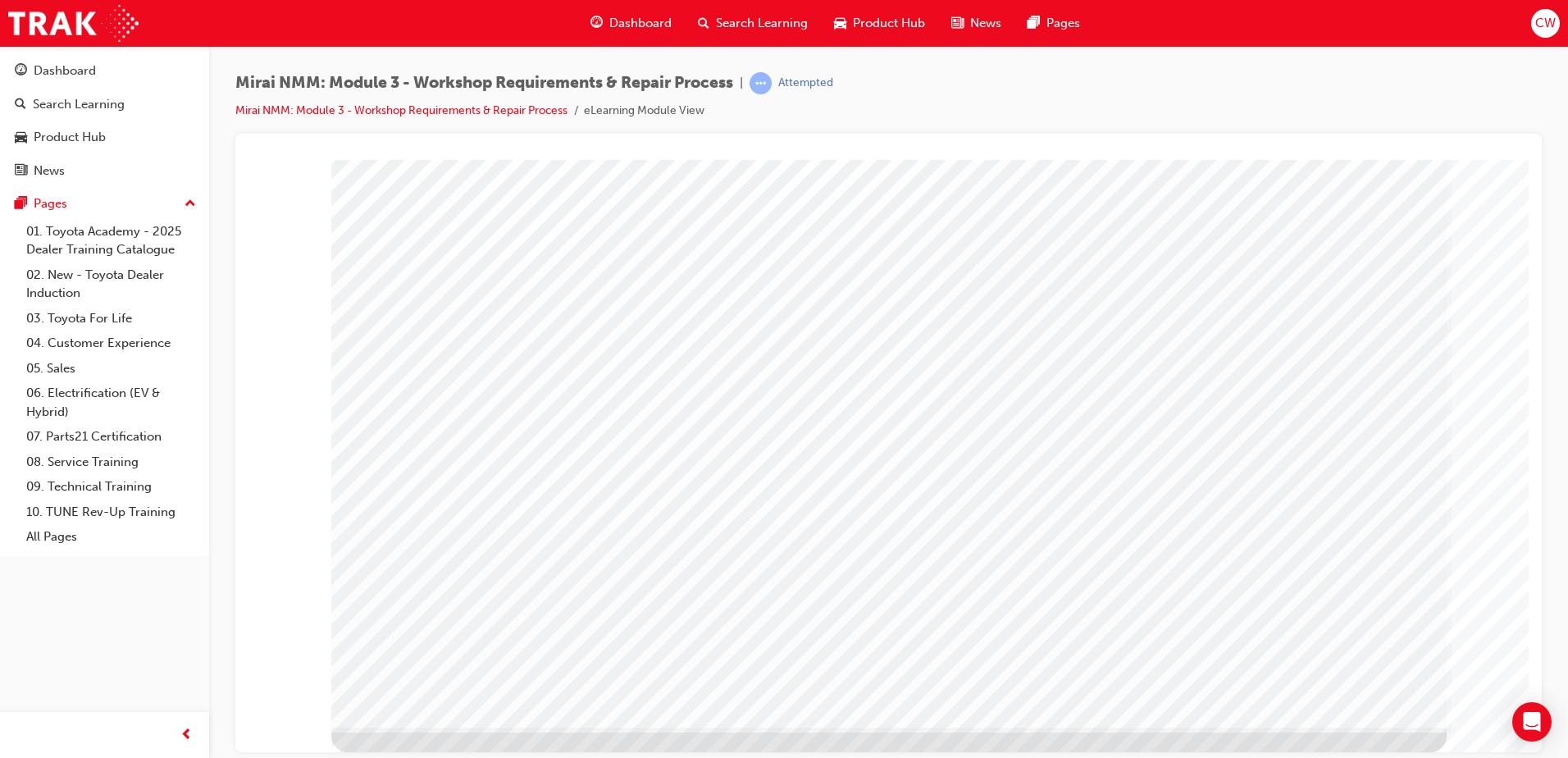
scroll to position [0, 0]
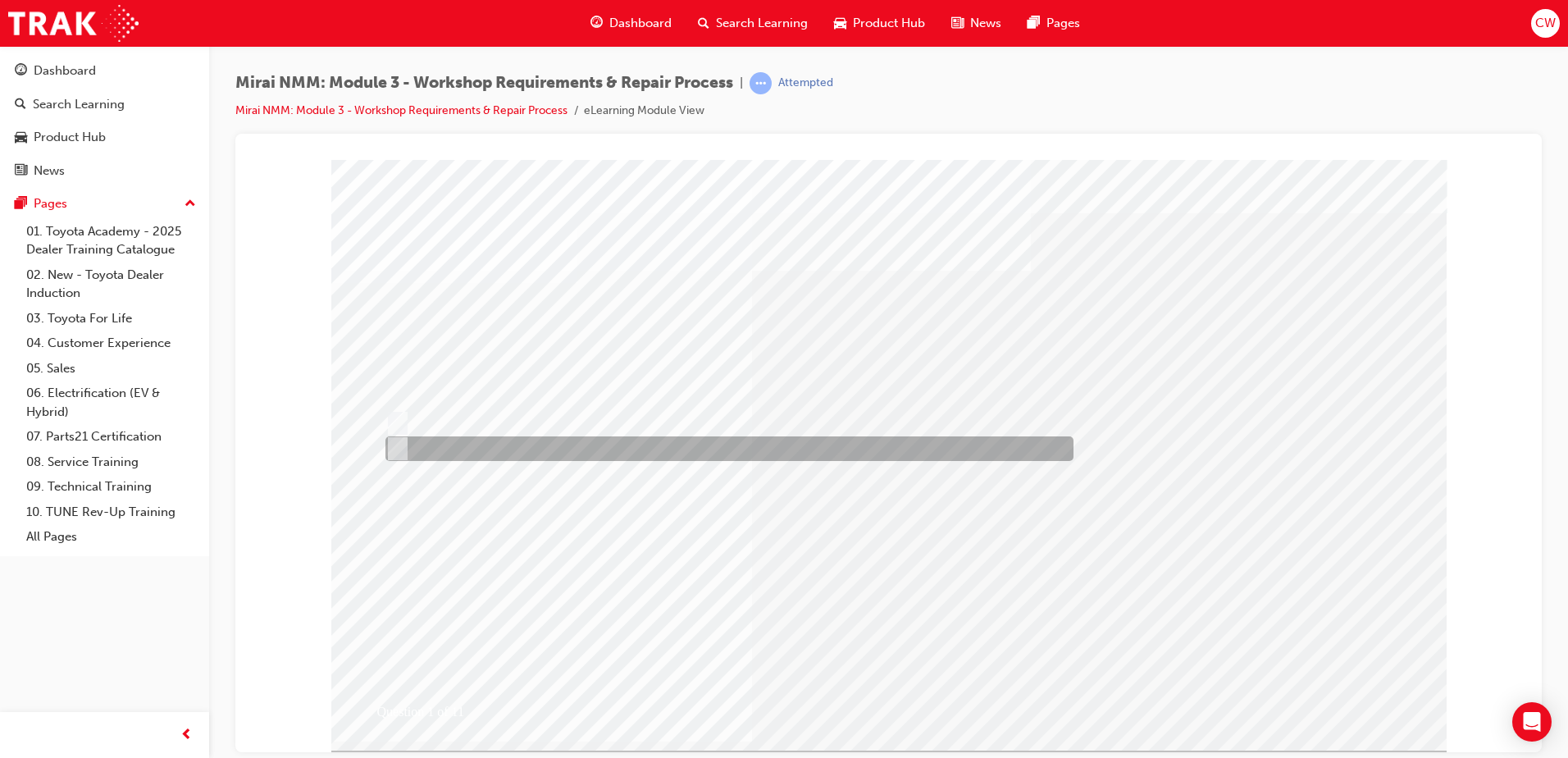
click at [401, 447] on input "False" at bounding box center [394, 448] width 18 height 18
radio input "true"
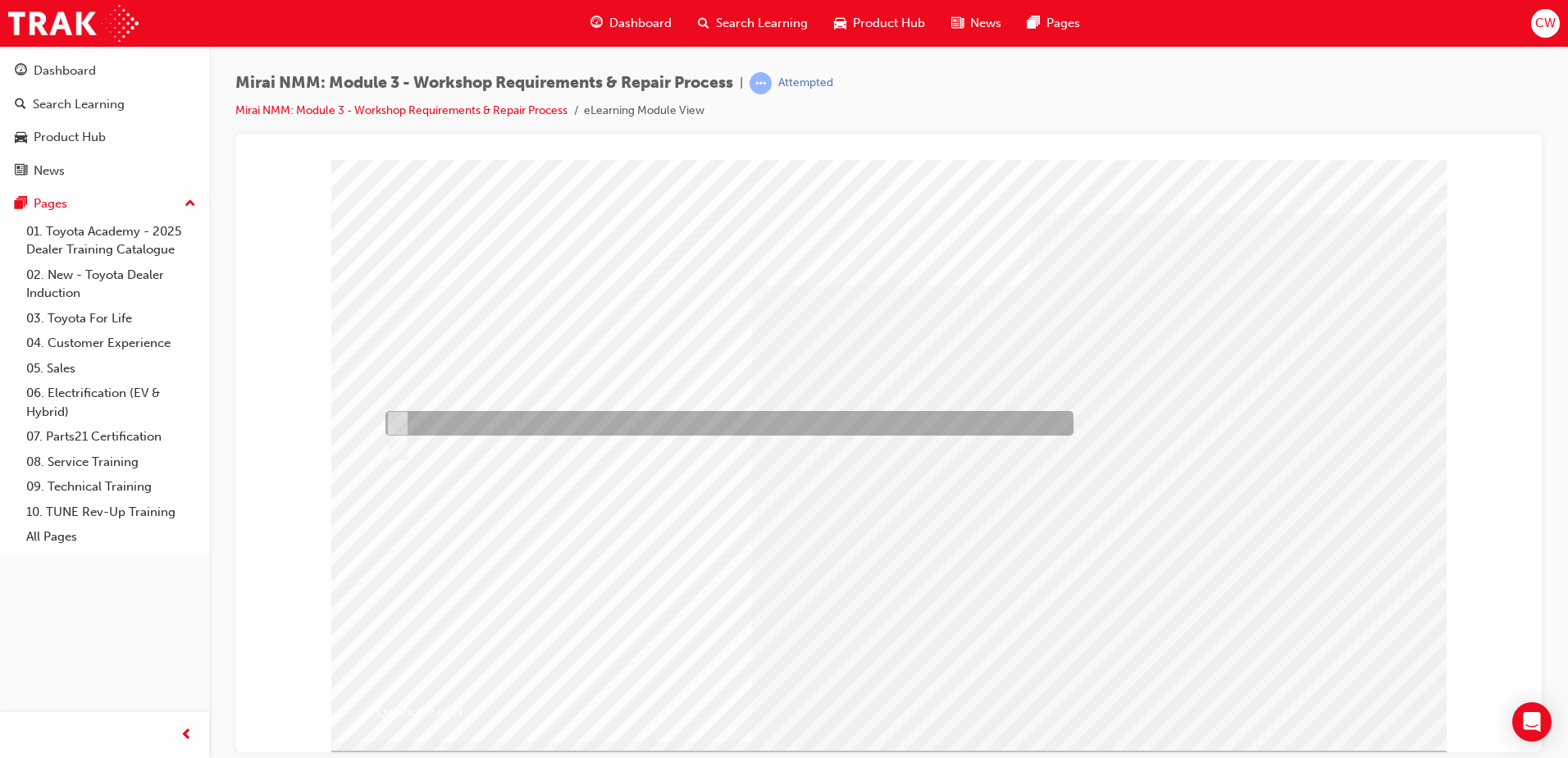
click at [395, 419] on input "True" at bounding box center [394, 423] width 18 height 18
radio input "true"
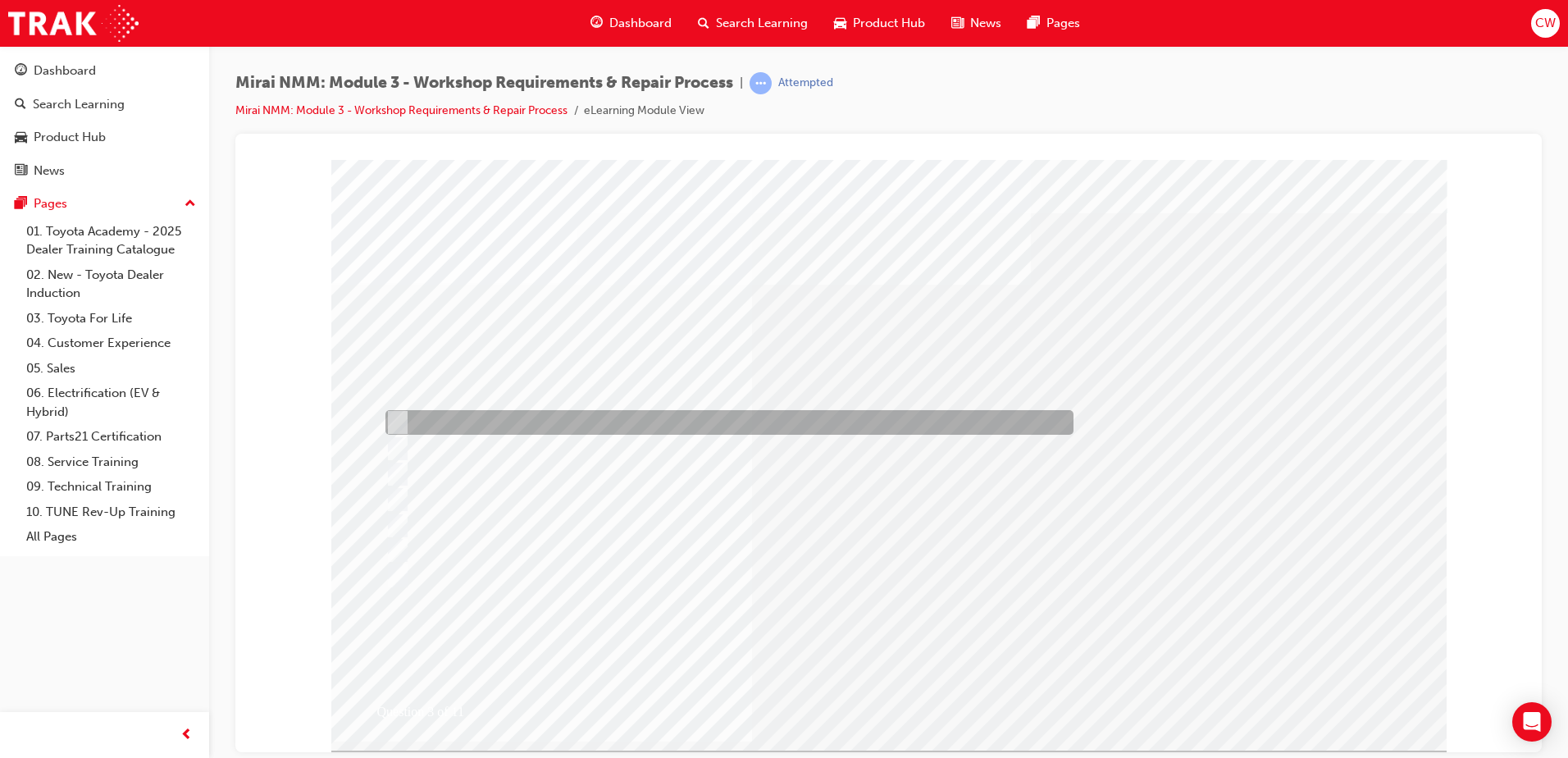
click at [397, 417] on input "PD Inspection." at bounding box center [393, 422] width 18 height 18
checkbox input "true"
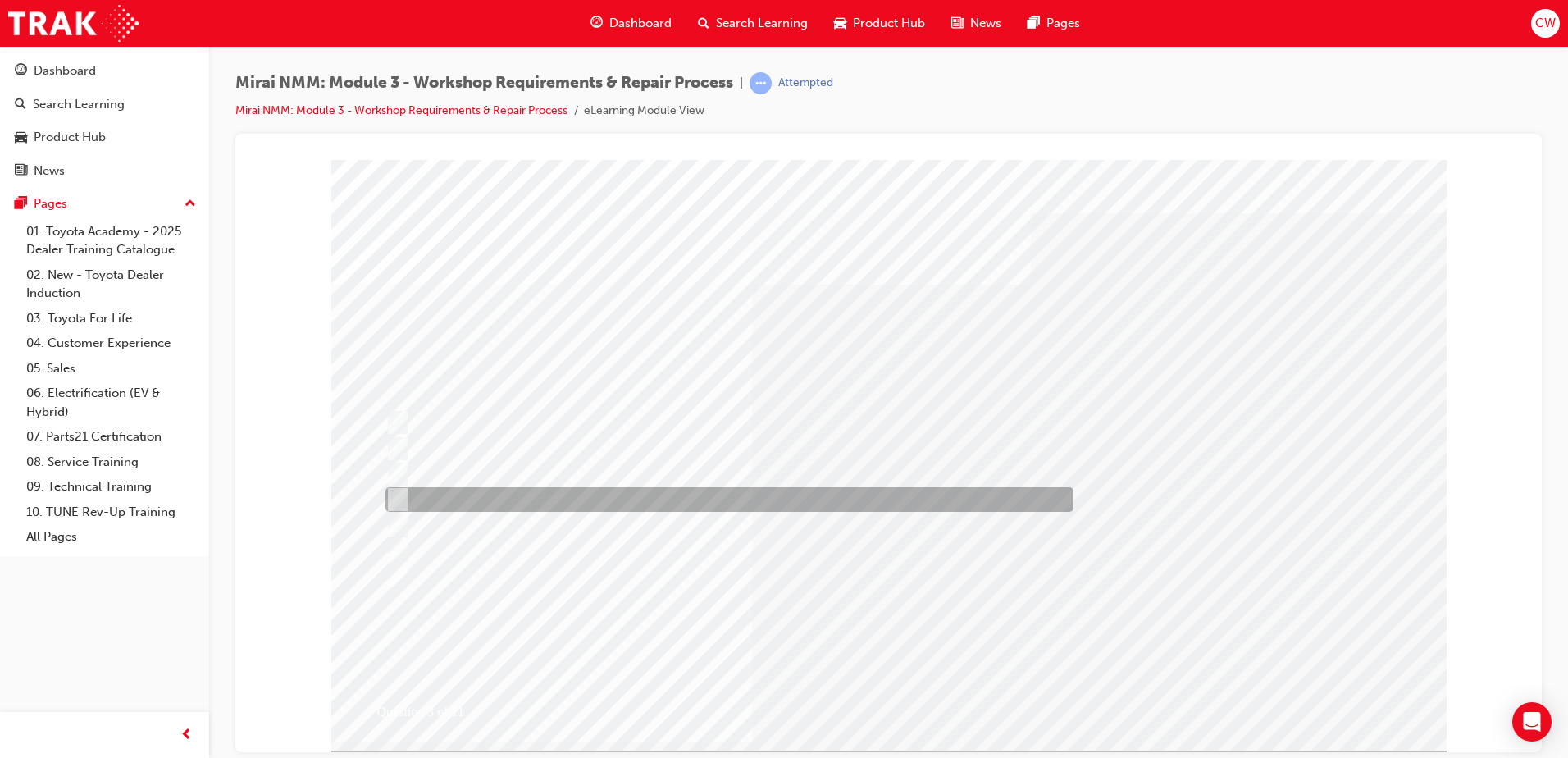
click at [398, 497] on input "Scheduled Maintenance." at bounding box center [393, 499] width 18 height 18
checkbox input "true"
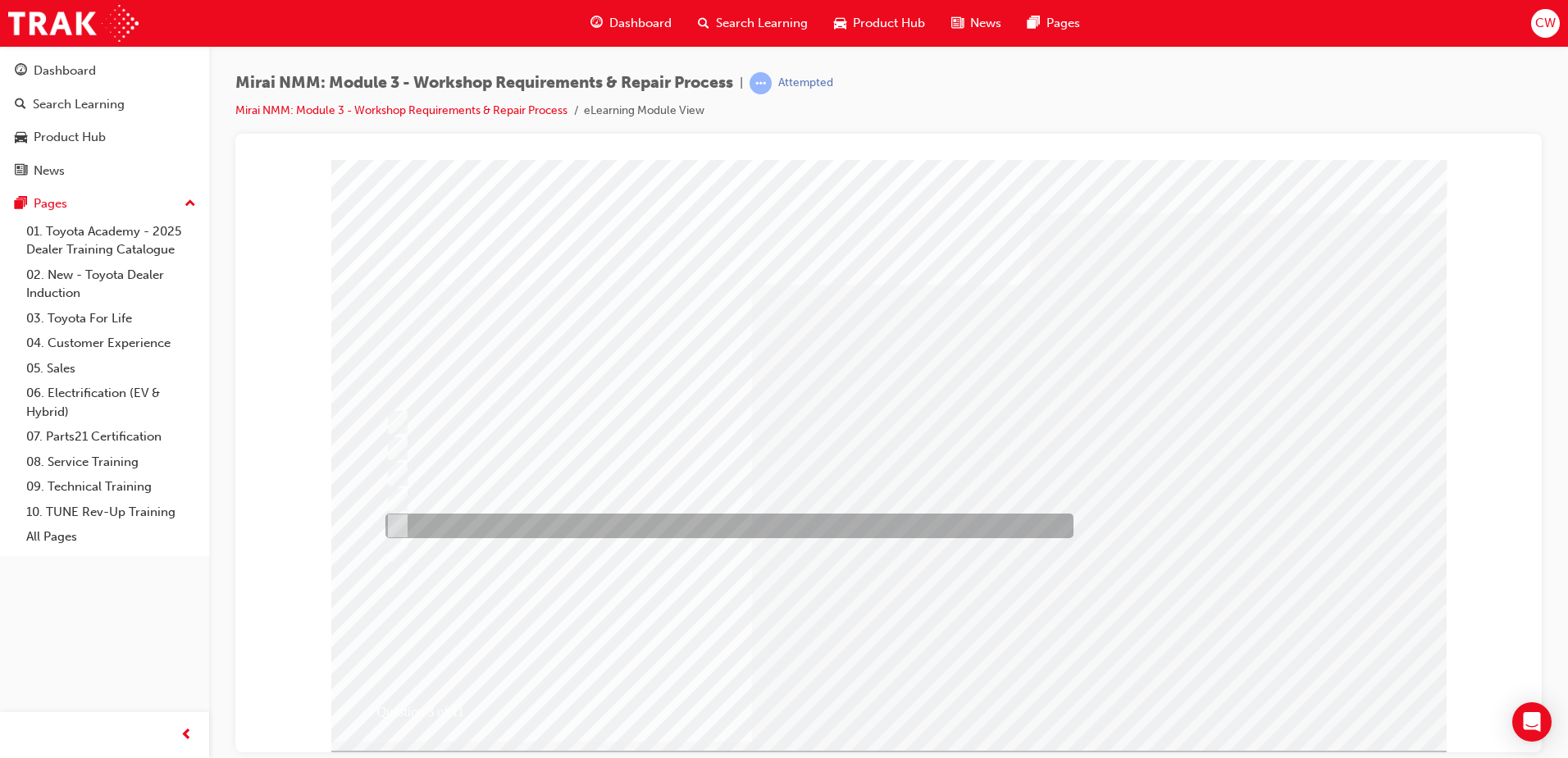
click at [395, 522] on input "Body Repairs." at bounding box center [393, 526] width 18 height 18
checkbox input "true"
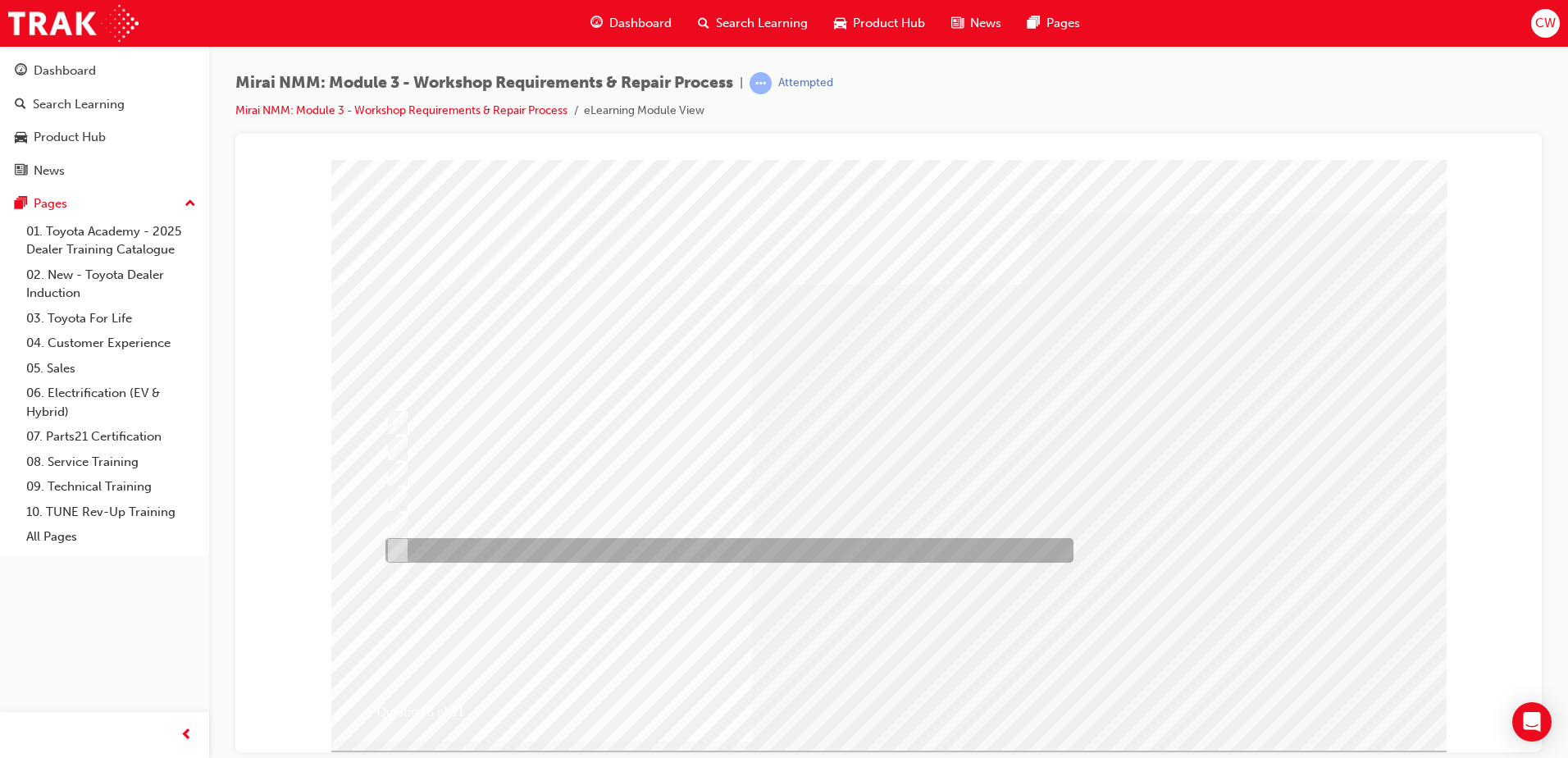
click at [396, 549] on input "General Repairs." at bounding box center [393, 550] width 18 height 18
checkbox input "true"
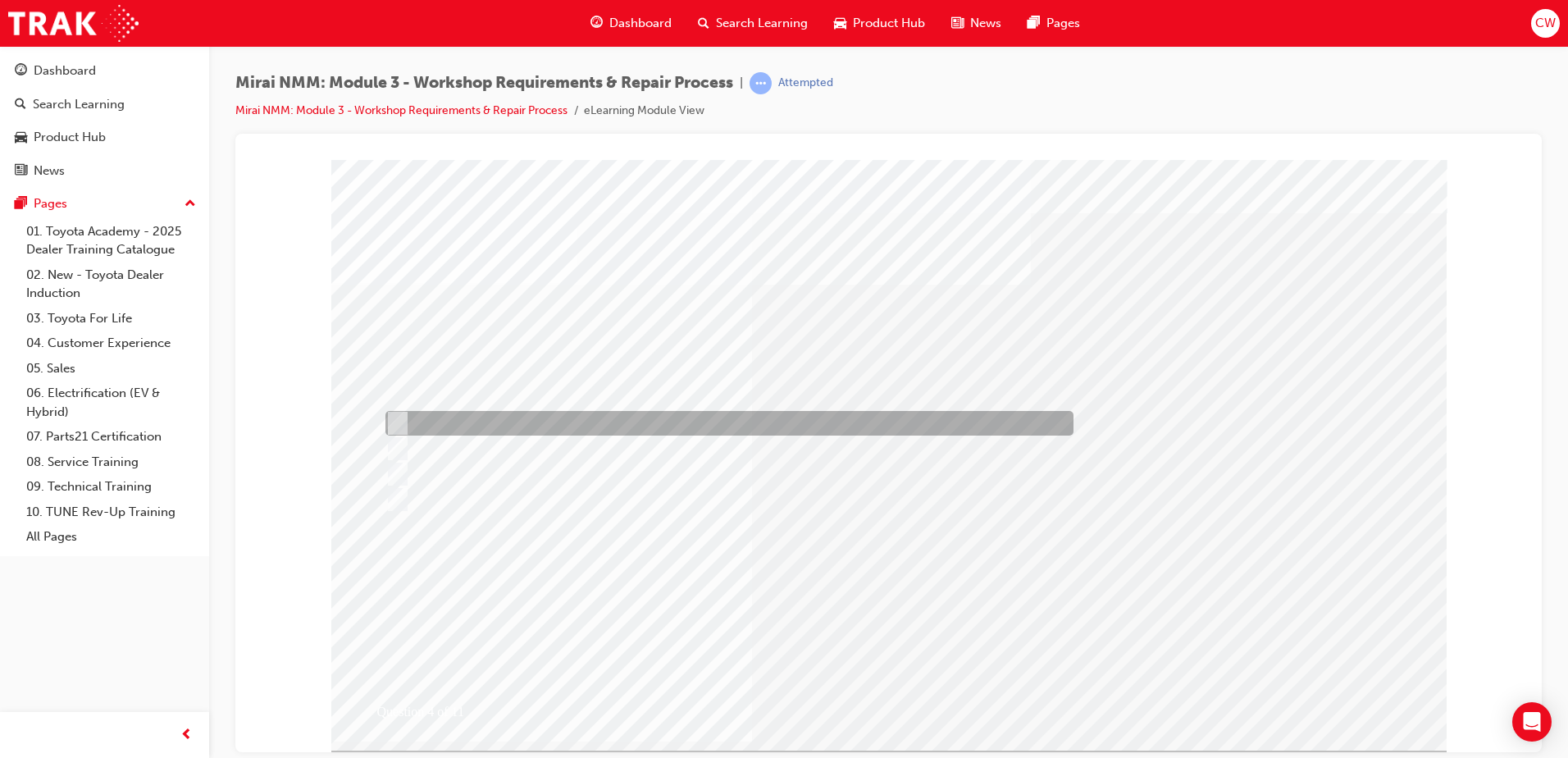
click at [400, 416] on input "General Repairs." at bounding box center [393, 423] width 18 height 18
checkbox input "true"
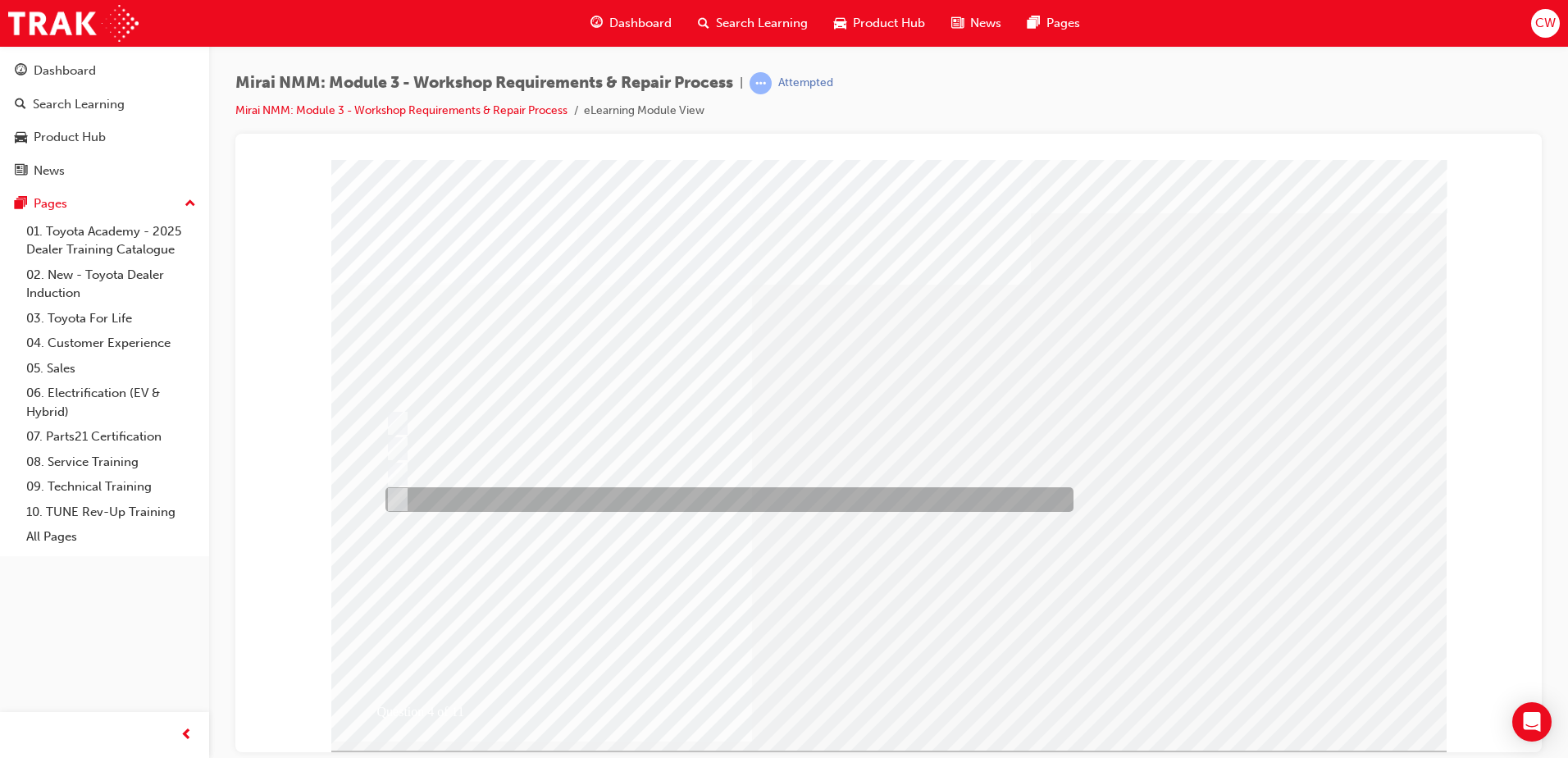
click at [398, 500] on input "Body Repairs." at bounding box center [393, 499] width 18 height 18
checkbox input "true"
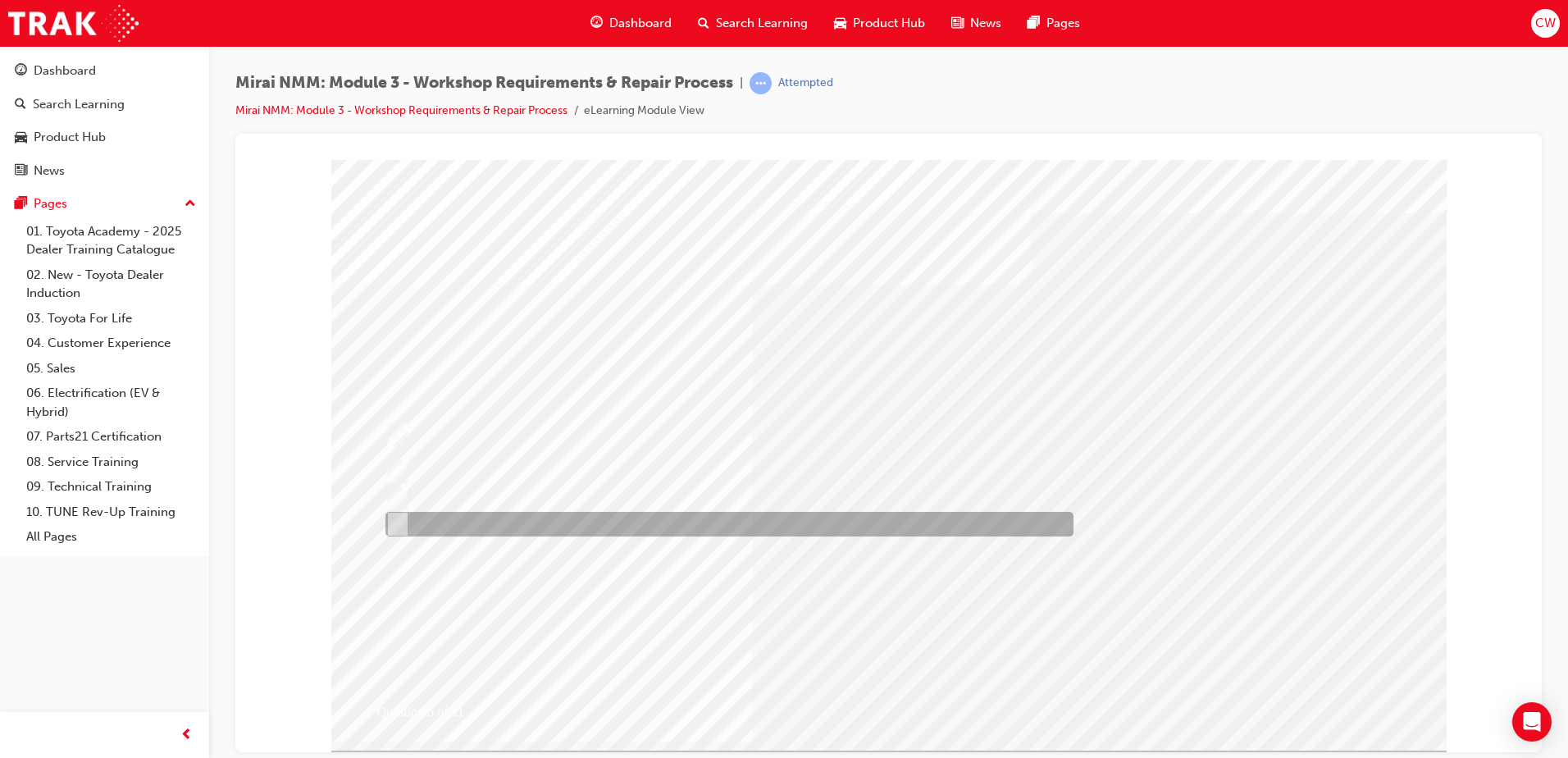
click at [395, 525] on input "All of these steps are required." at bounding box center [394, 524] width 18 height 18
radio input "true"
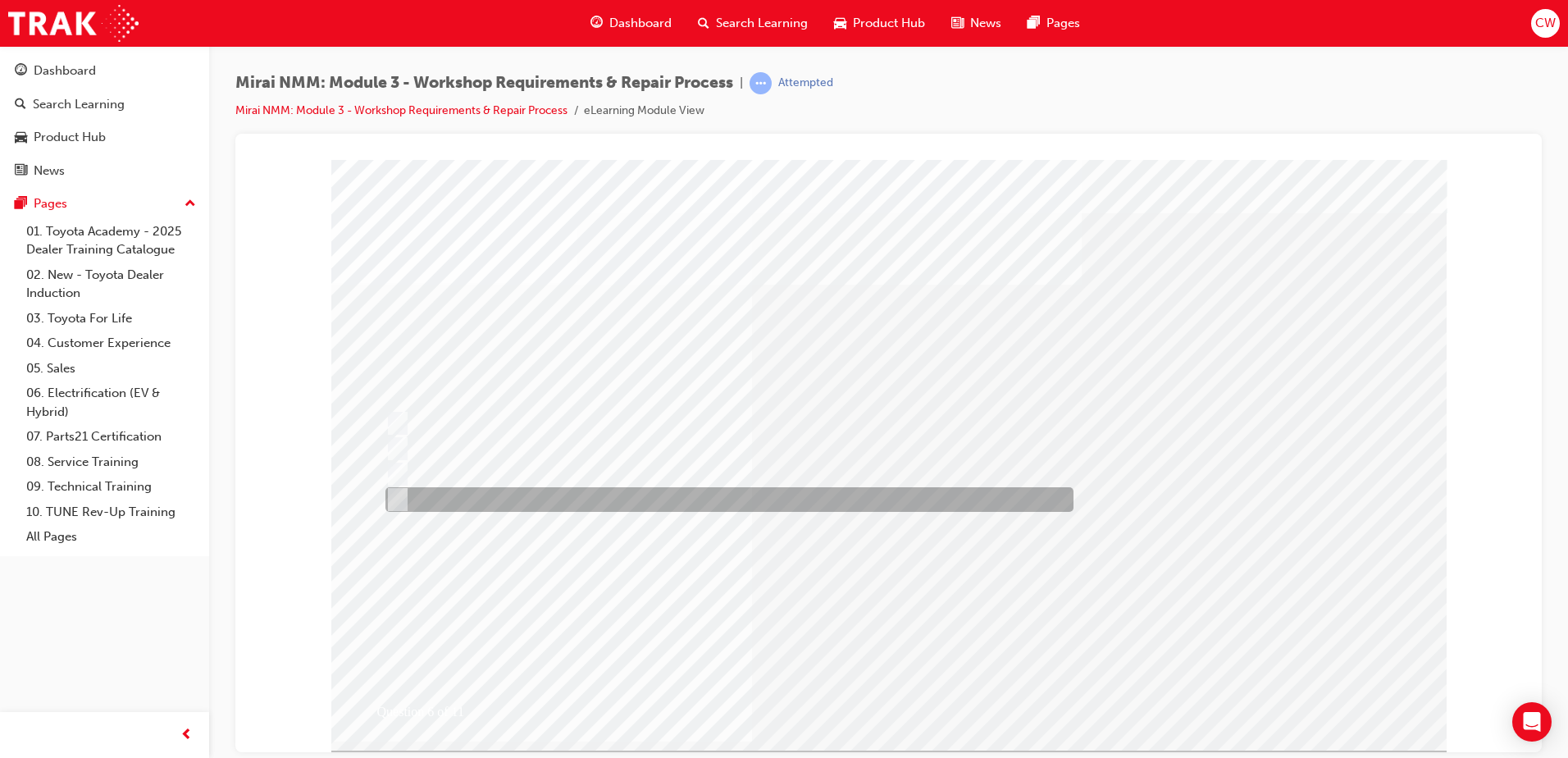
click at [397, 498] on input "12.5nm" at bounding box center [394, 499] width 18 height 18
radio input "true"
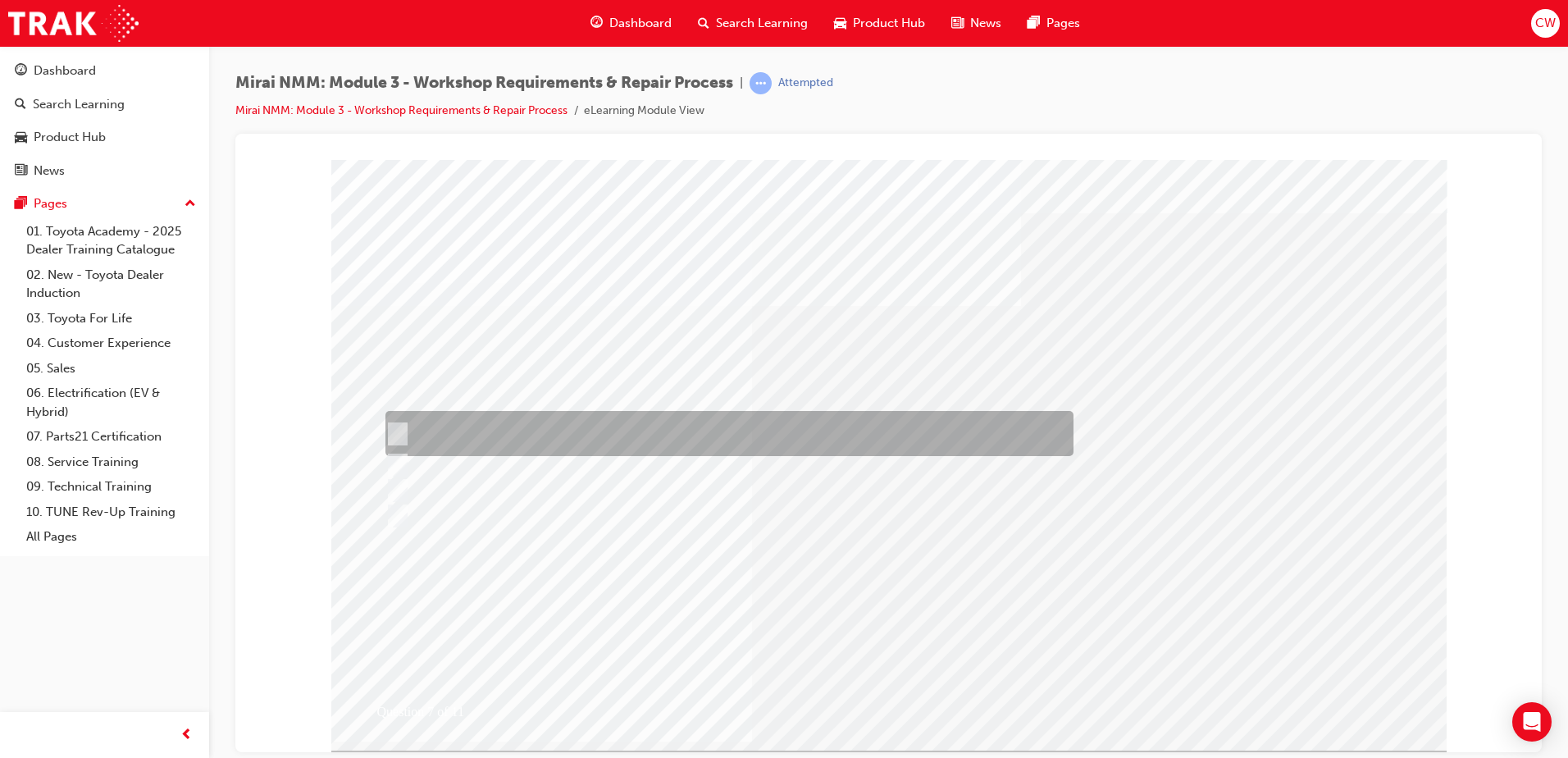
click at [397, 437] on input "Ensuring enough ventilation before starting maintenance or repair work (minimum…" at bounding box center [394, 433] width 18 height 18
radio input "true"
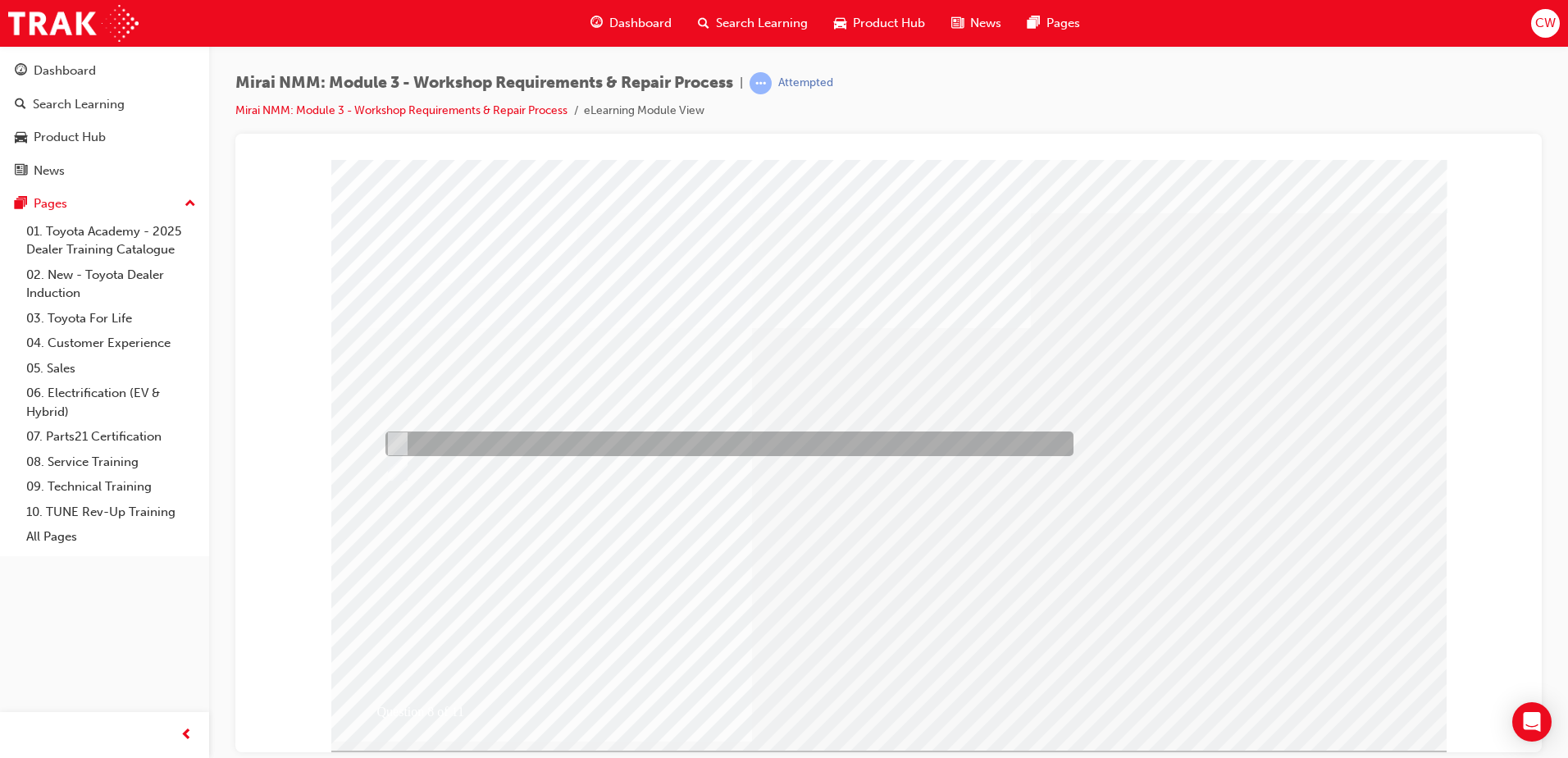
click at [401, 442] on input "True" at bounding box center [394, 443] width 18 height 18
radio input "true"
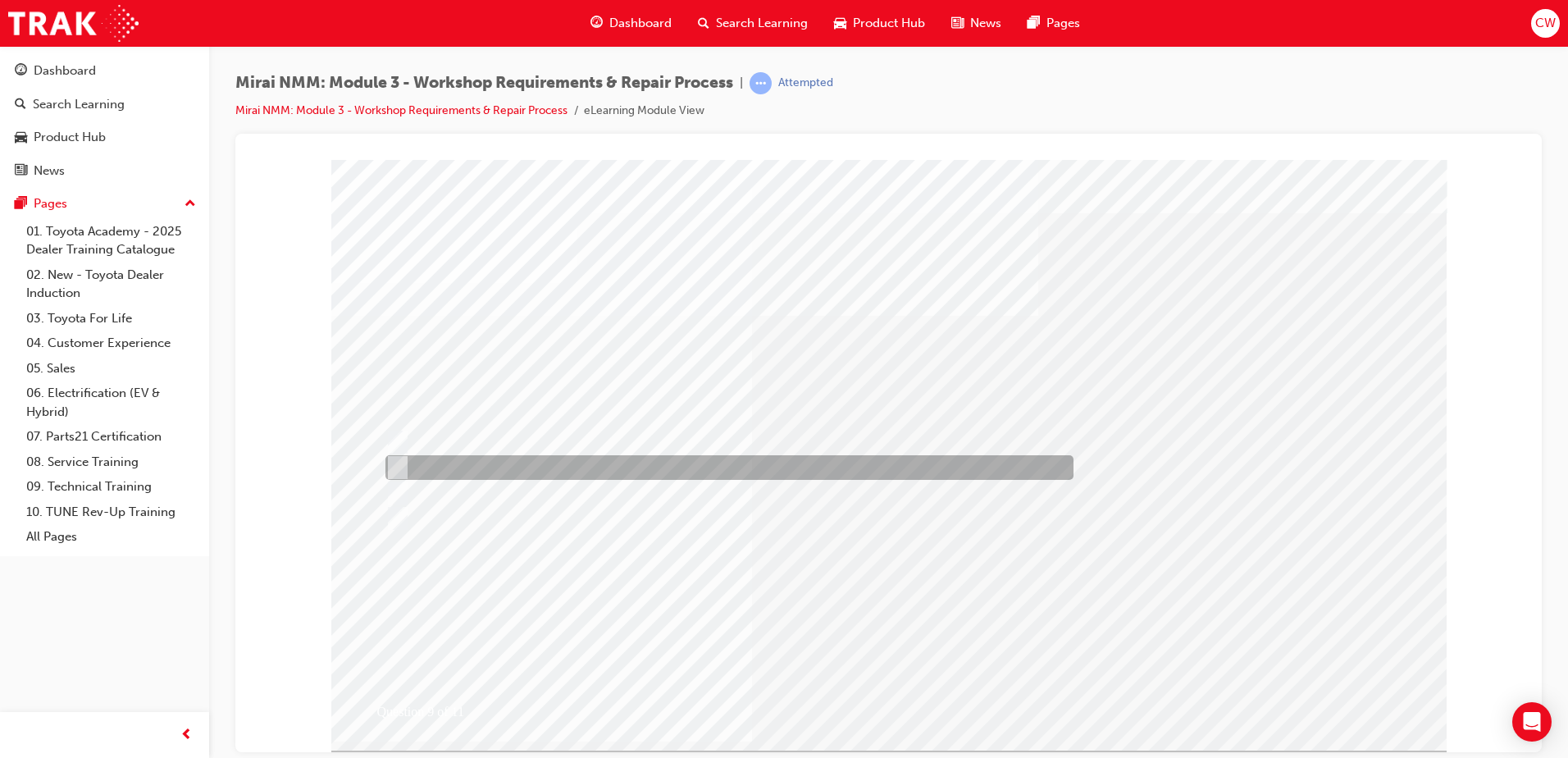
click at [399, 467] on input "40-200kPa" at bounding box center [394, 467] width 18 height 18
radio input "true"
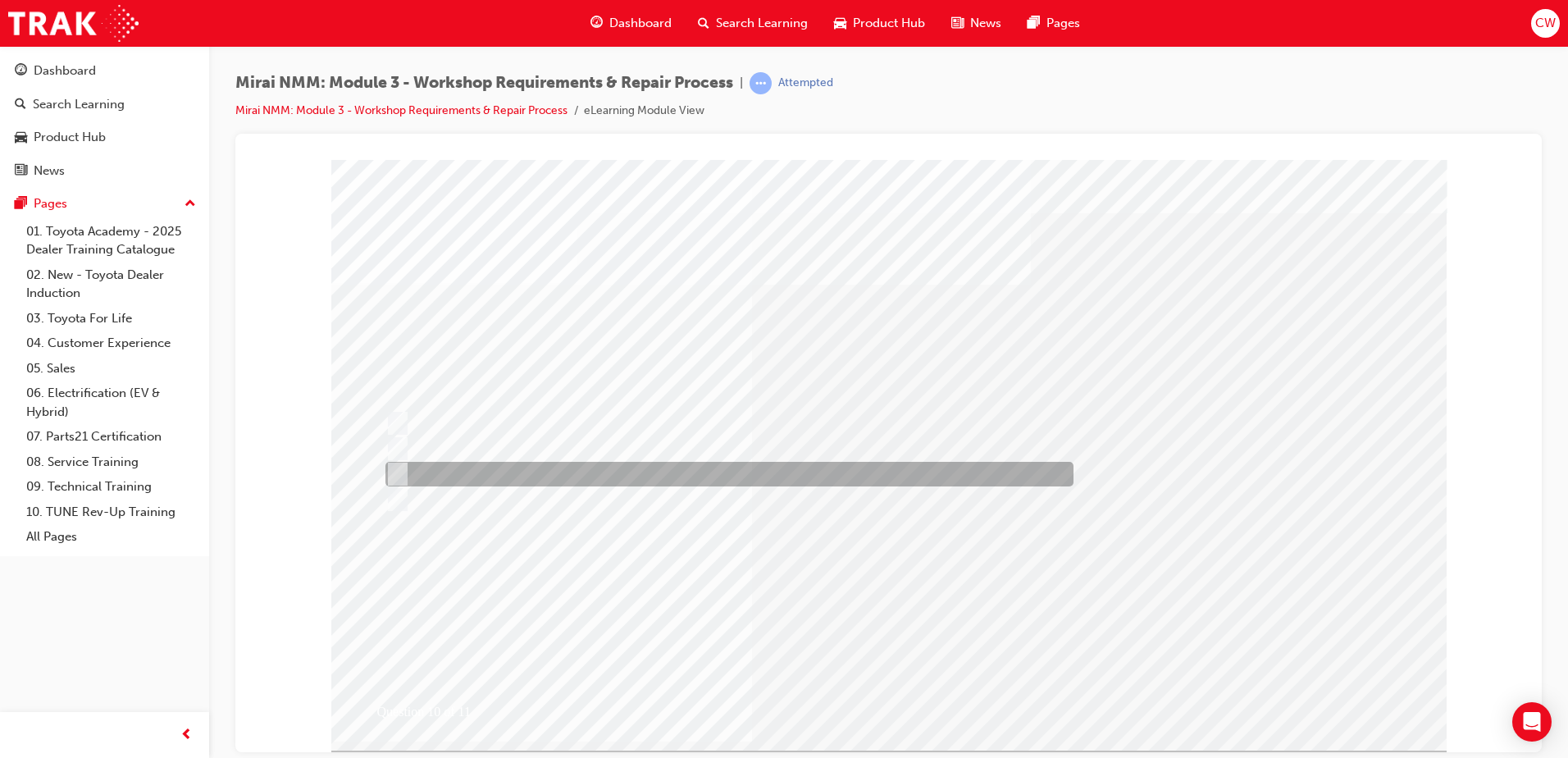
click at [401, 468] on input "To wait 5 minutes instead of 10 minutes." at bounding box center [394, 474] width 18 height 18
radio input "true"
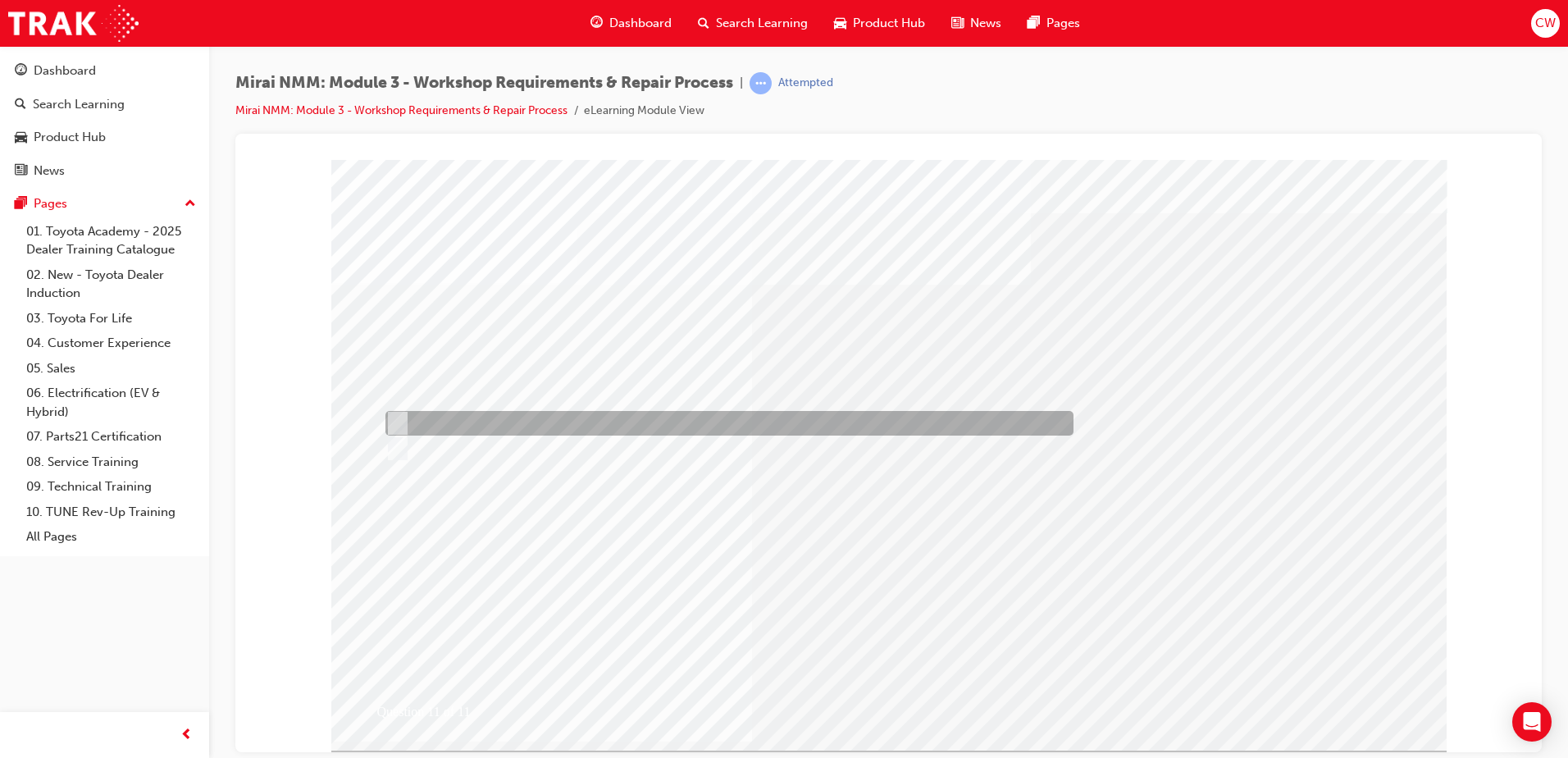
click at [393, 414] on input "True" at bounding box center [394, 423] width 18 height 18
radio input "true"
